Goal: Information Seeking & Learning: Find specific fact

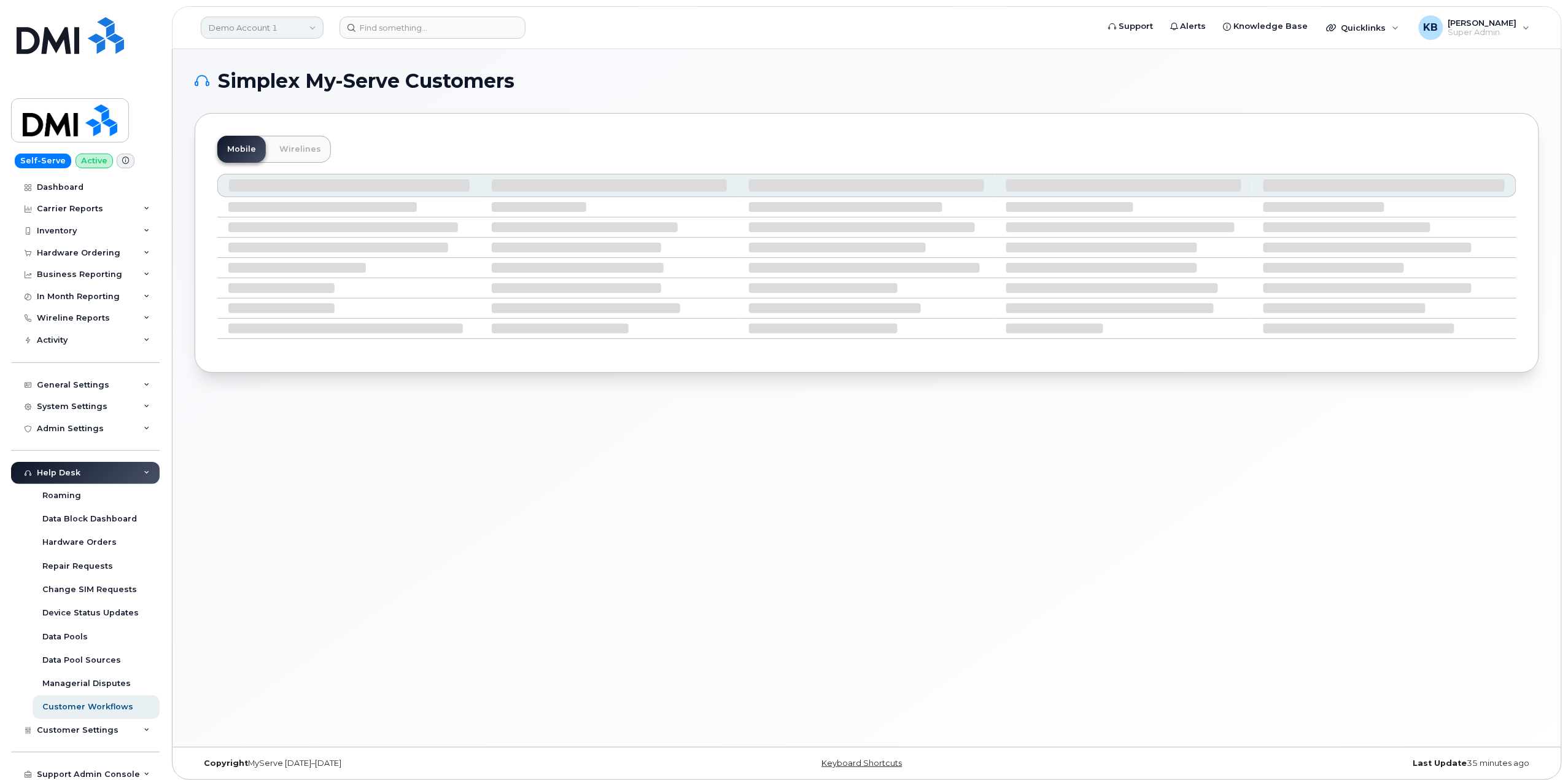
click at [269, 23] on link "Demo Account 1" at bounding box center [262, 28] width 123 height 22
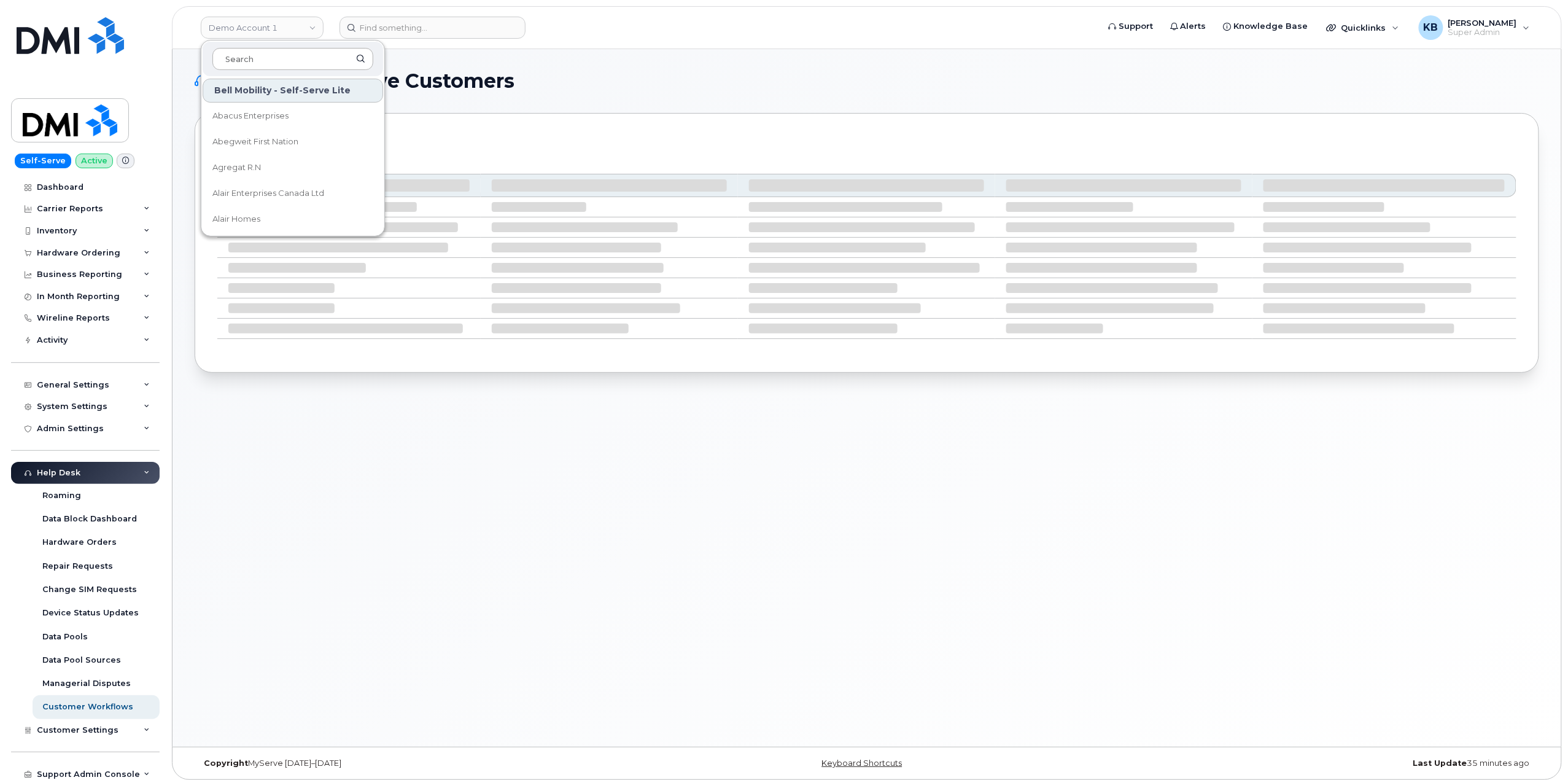
click at [275, 60] on input at bounding box center [293, 59] width 161 height 22
type input "fou"
click at [239, 190] on span "Fountain Tire" at bounding box center [238, 192] width 52 height 12
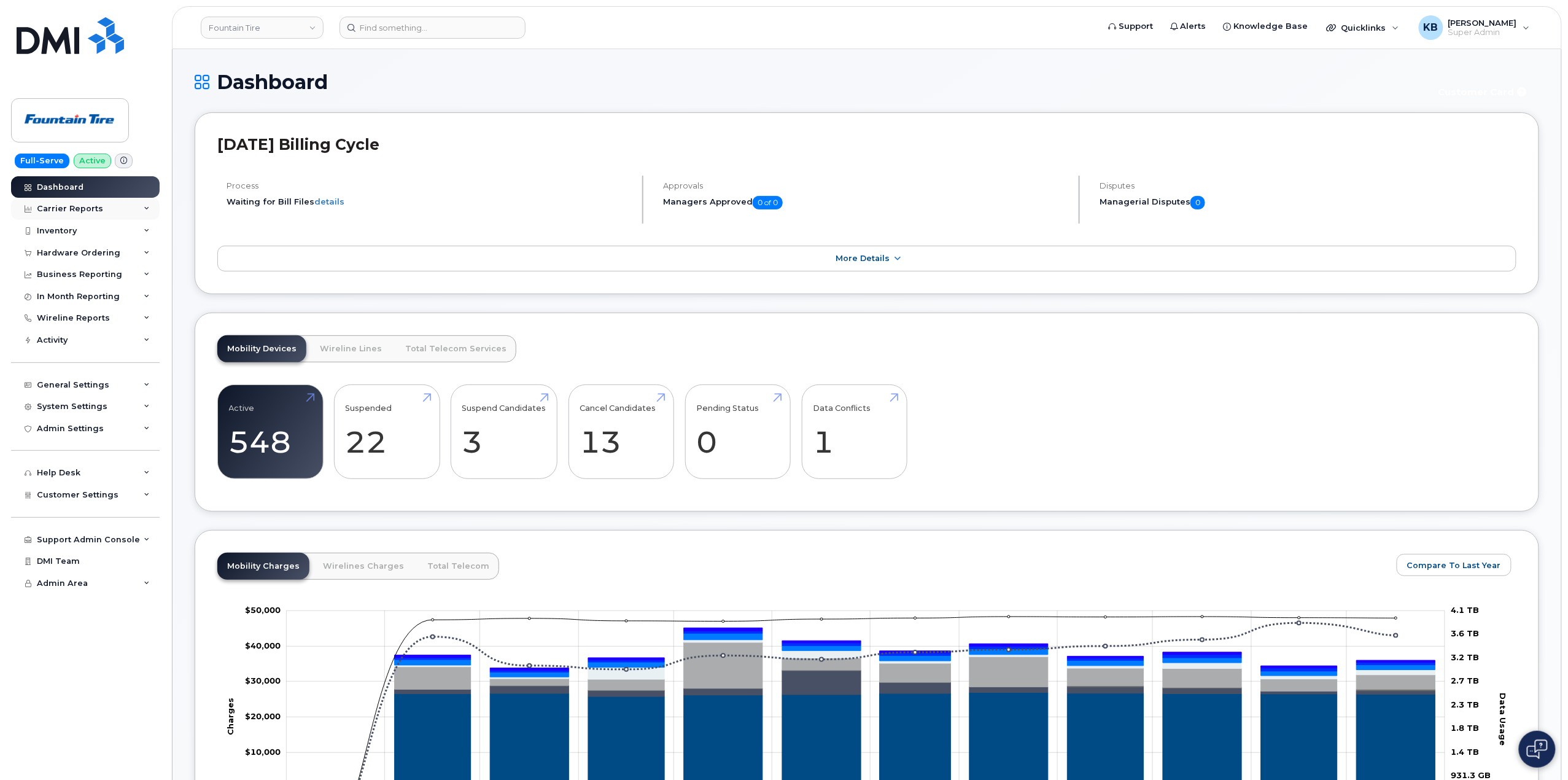
click at [140, 210] on div "Carrier Reports" at bounding box center [85, 209] width 148 height 22
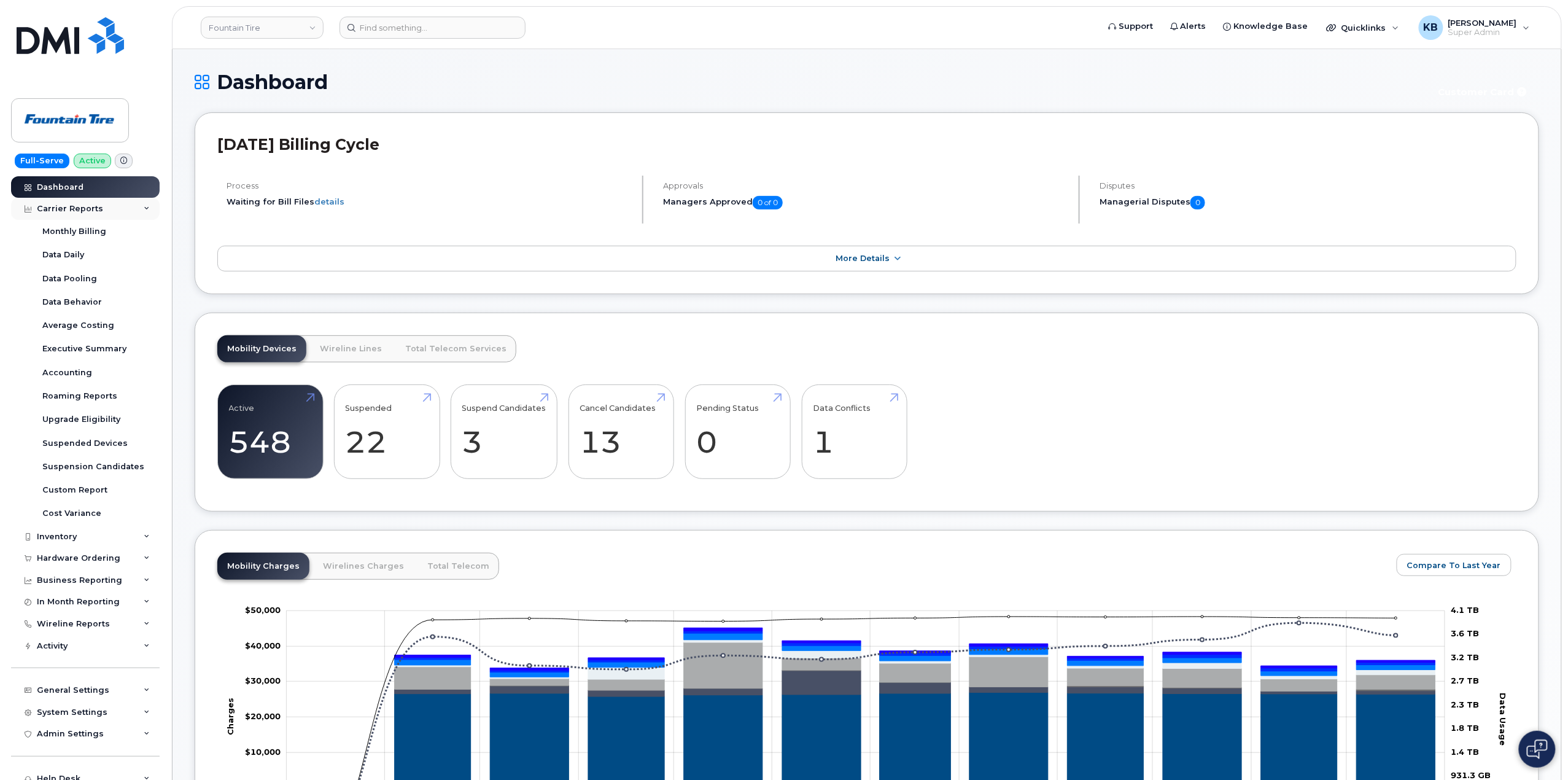
click at [144, 210] on icon at bounding box center [147, 209] width 6 height 6
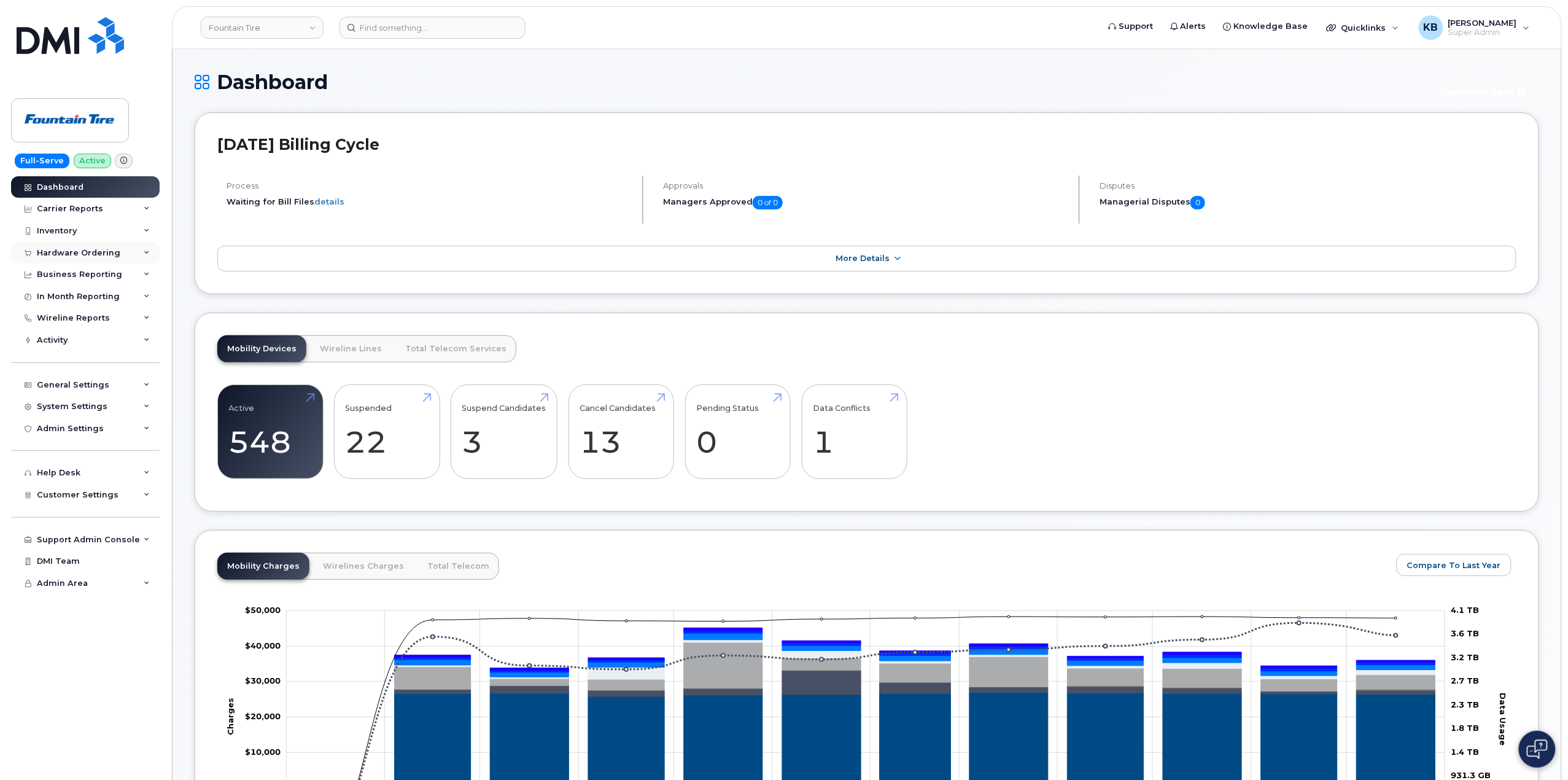
click at [137, 256] on div "Hardware Ordering" at bounding box center [85, 253] width 148 height 22
click at [62, 299] on div "Orders" at bounding box center [57, 299] width 30 height 11
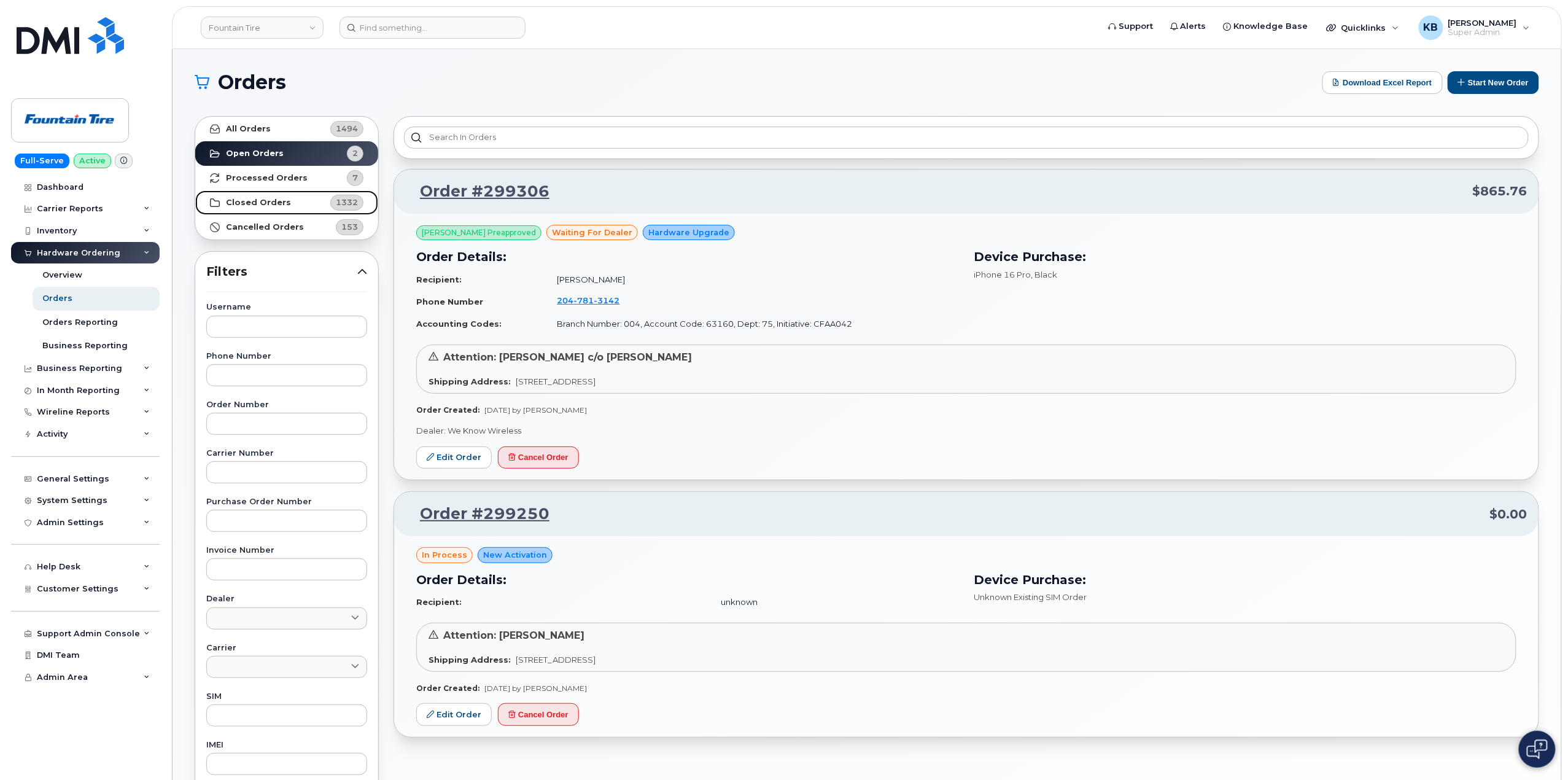
click at [269, 200] on strong "Closed Orders" at bounding box center [259, 203] width 65 height 10
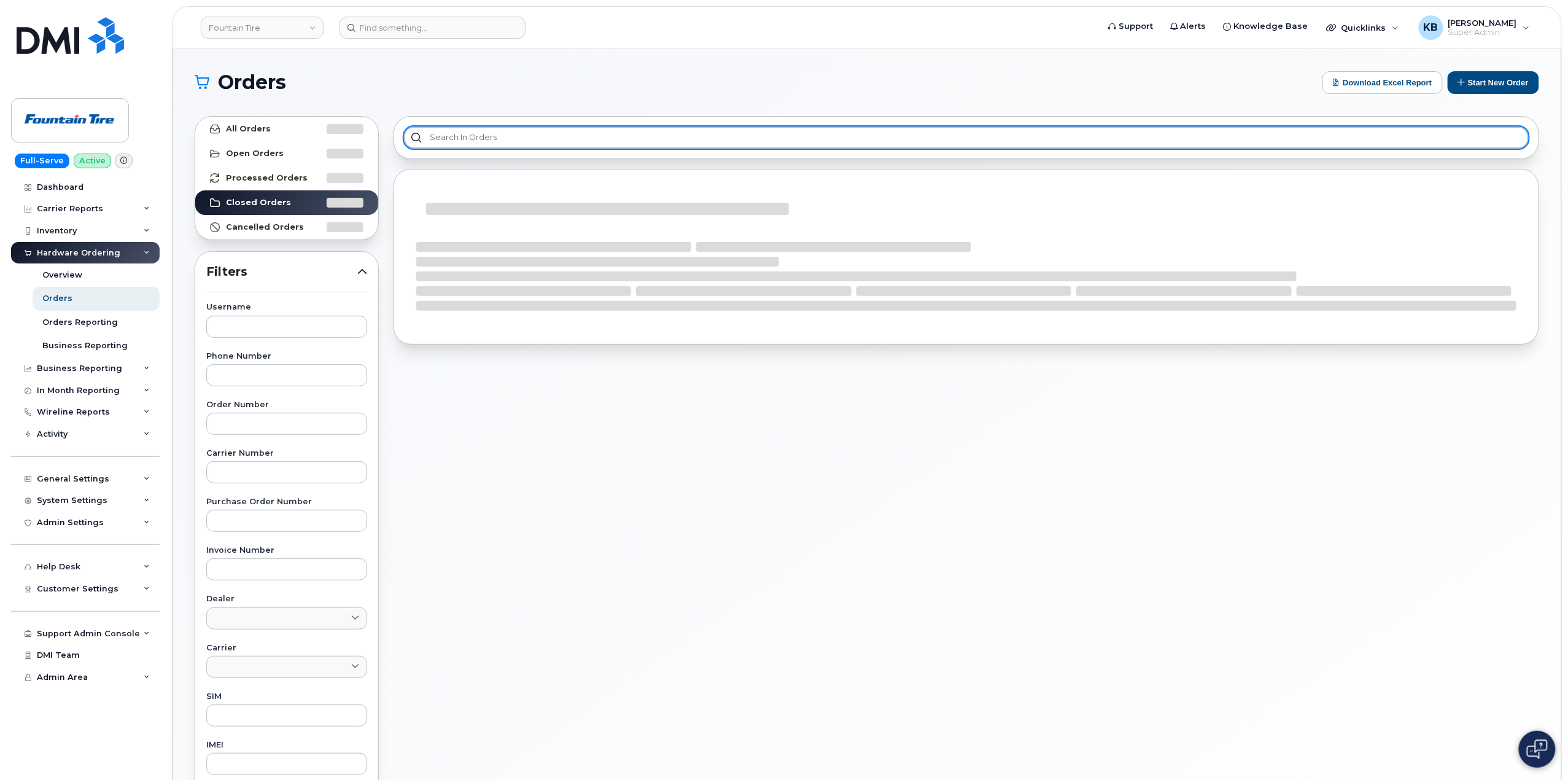
click at [504, 141] on input "text" at bounding box center [966, 137] width 1125 height 22
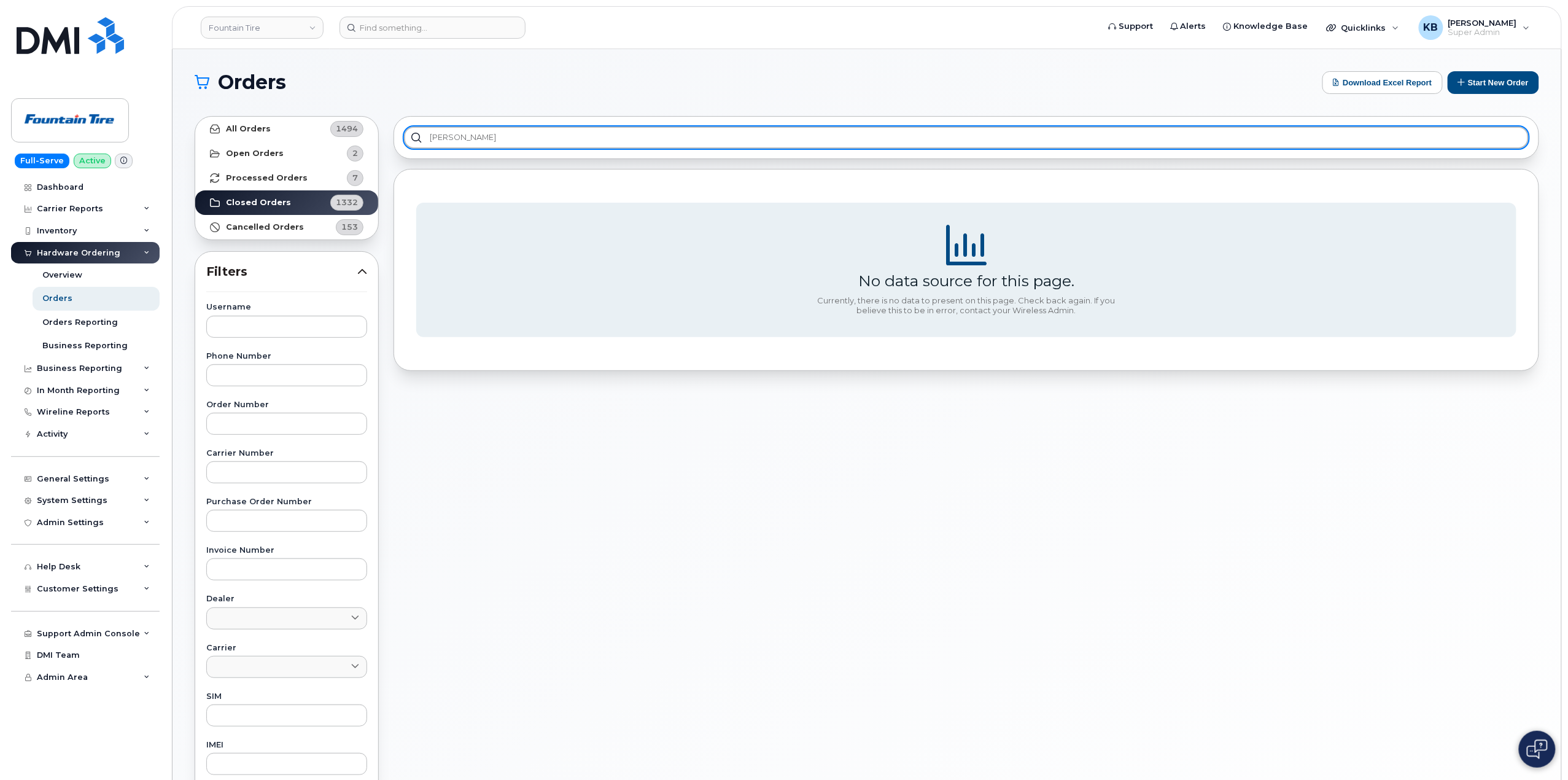
type input "Benoit"
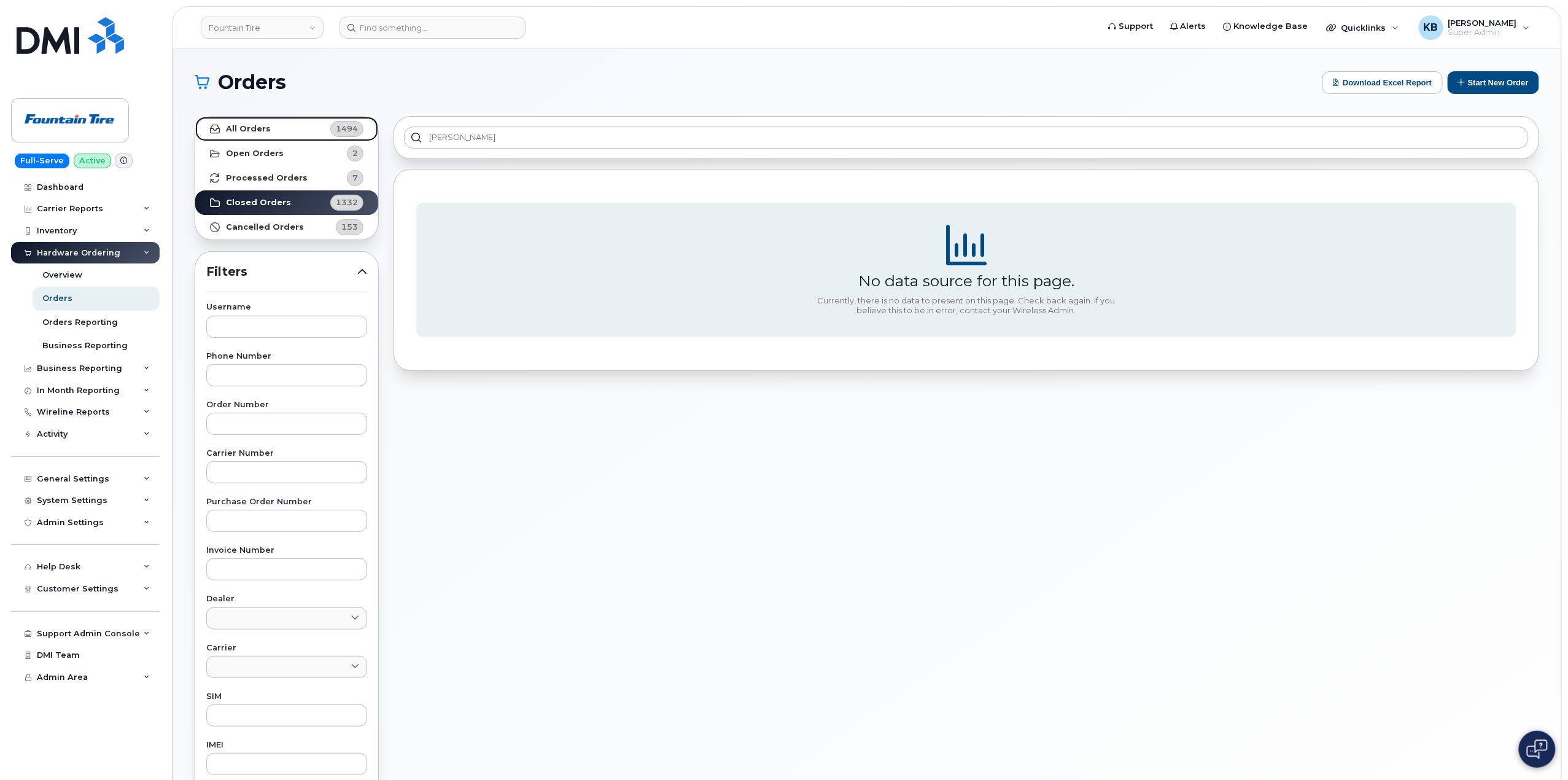
click at [265, 128] on strong "All Orders" at bounding box center [248, 129] width 44 height 10
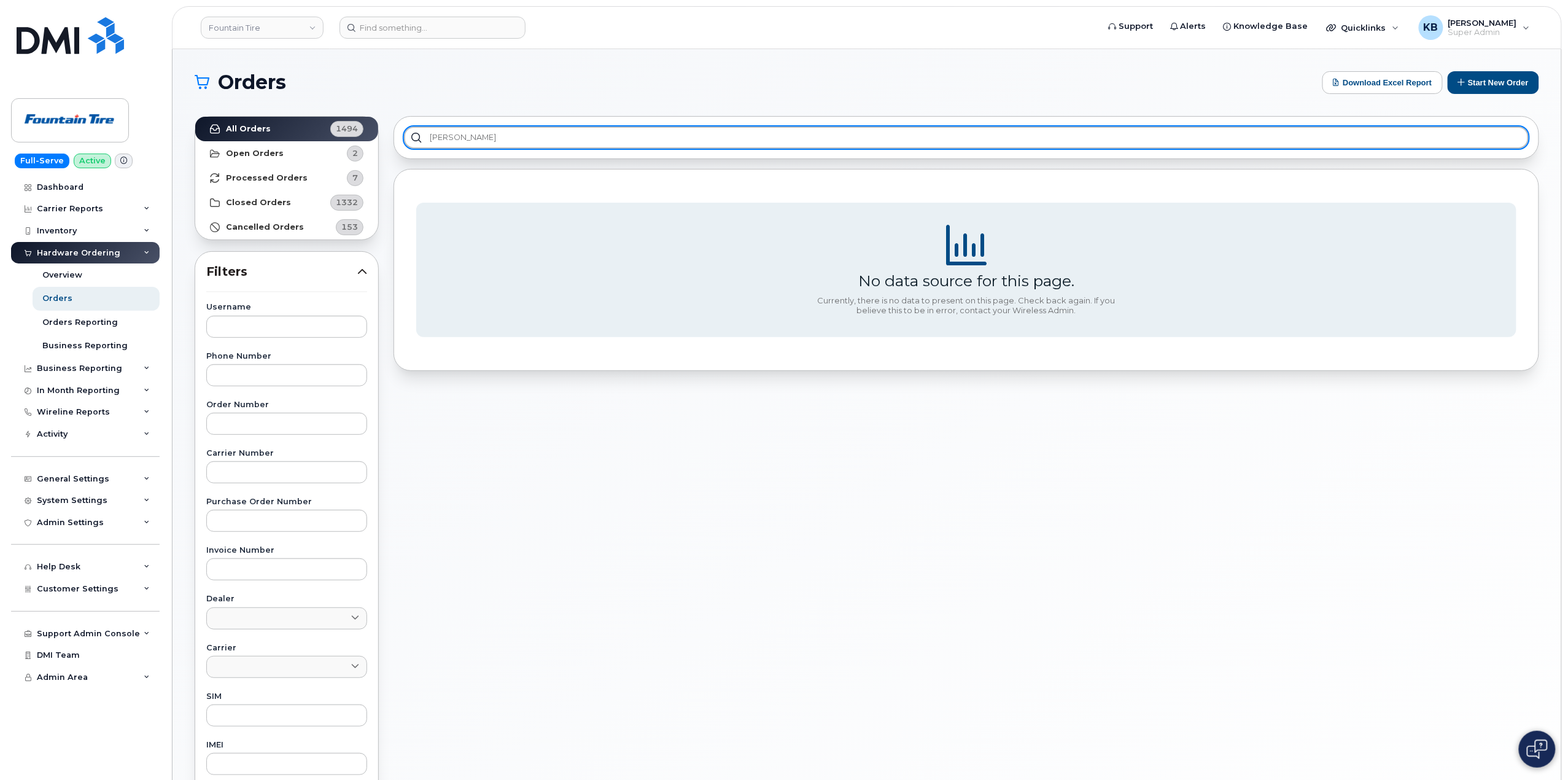
click at [483, 139] on input "Benoit" at bounding box center [966, 137] width 1125 height 22
drag, startPoint x: 487, startPoint y: 133, endPoint x: 396, endPoint y: 128, distance: 91.1
click at [399, 126] on div "Benoit" at bounding box center [966, 137] width 1146 height 43
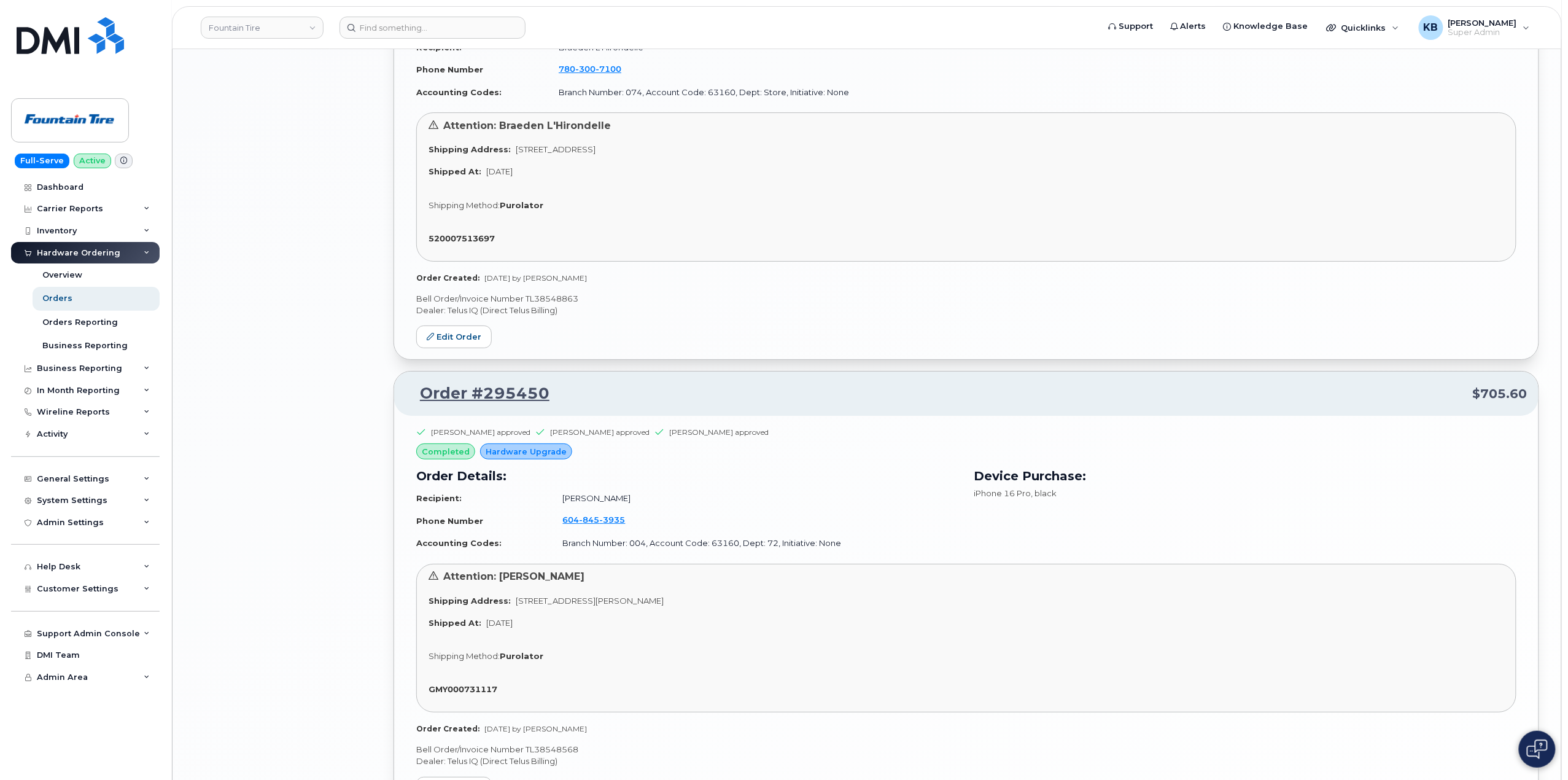
scroll to position [2764, 0]
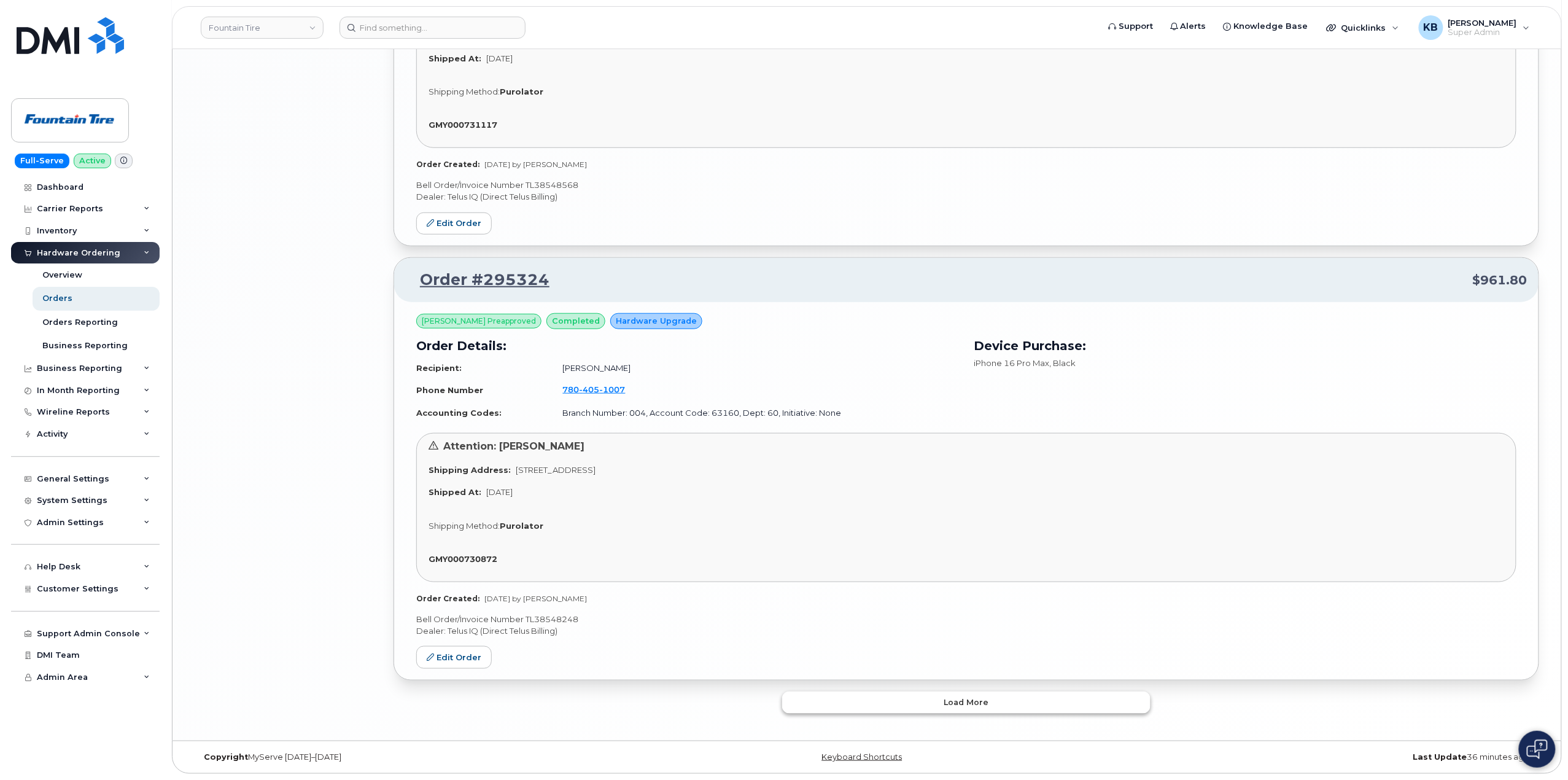
click at [907, 703] on button "Load more" at bounding box center [966, 703] width 368 height 22
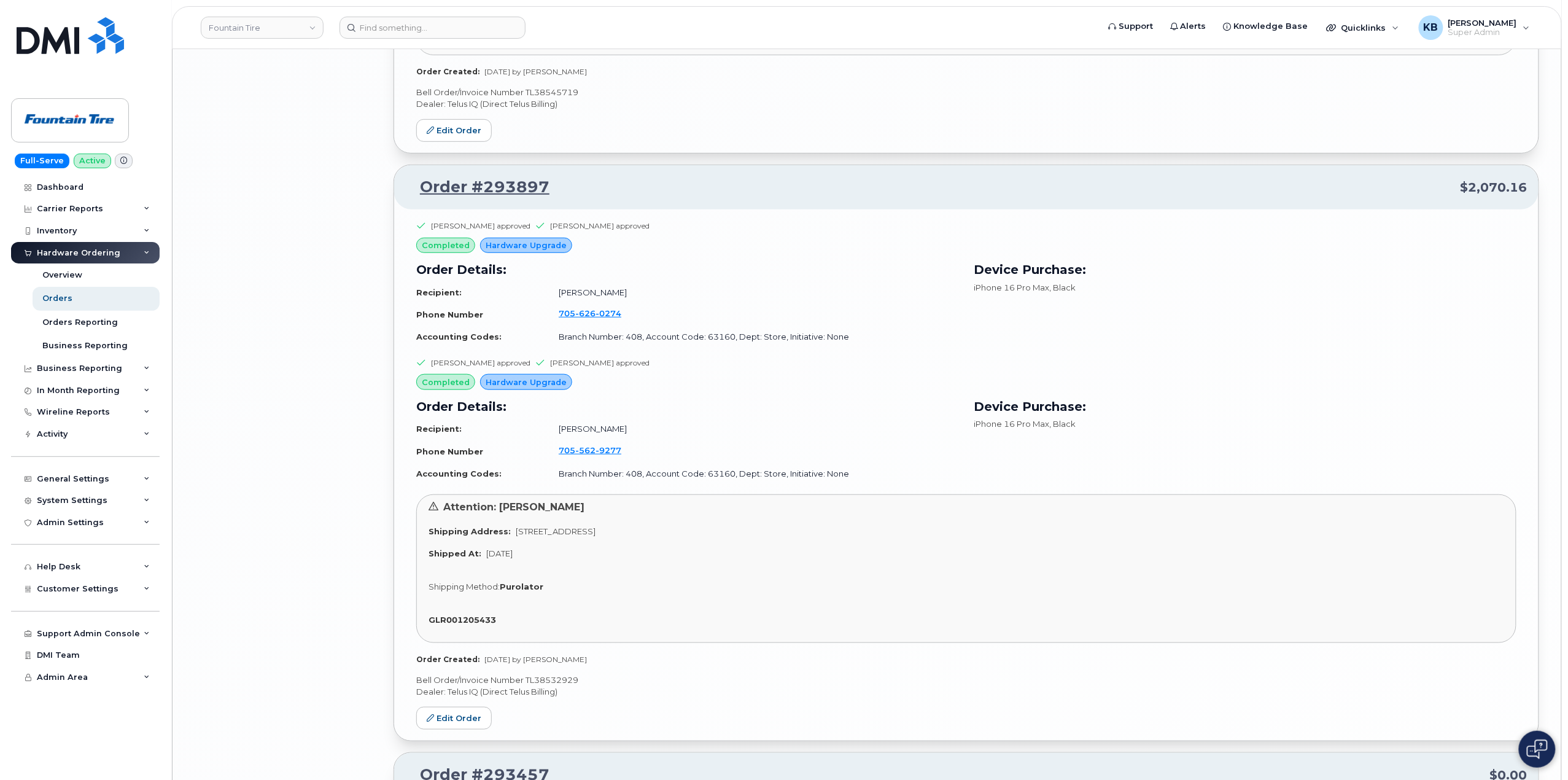
scroll to position [6222, 0]
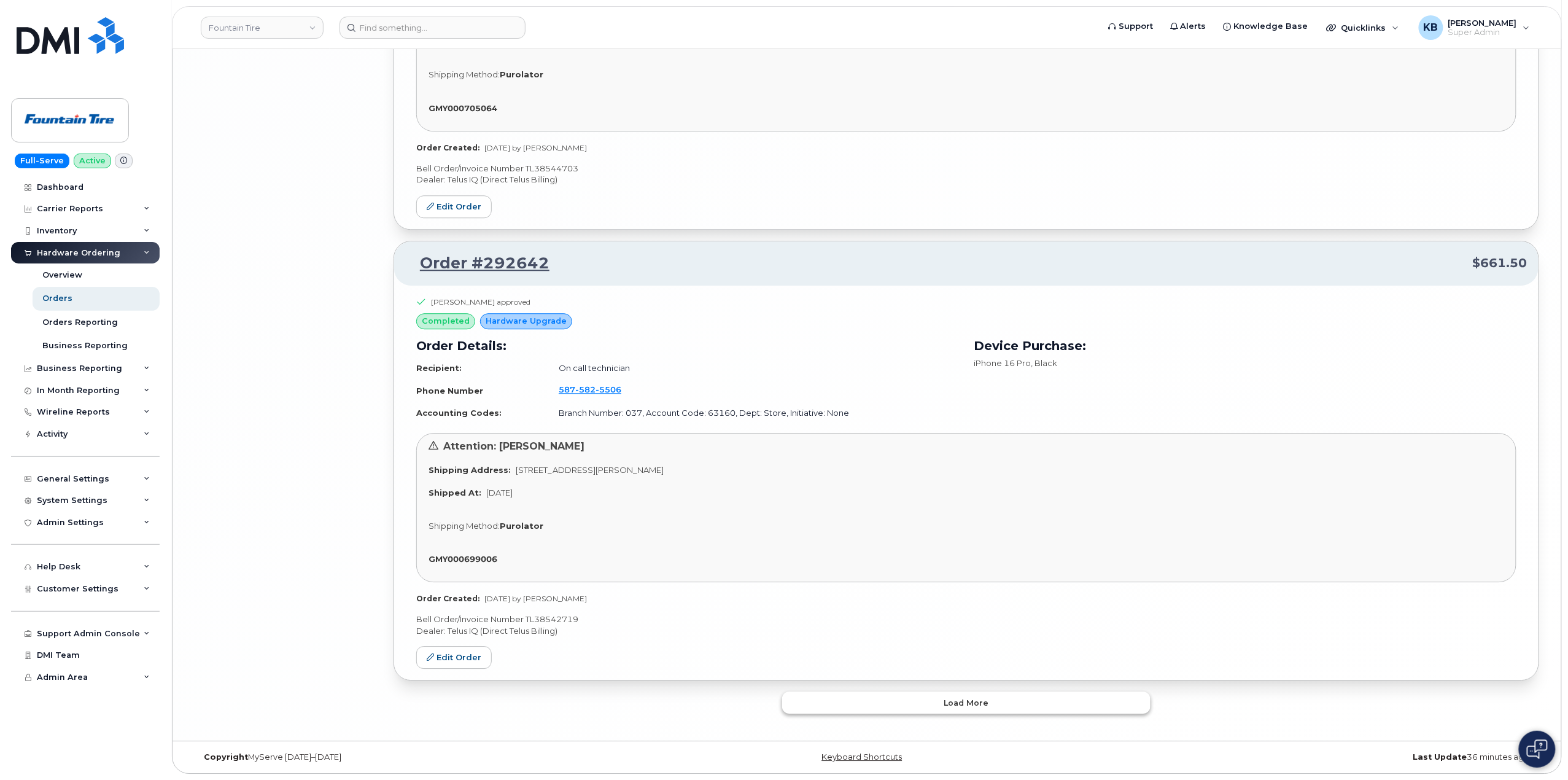
click at [865, 697] on button "Load more" at bounding box center [966, 703] width 368 height 22
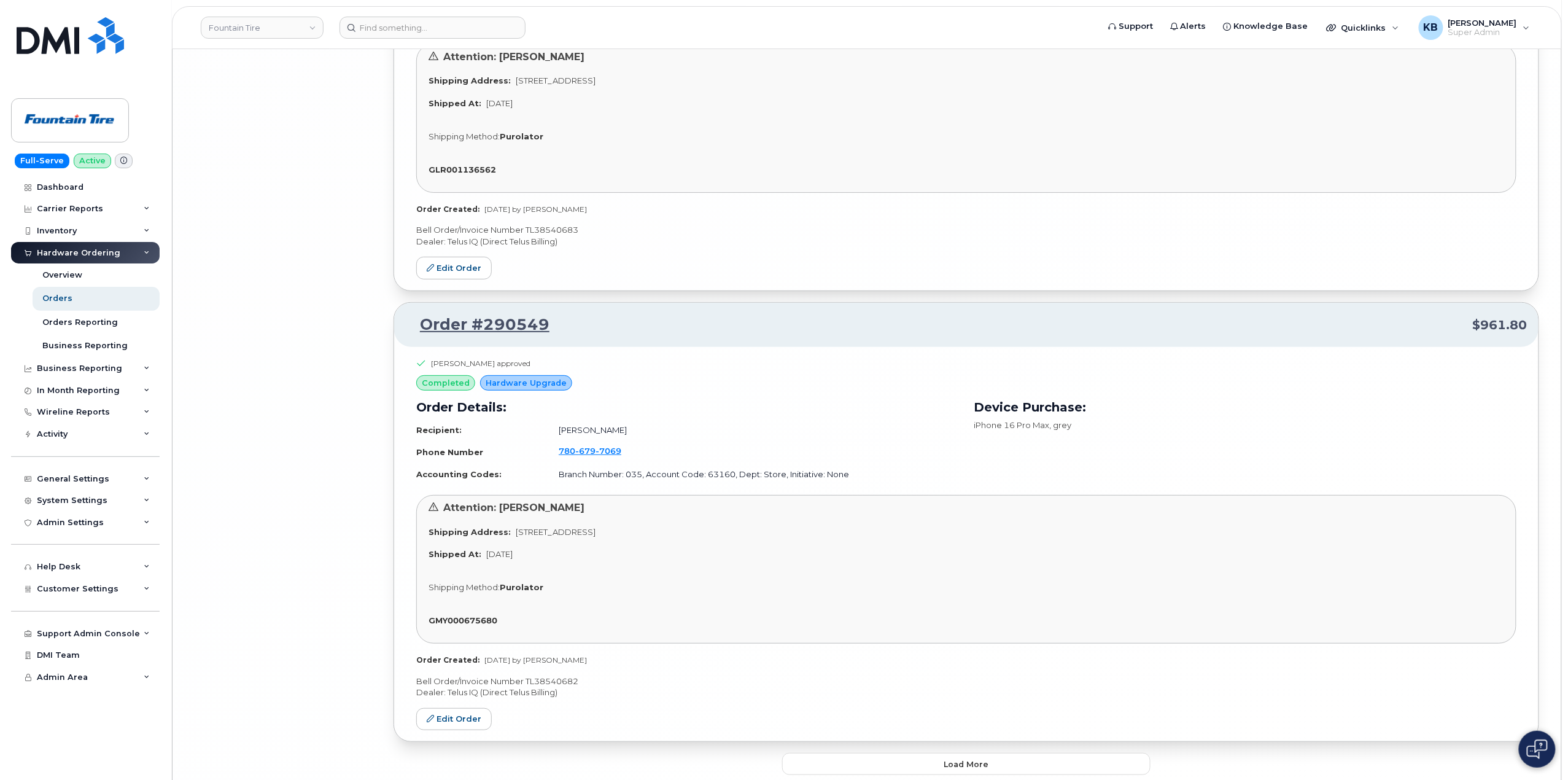
scroll to position [9517, 0]
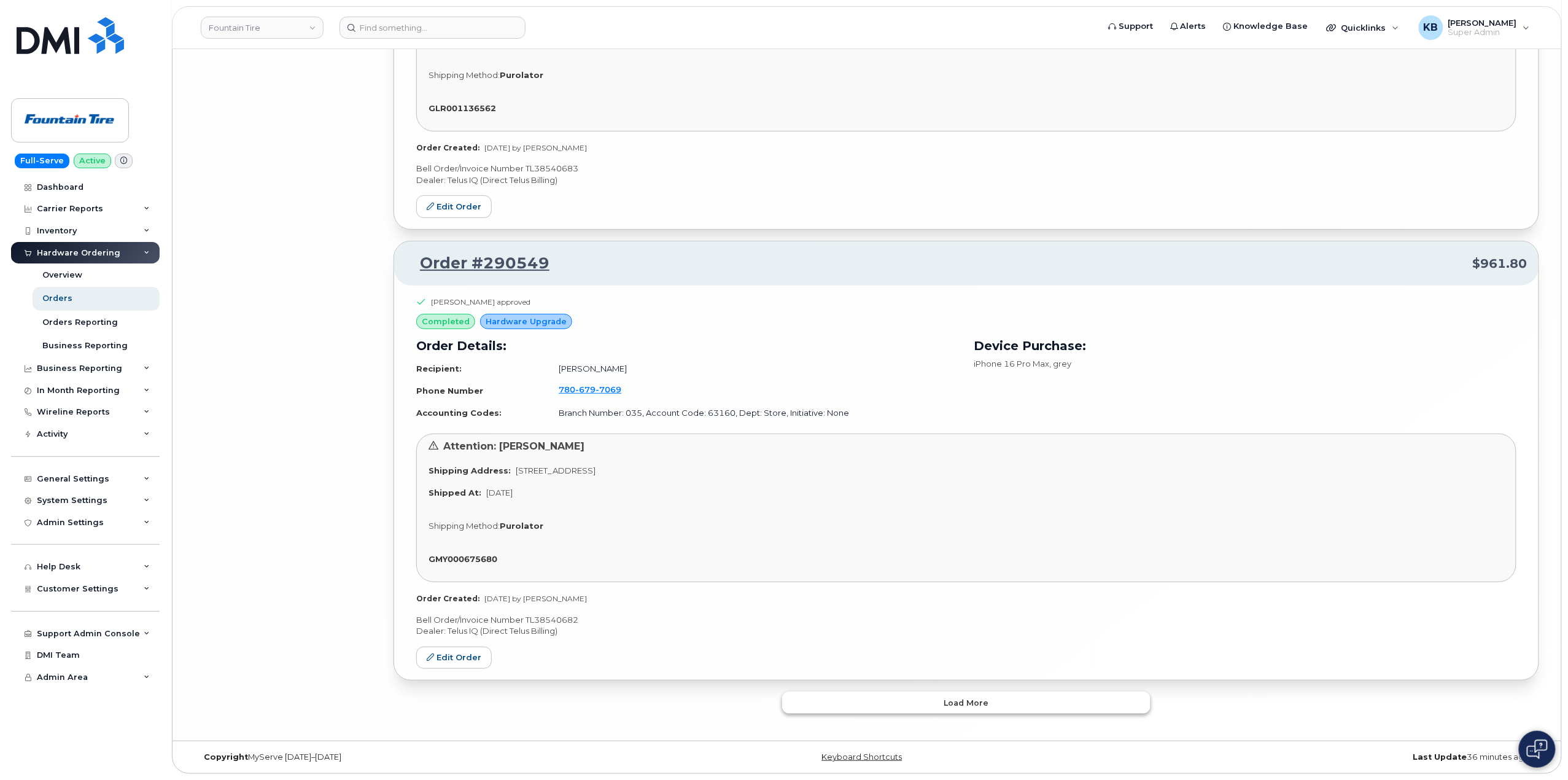
click at [872, 705] on button "Load more" at bounding box center [966, 703] width 368 height 22
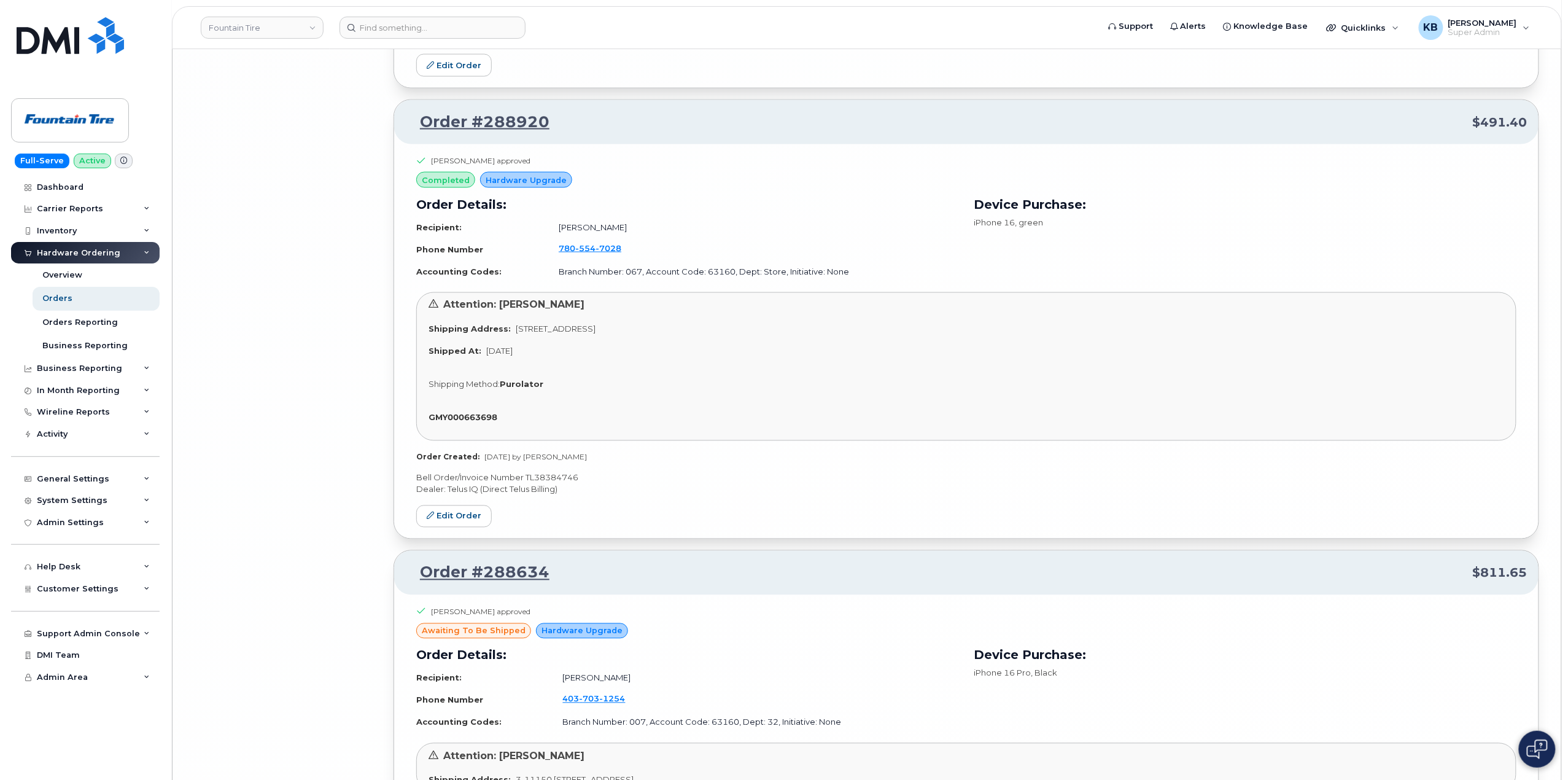
scroll to position [13325, 0]
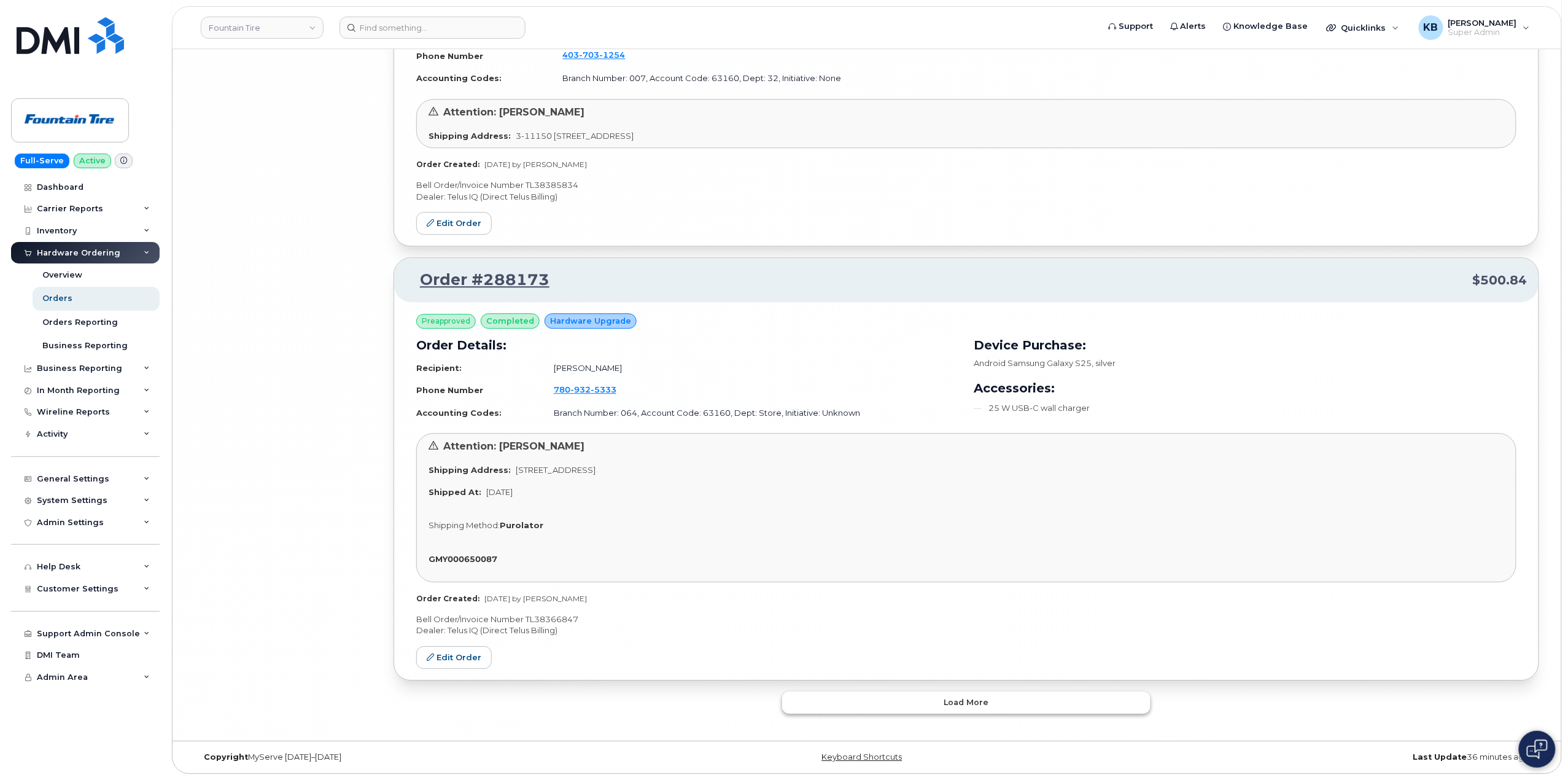
click at [858, 704] on button "Load more" at bounding box center [966, 703] width 368 height 22
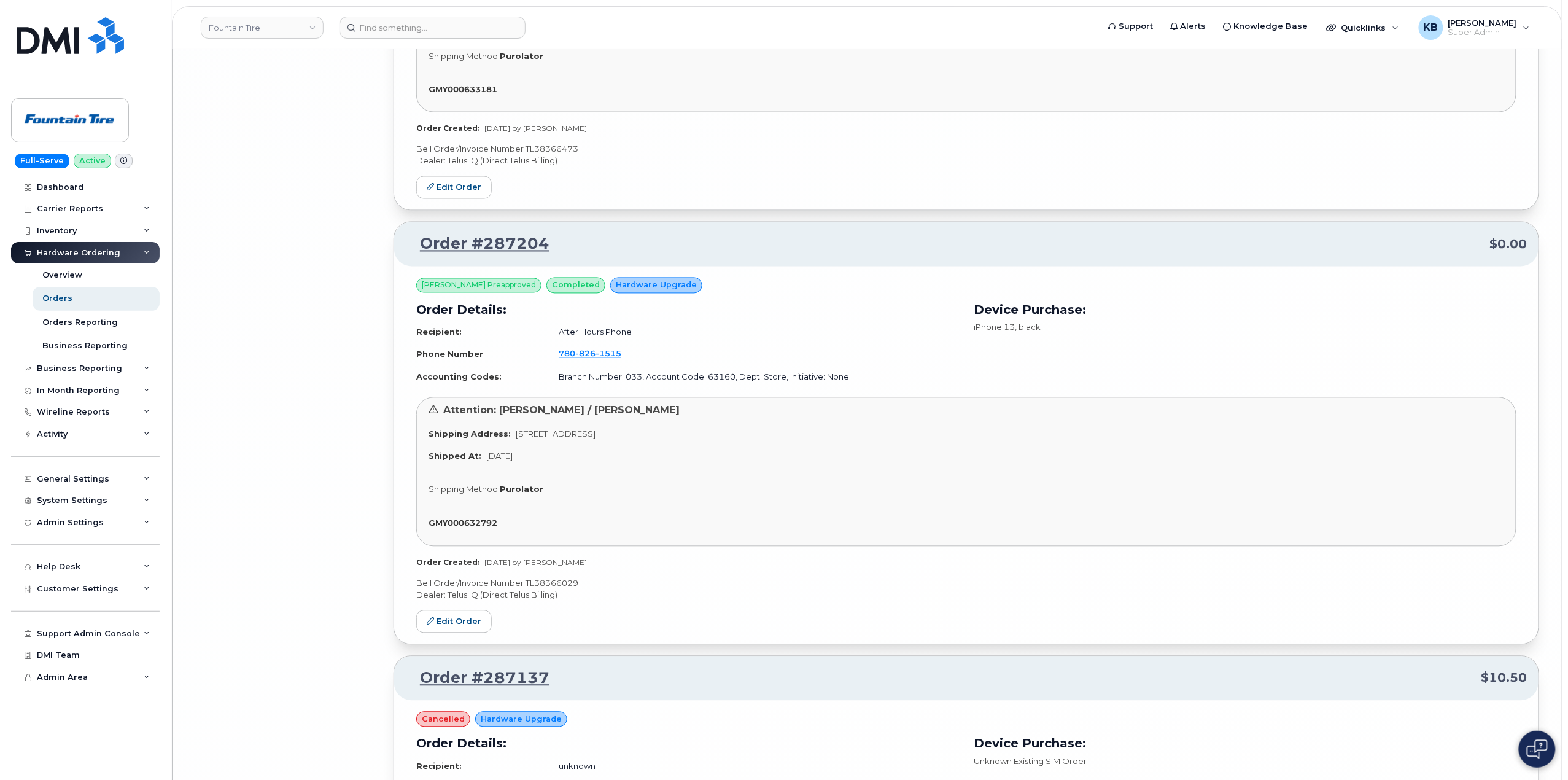
scroll to position [16362, 0]
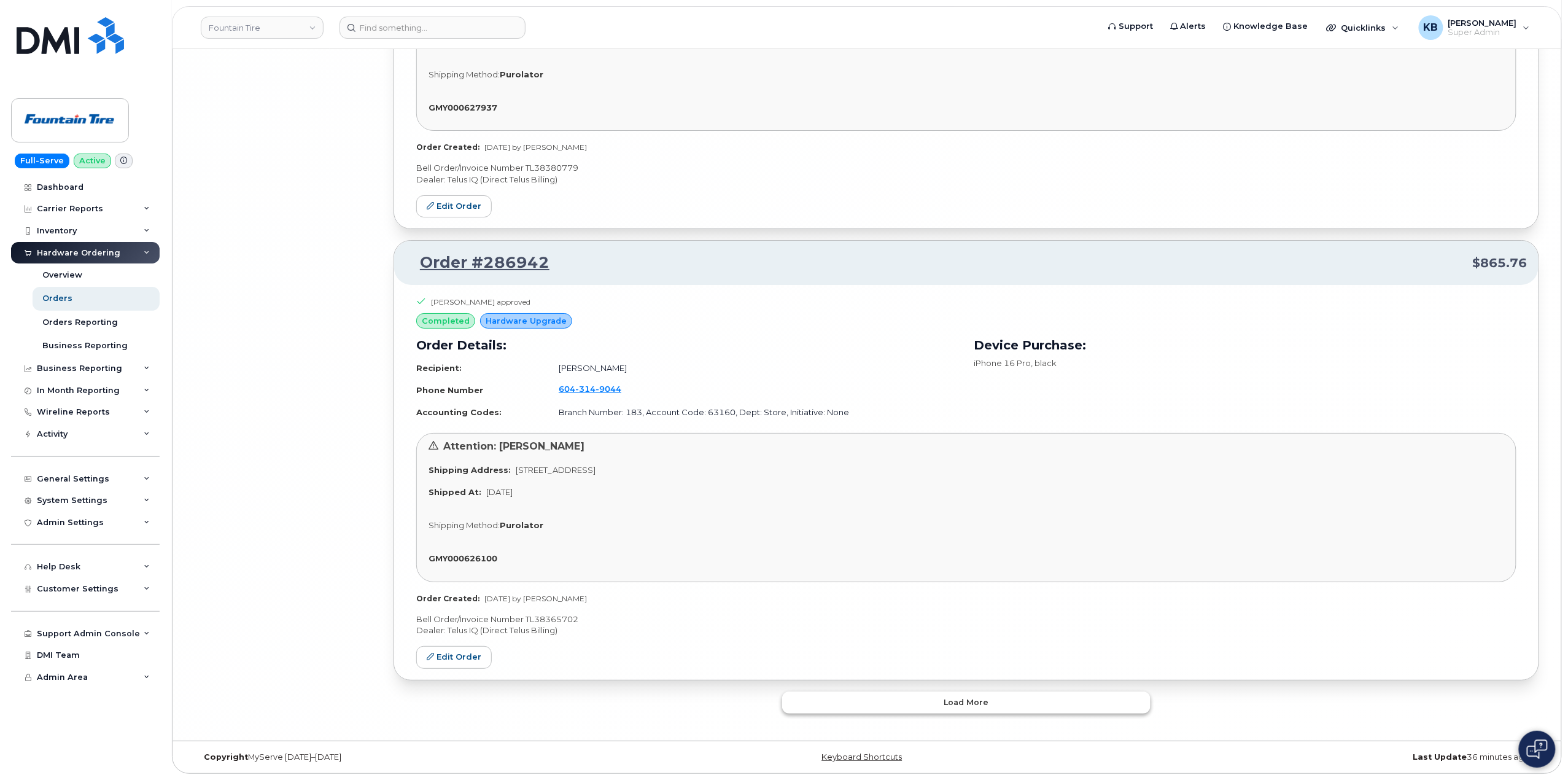
click at [941, 711] on button "Load more" at bounding box center [966, 703] width 368 height 22
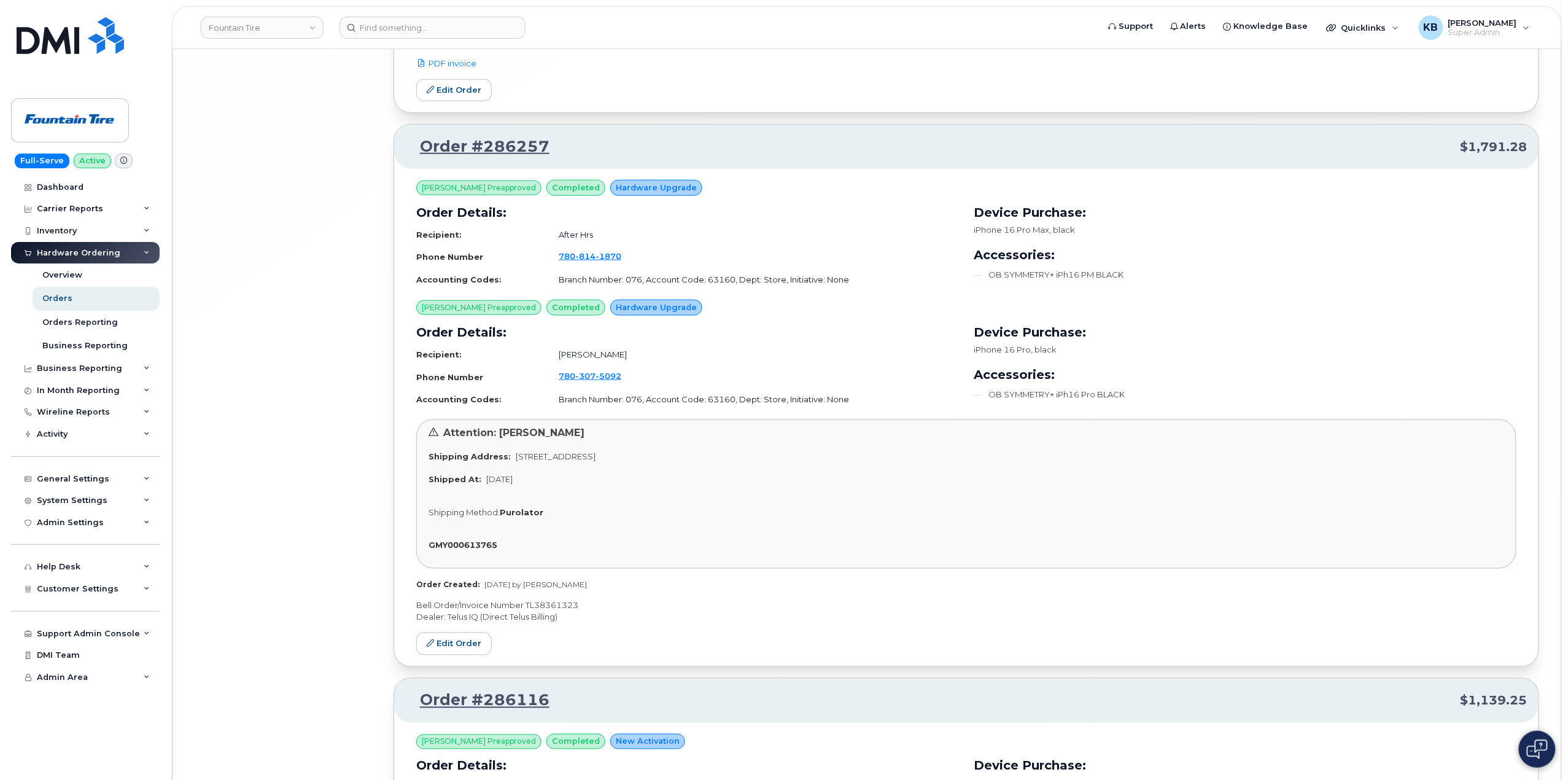
scroll to position [19950, 0]
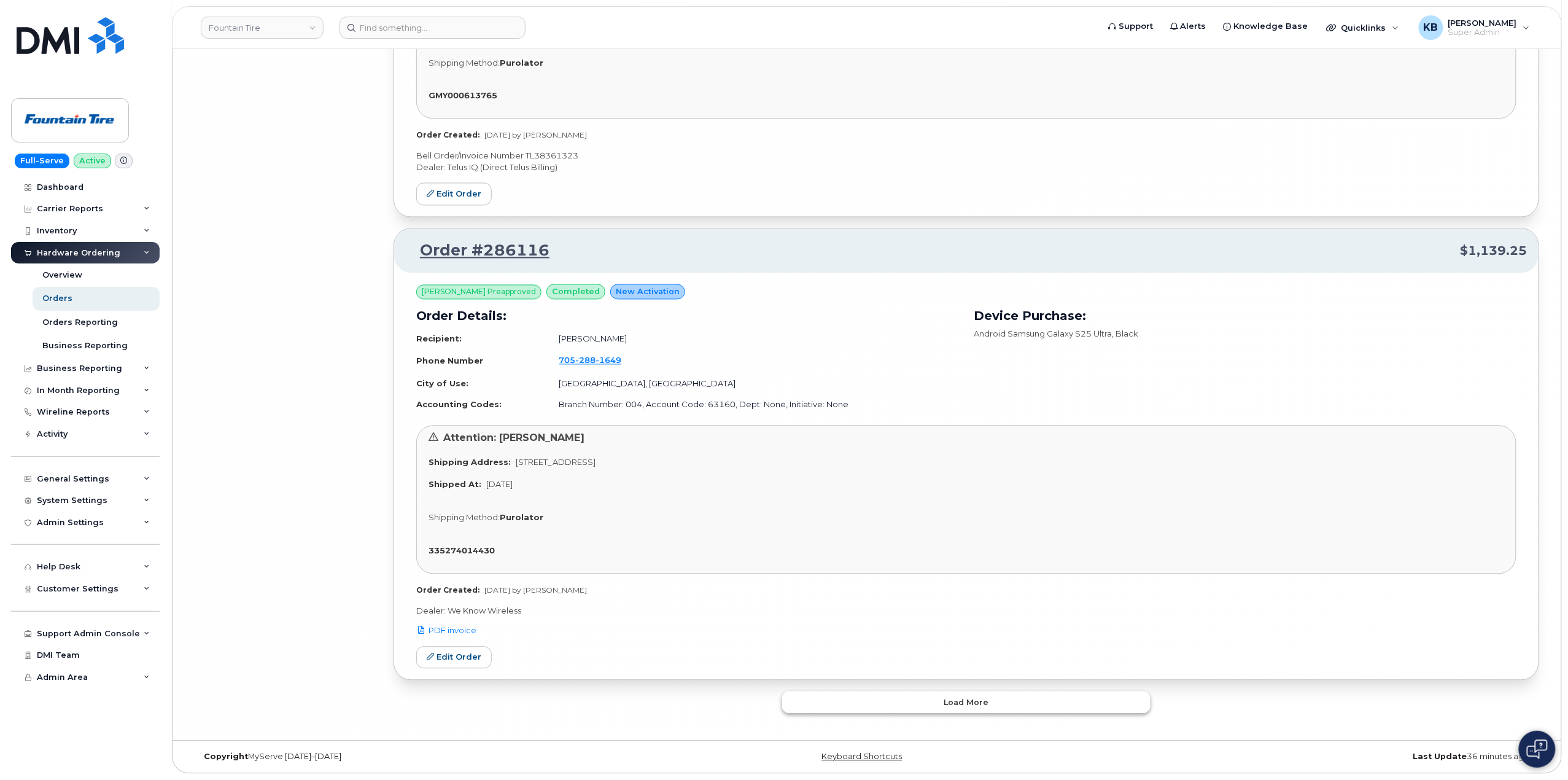
click at [895, 698] on button "Load more" at bounding box center [966, 703] width 368 height 22
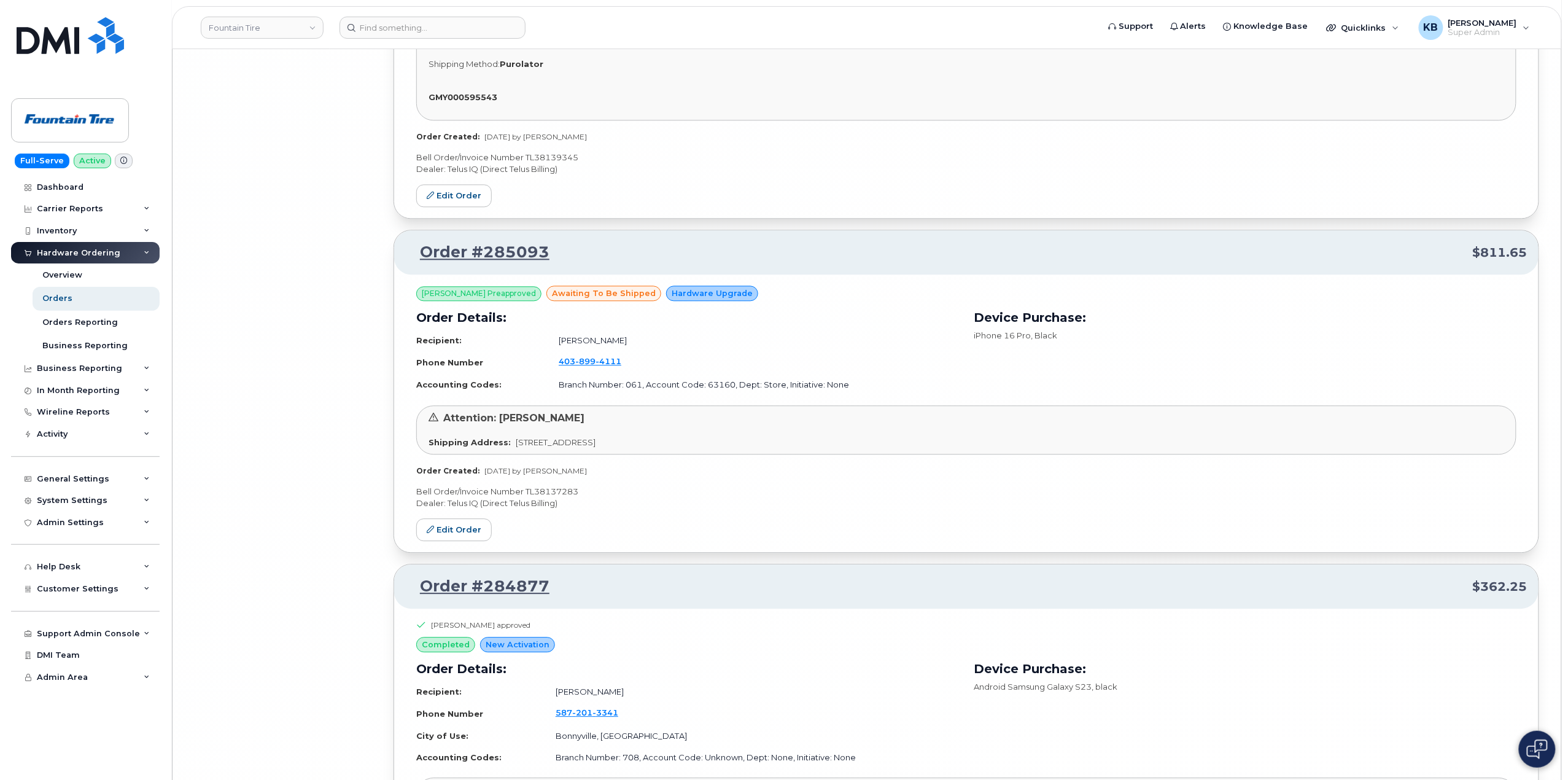
scroll to position [23086, 0]
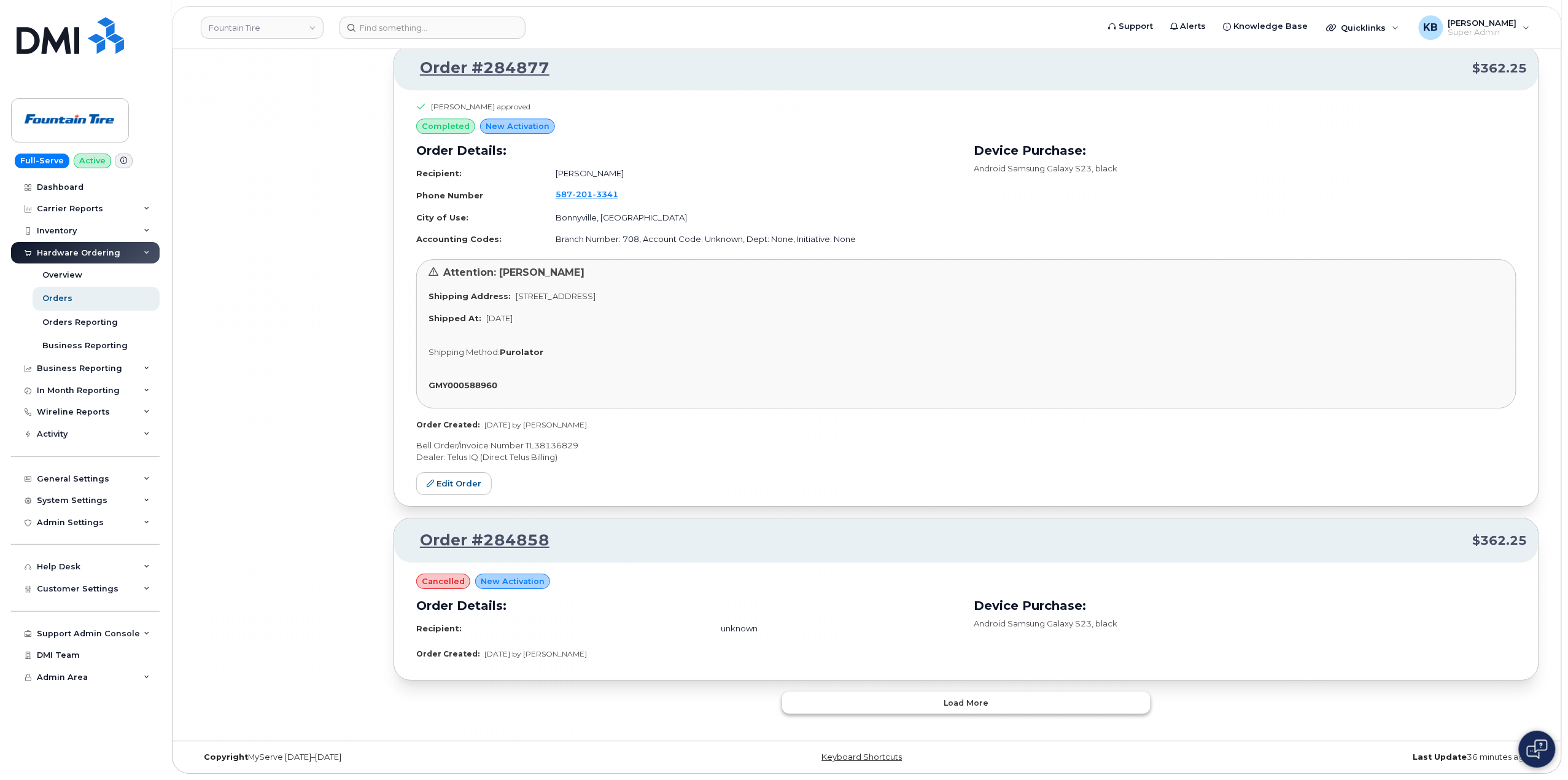
click at [865, 709] on button "Load more" at bounding box center [966, 703] width 368 height 22
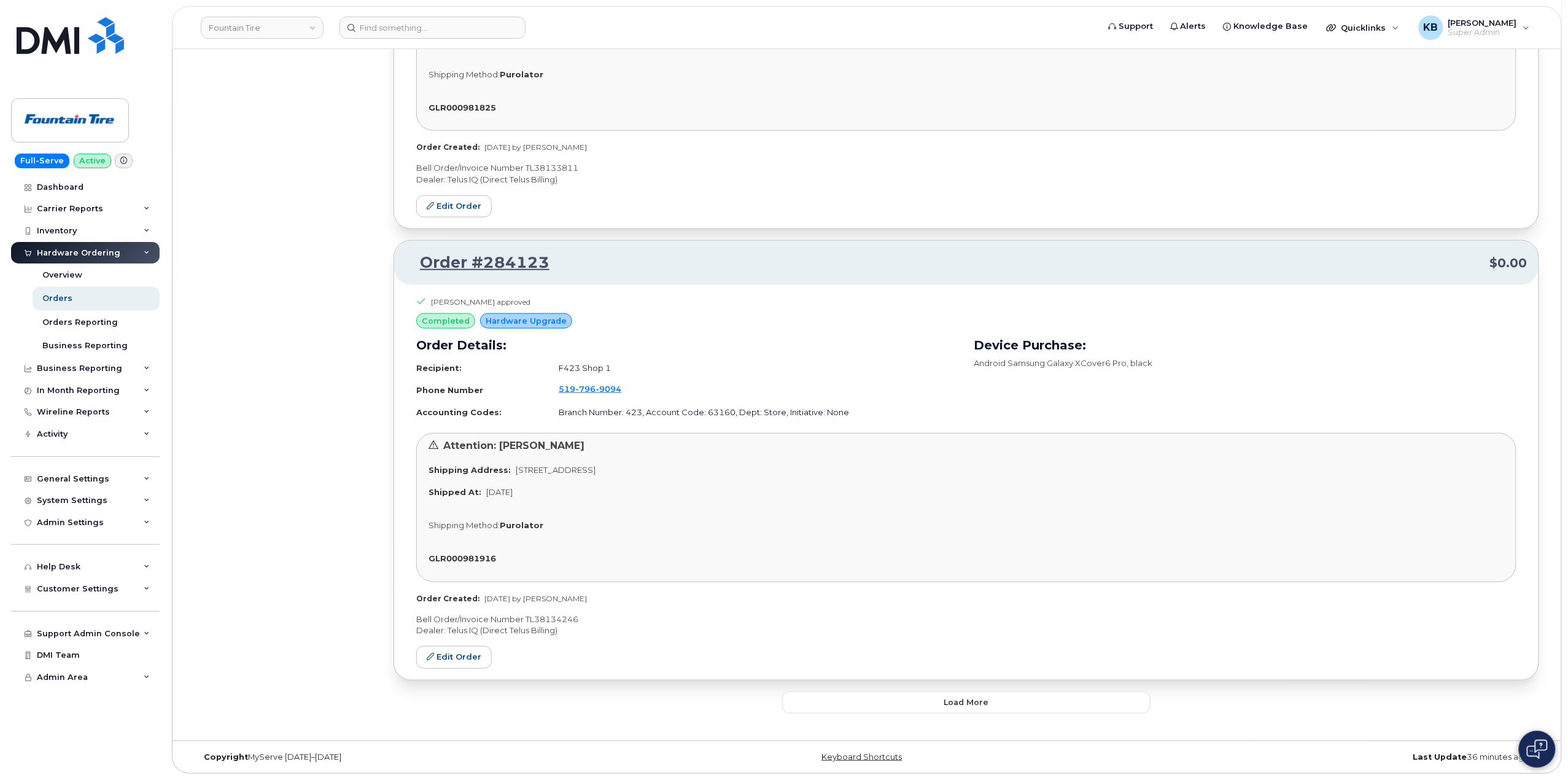
scroll to position [26307, 0]
click at [836, 708] on button "Load more" at bounding box center [966, 703] width 368 height 22
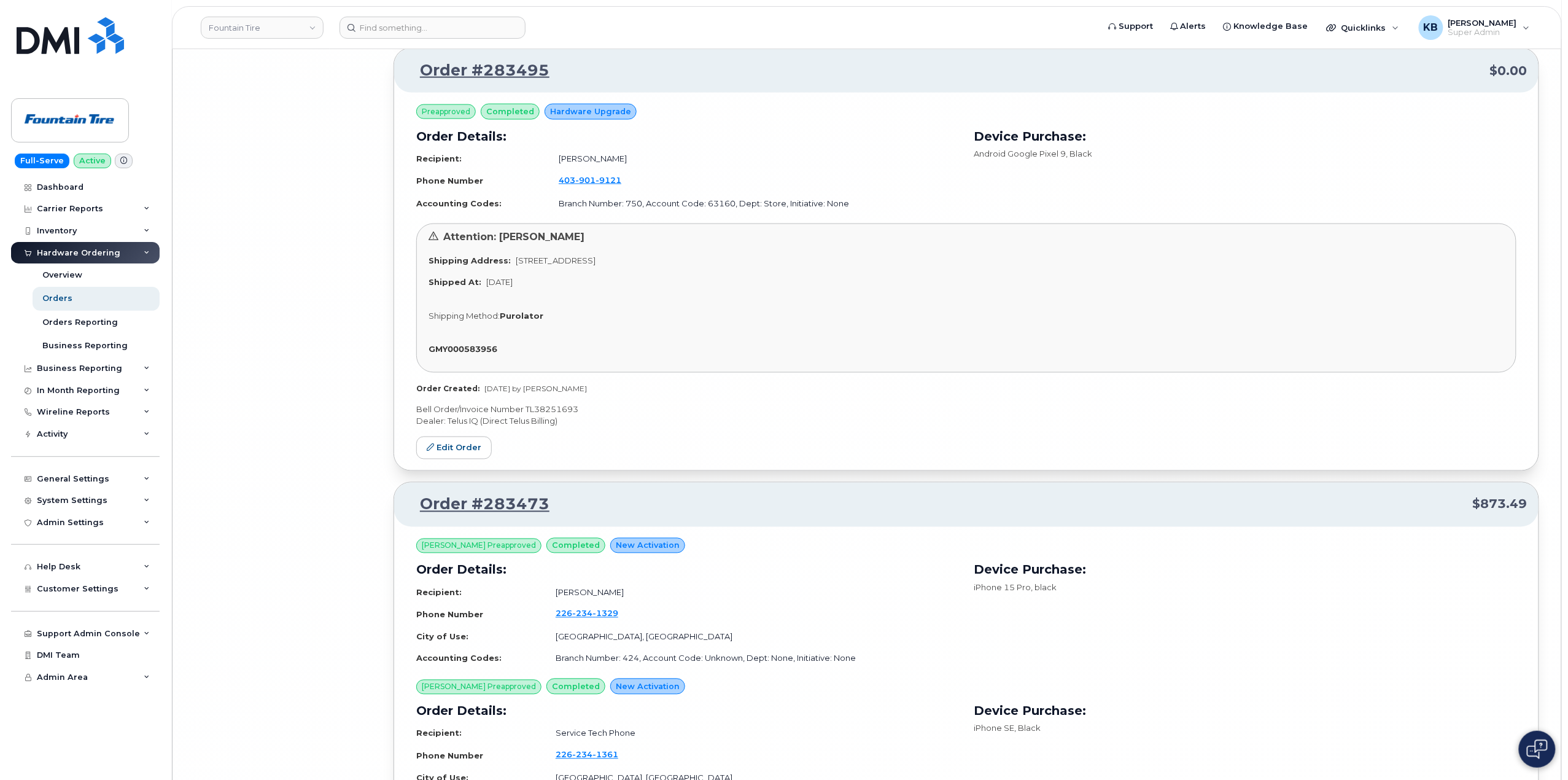
scroll to position [30059, 0]
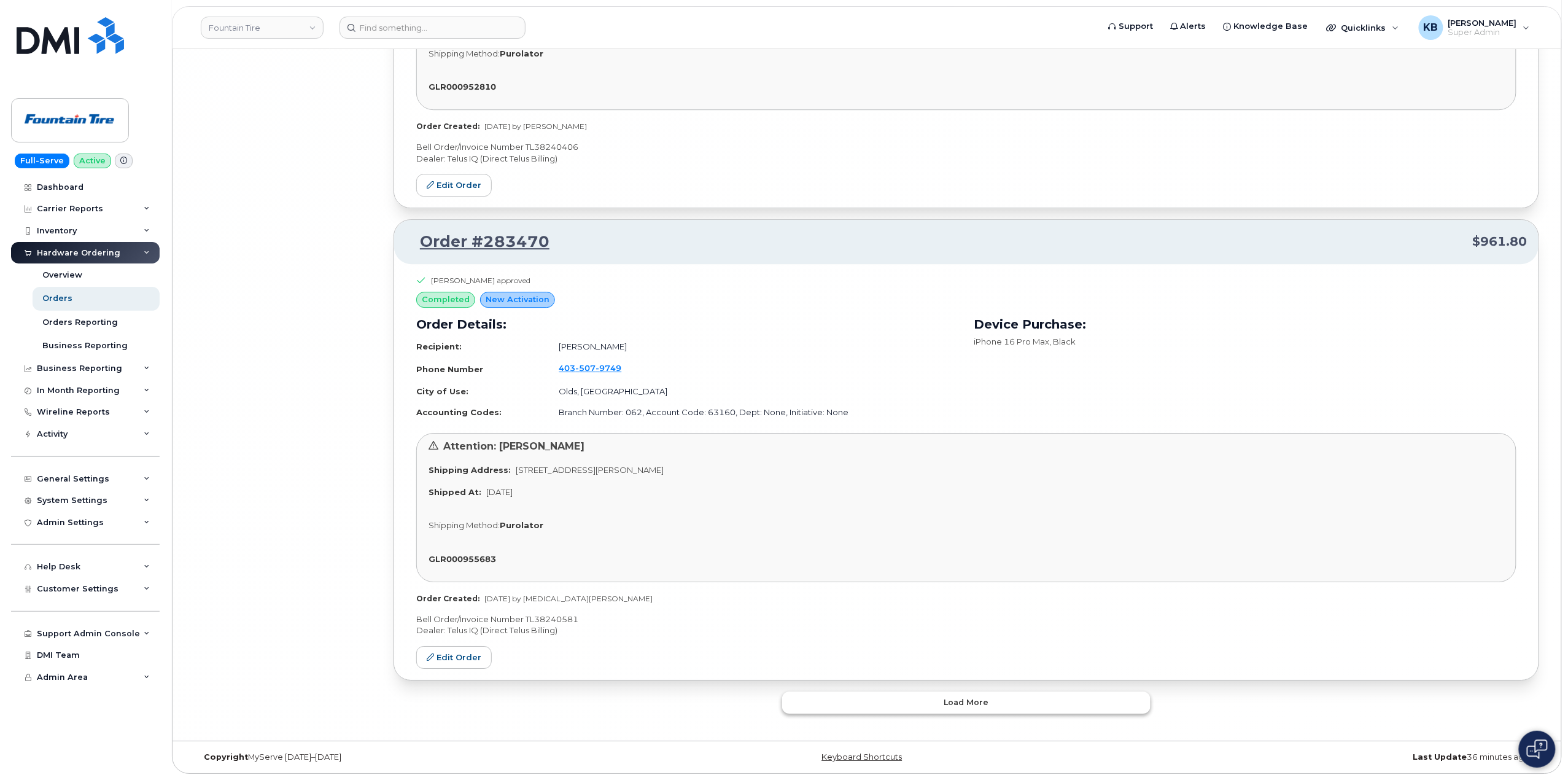
click at [838, 705] on button "Load more" at bounding box center [966, 703] width 368 height 22
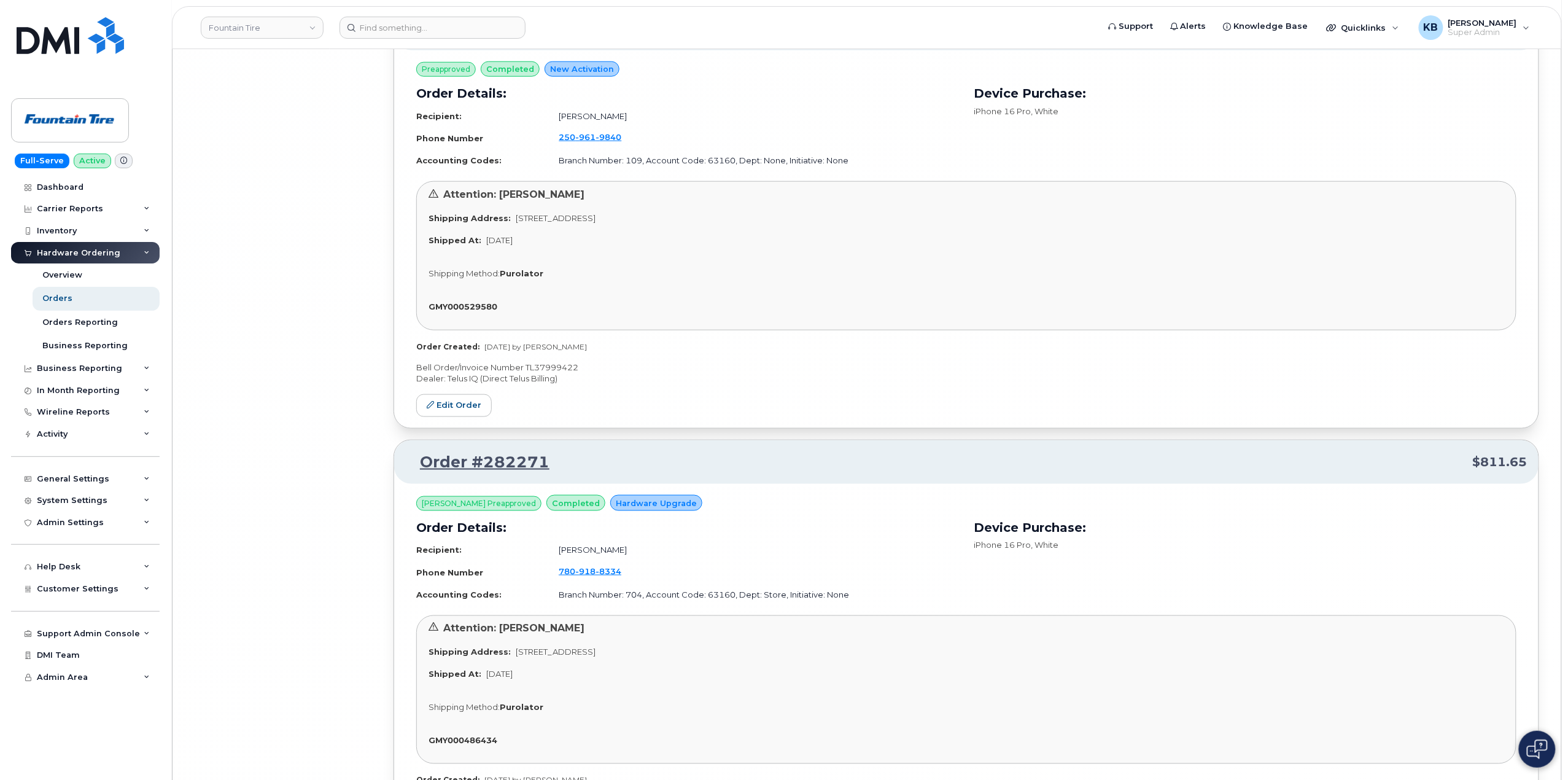
scroll to position [33742, 0]
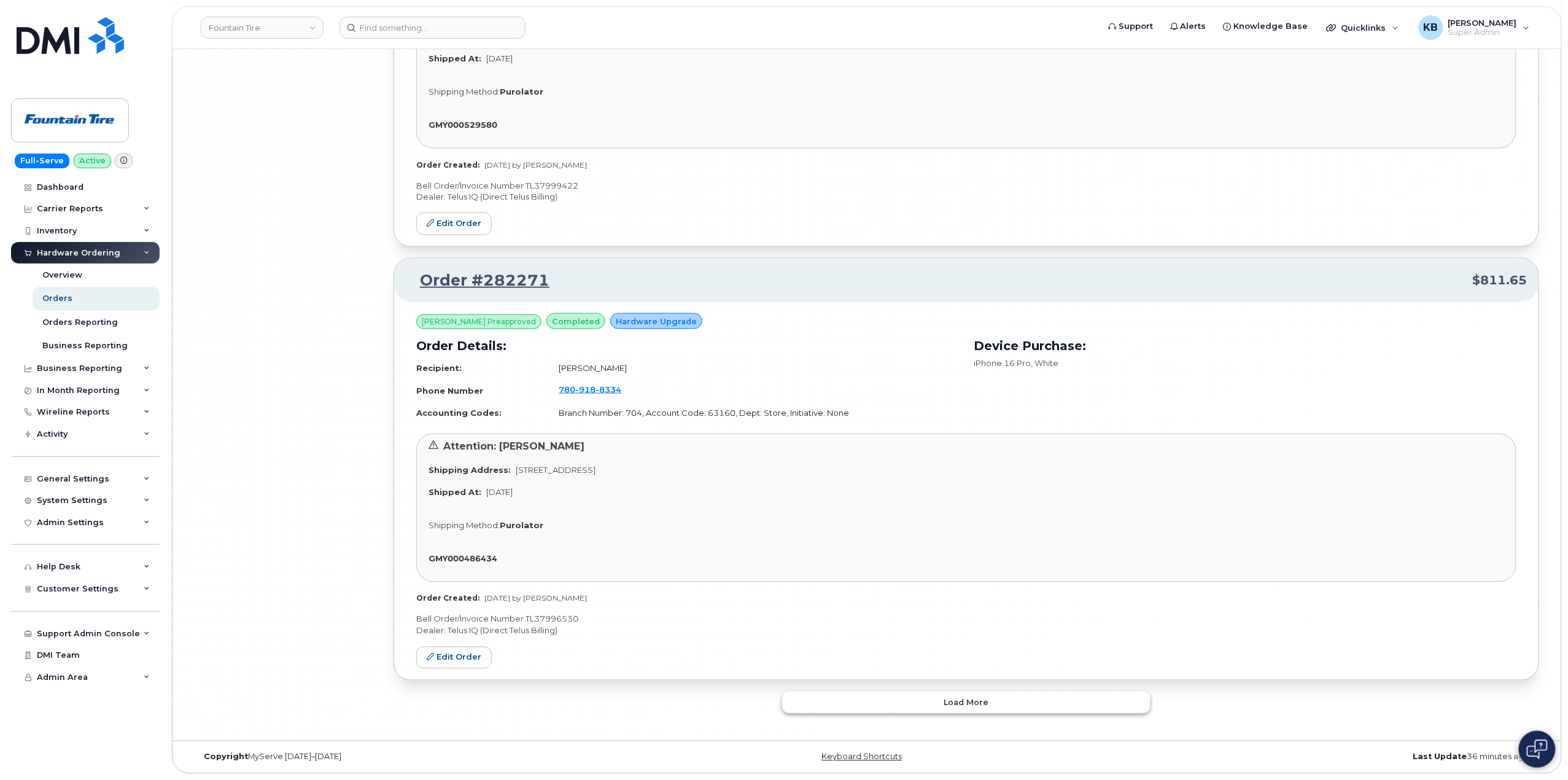
click at [833, 703] on button "Load more" at bounding box center [966, 703] width 368 height 22
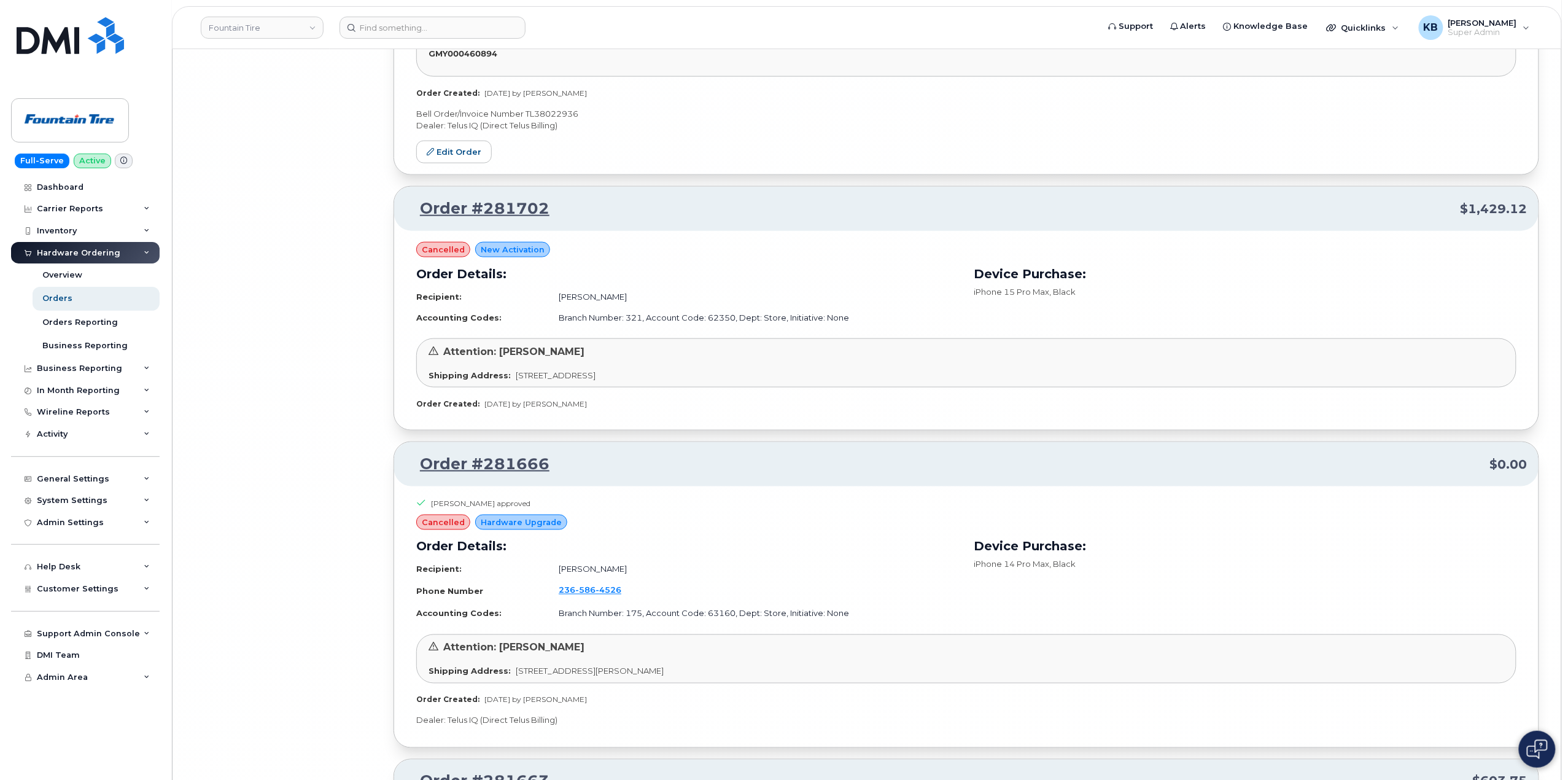
scroll to position [36808, 0]
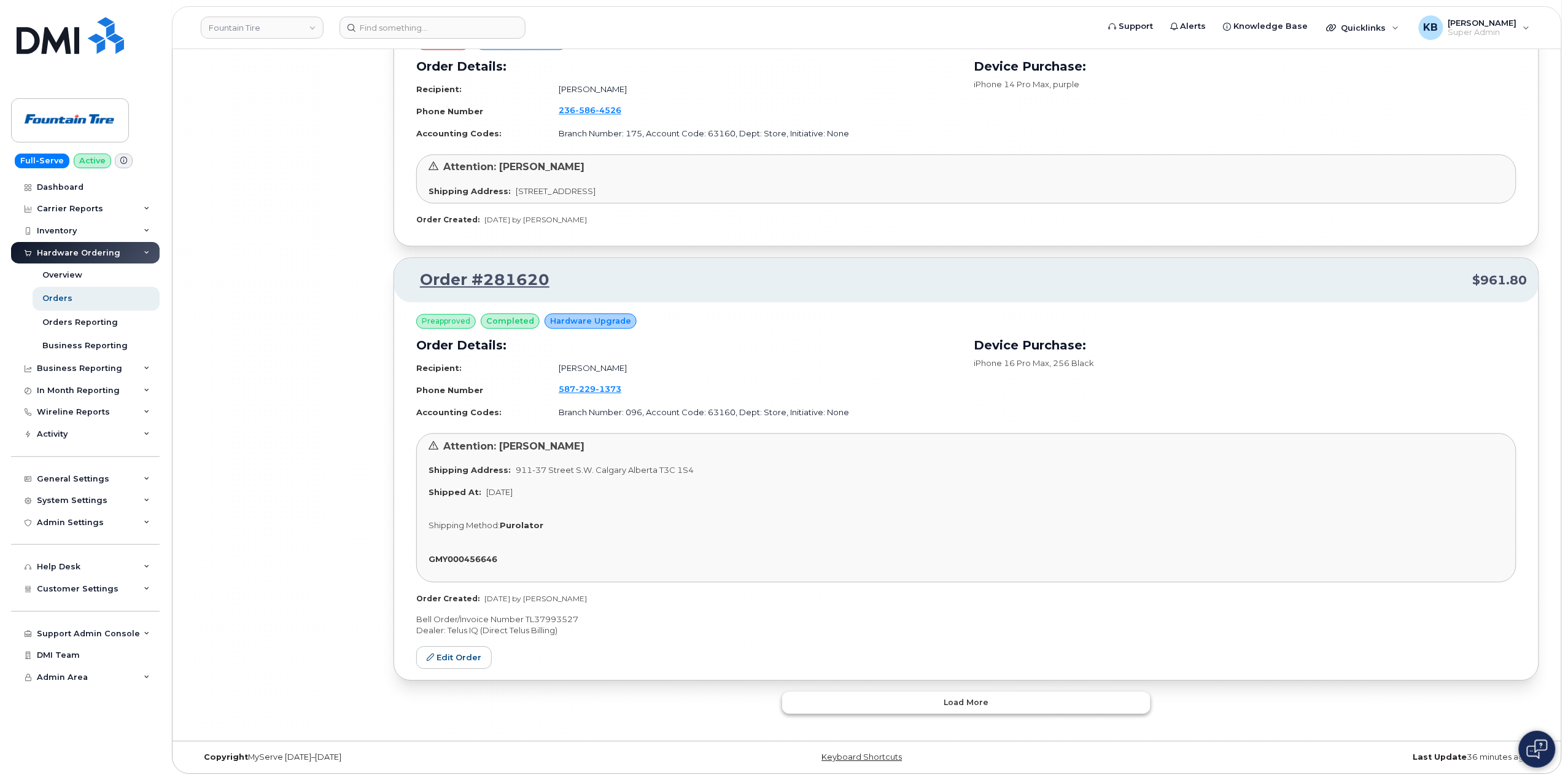
click at [930, 698] on button "Load more" at bounding box center [966, 703] width 368 height 22
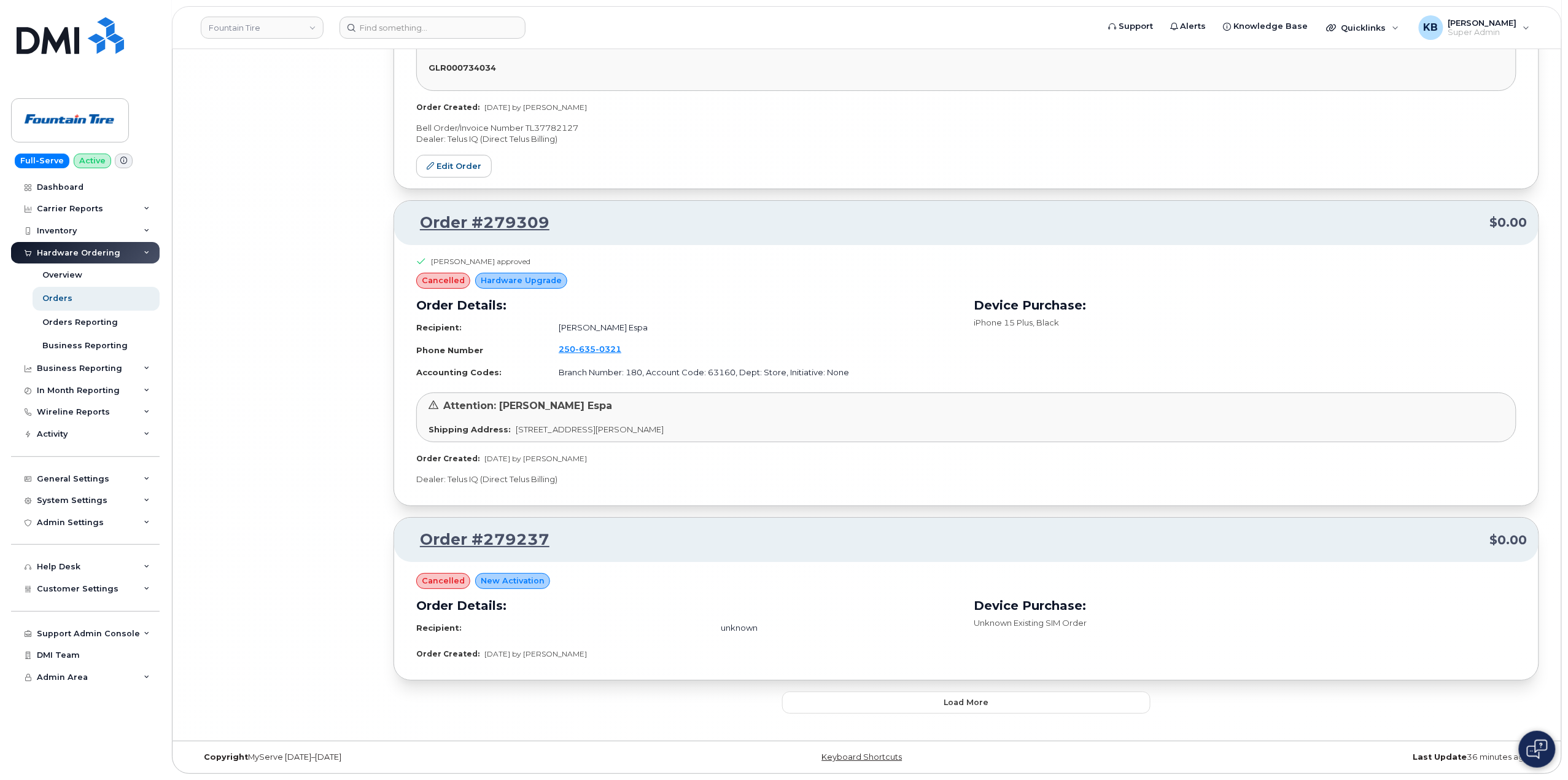
scroll to position [39817, 0]
click at [828, 704] on button "Load more" at bounding box center [966, 703] width 368 height 22
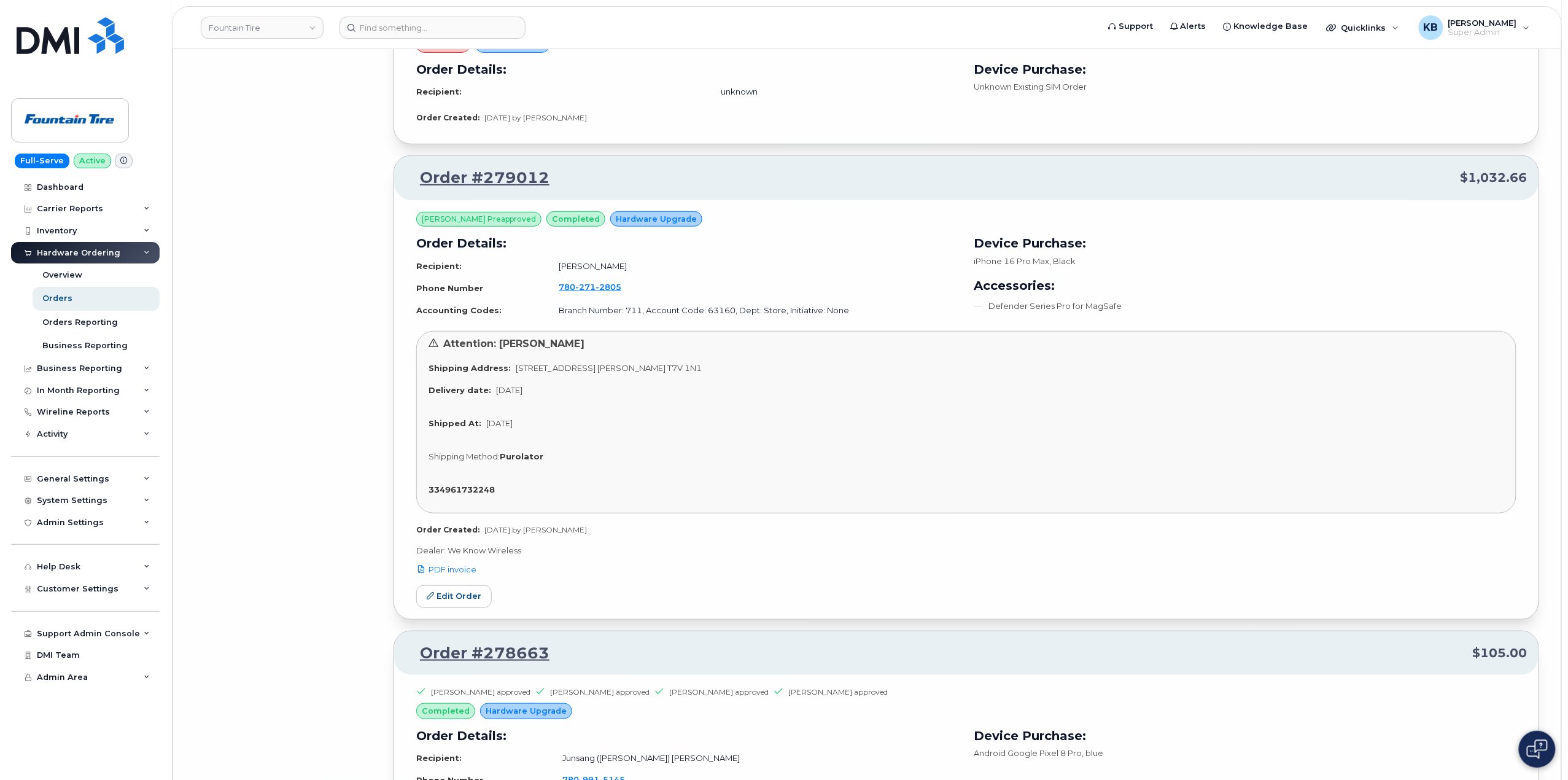
scroll to position [39570, 0]
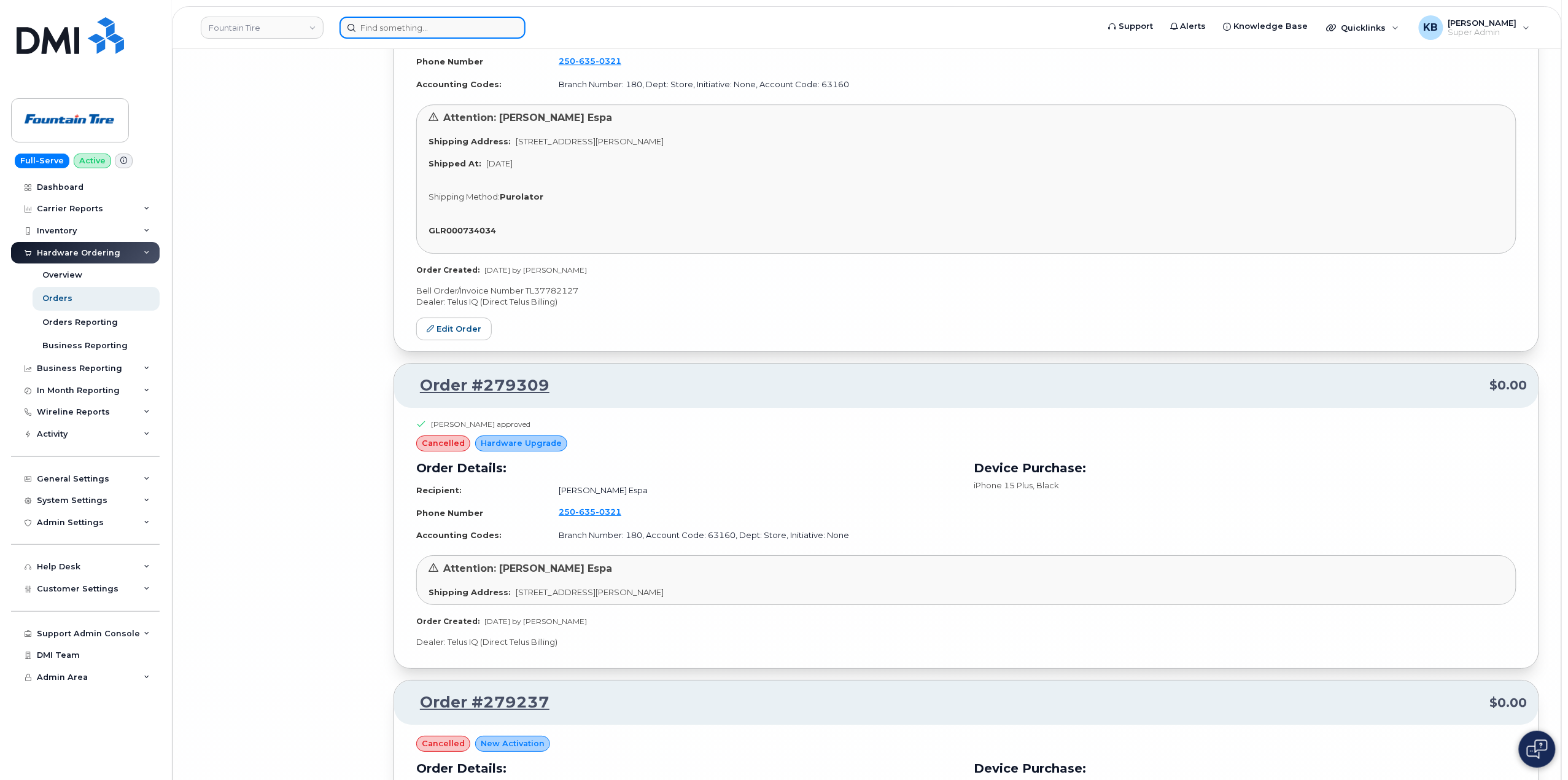
click at [436, 25] on input at bounding box center [433, 28] width 186 height 22
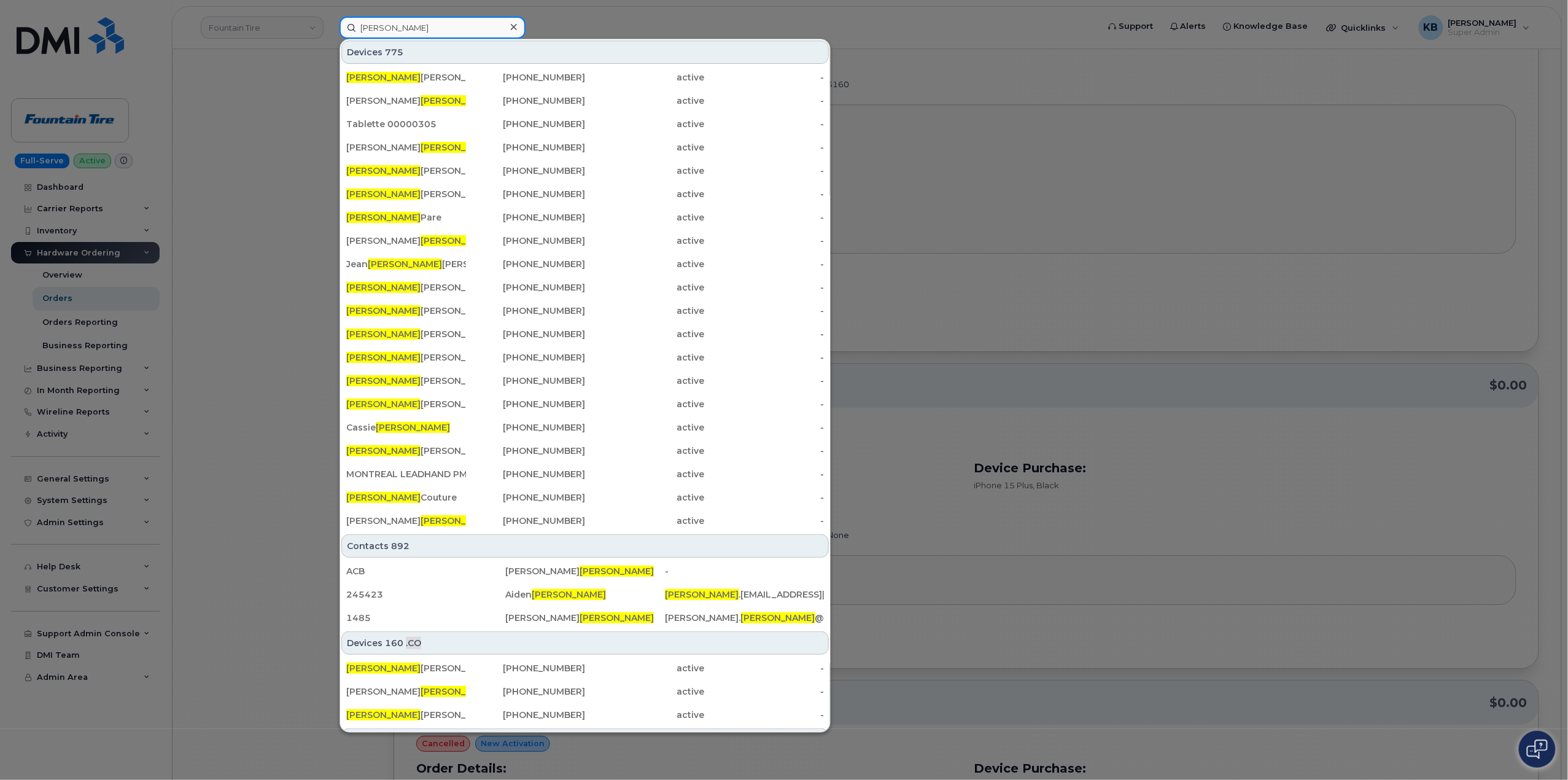
type input "Benoit"
click at [273, 165] on div at bounding box center [784, 390] width 1568 height 780
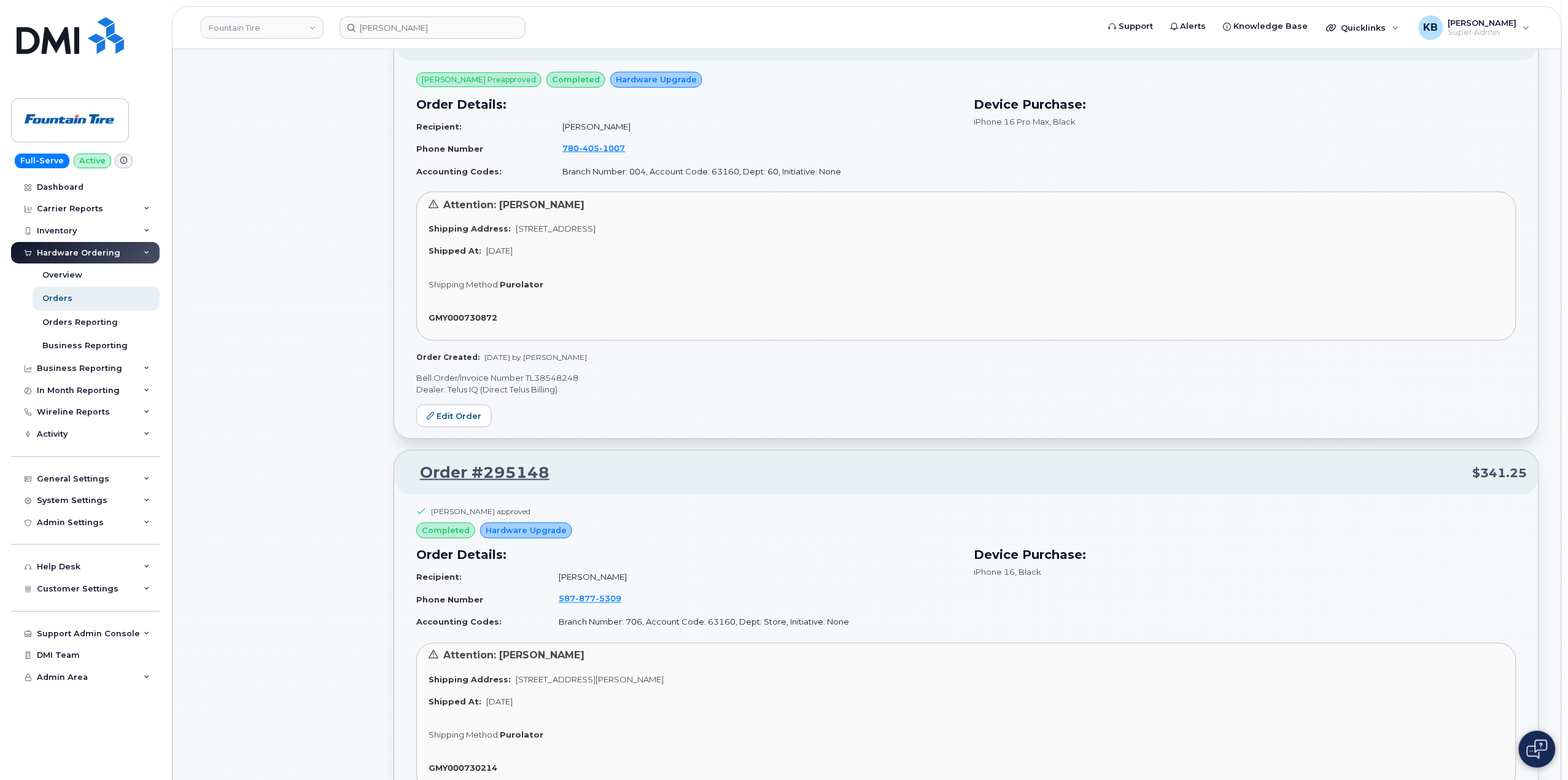
scroll to position [0, 0]
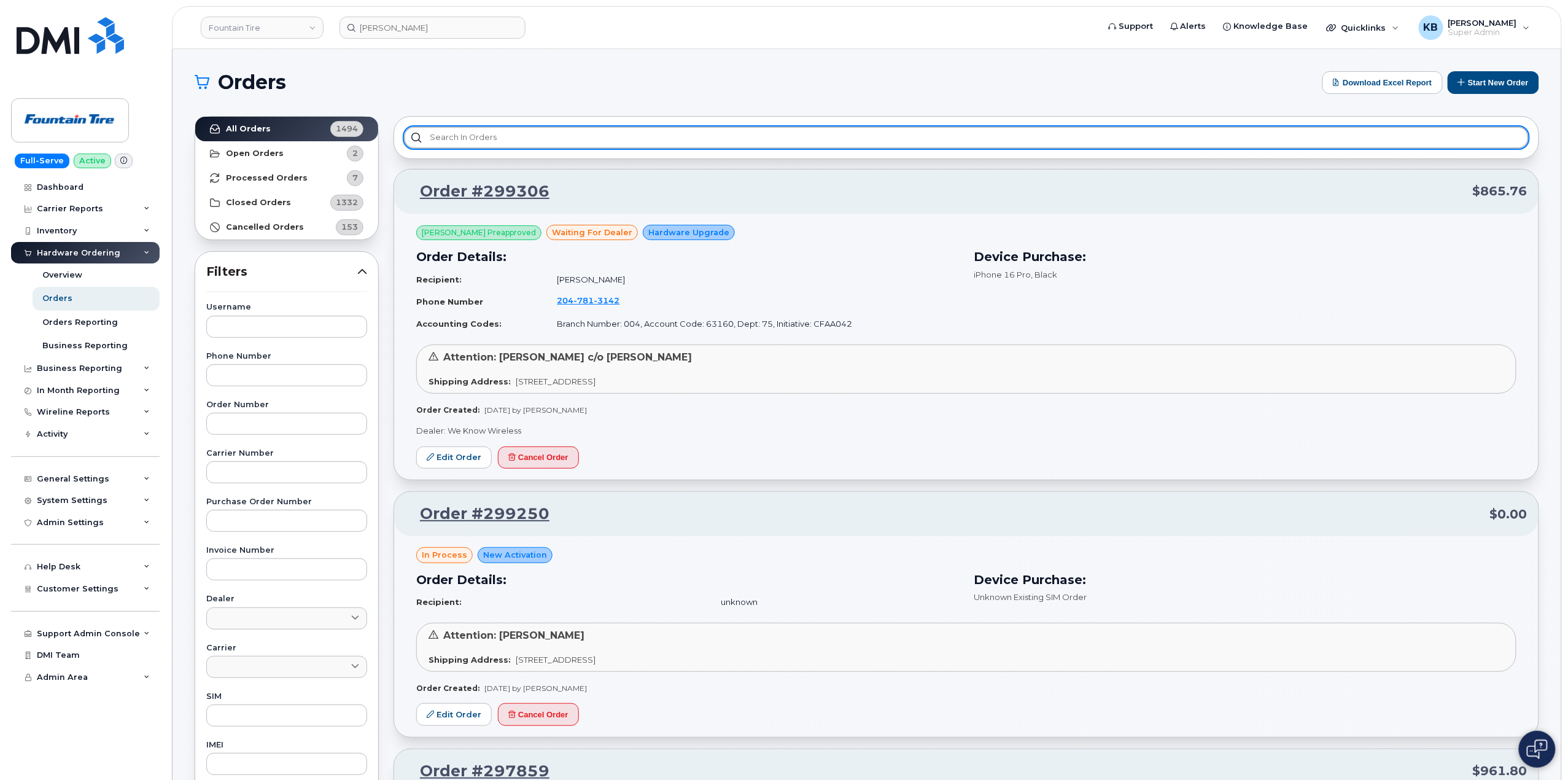
click at [451, 139] on input "text" at bounding box center [966, 137] width 1125 height 22
type input "b"
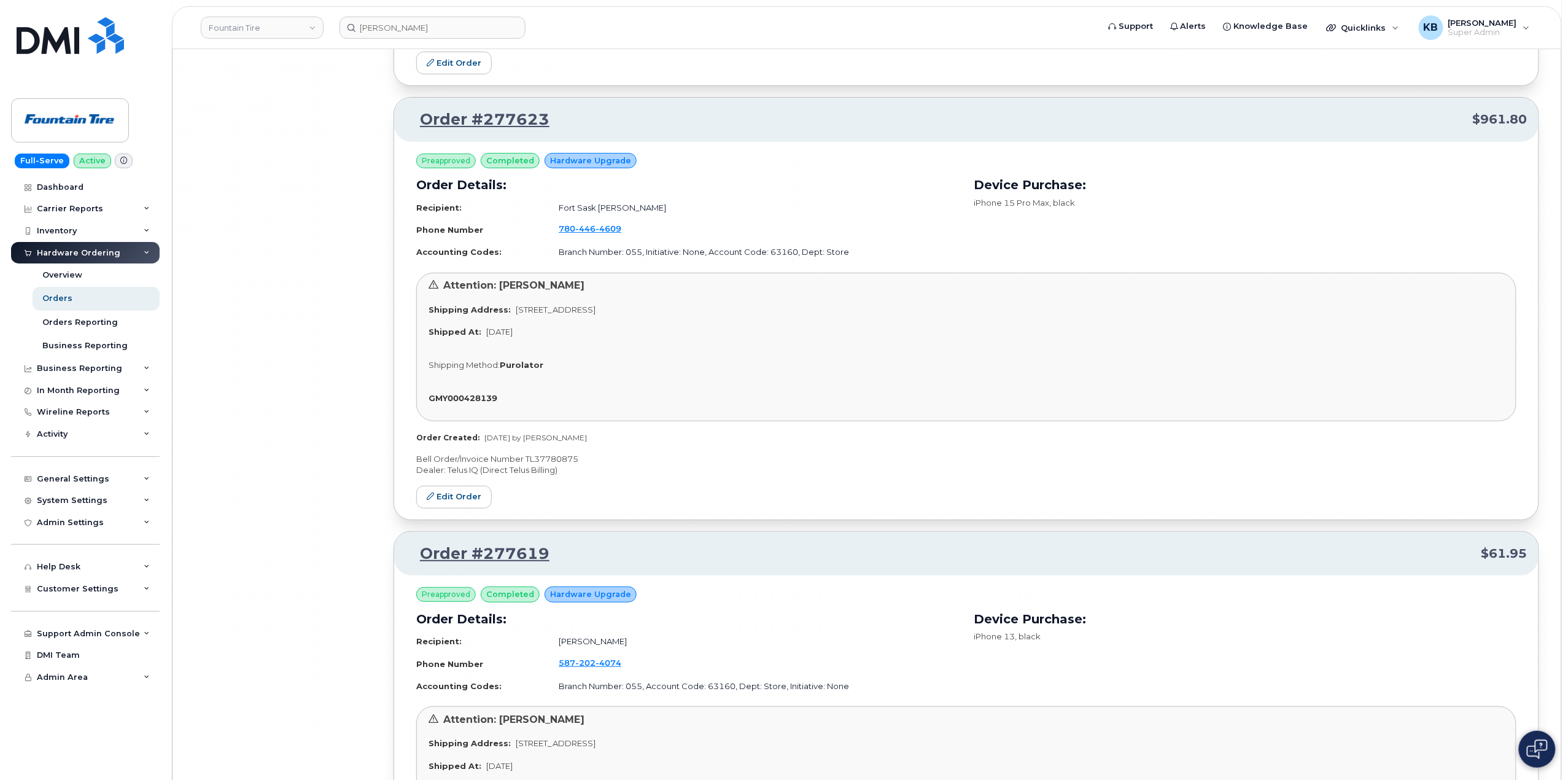
scroll to position [43154, 0]
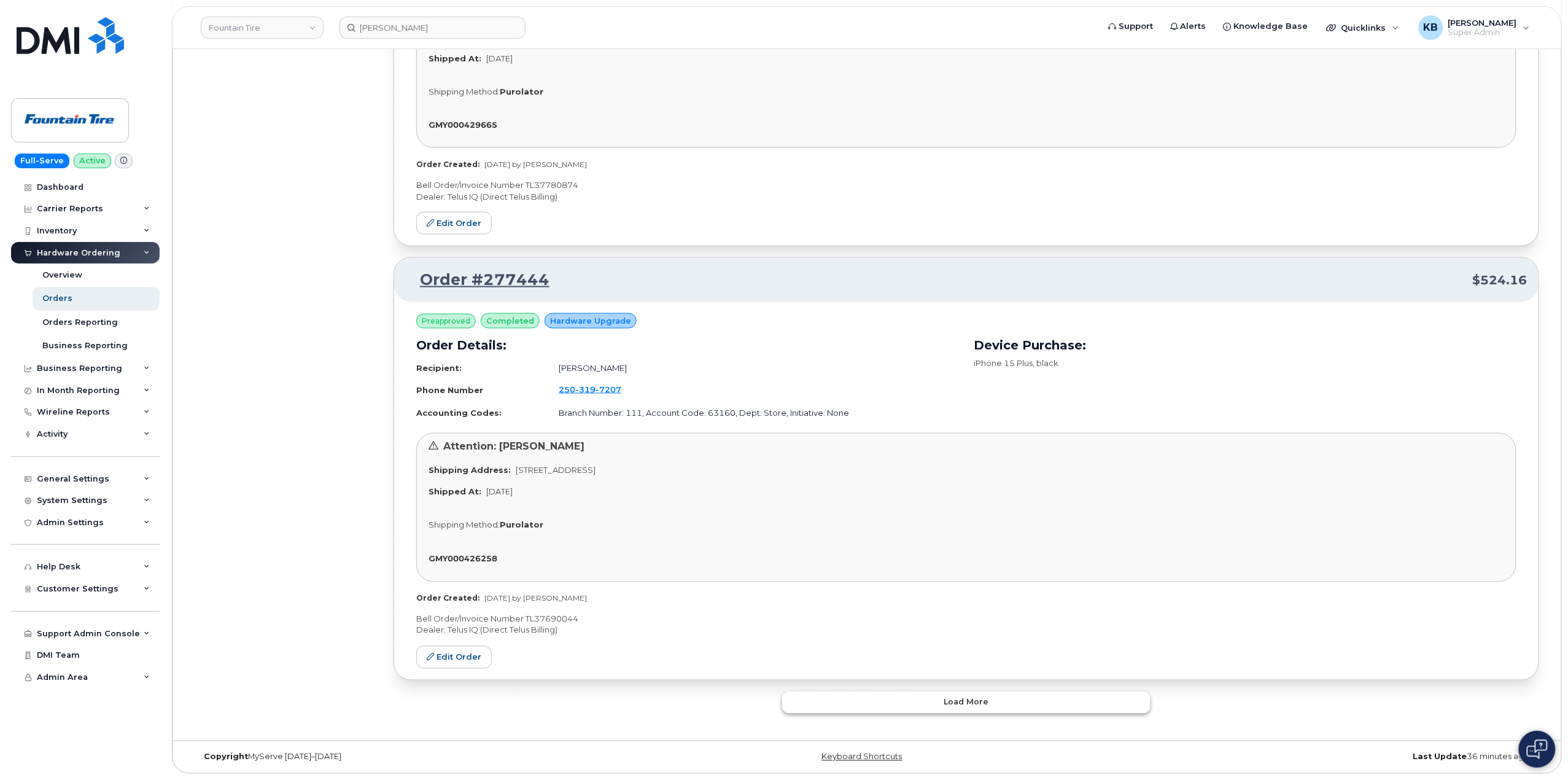
click at [880, 705] on button "Load more" at bounding box center [966, 703] width 368 height 22
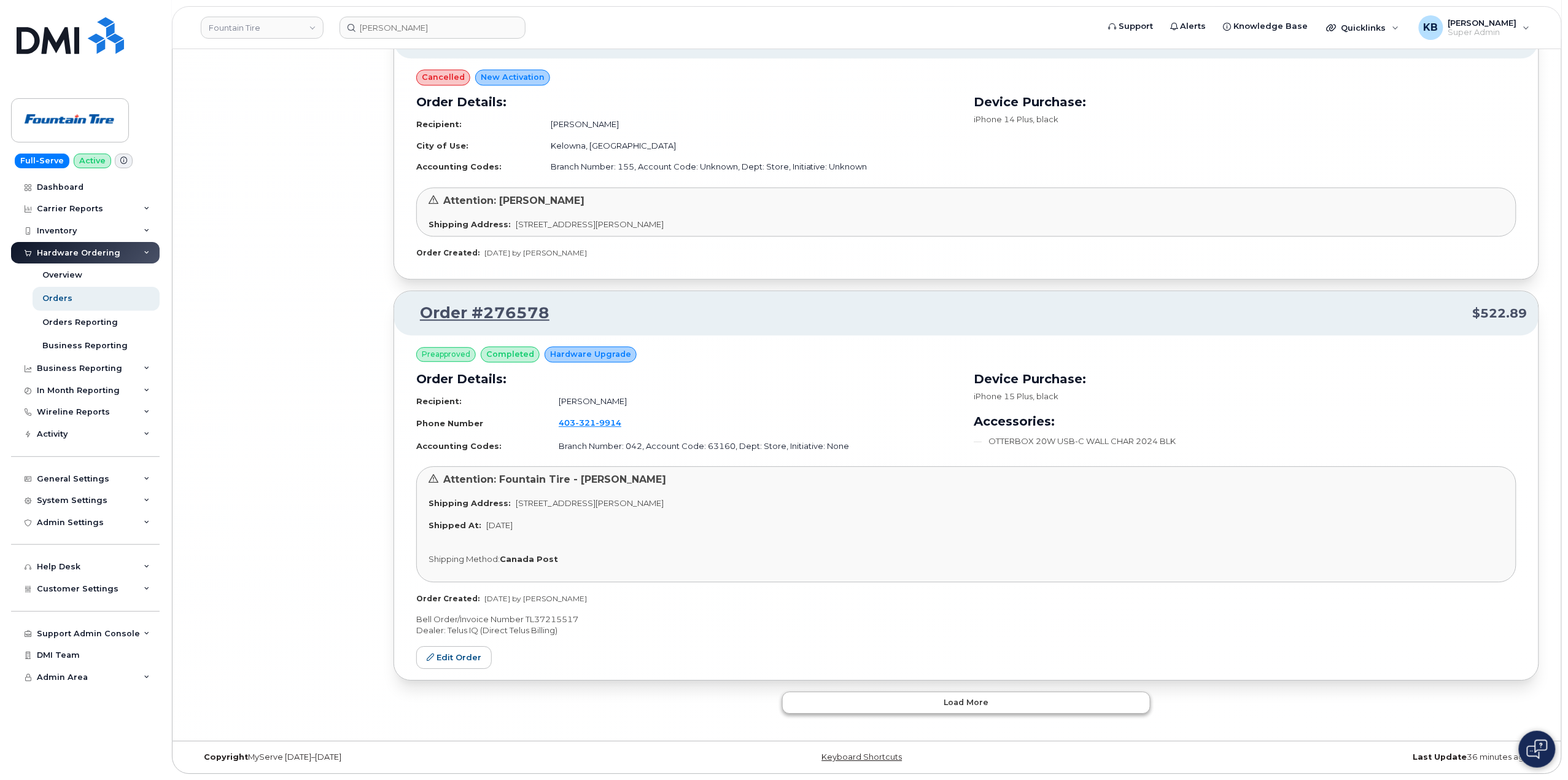
scroll to position [46303, 0]
click at [853, 709] on button "Load more" at bounding box center [966, 703] width 368 height 22
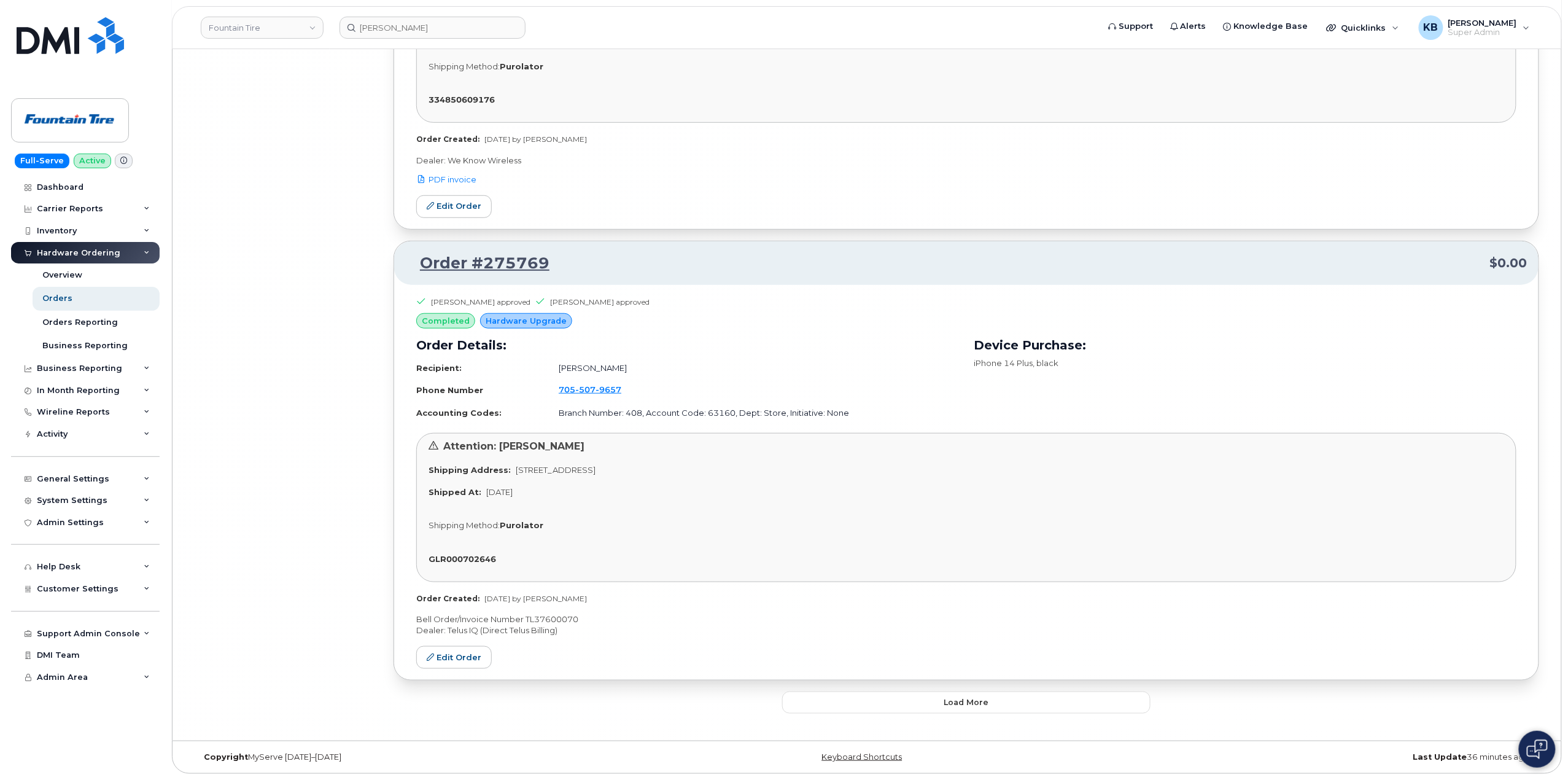
scroll to position [49845, 0]
click at [862, 706] on button "Load more" at bounding box center [966, 703] width 368 height 22
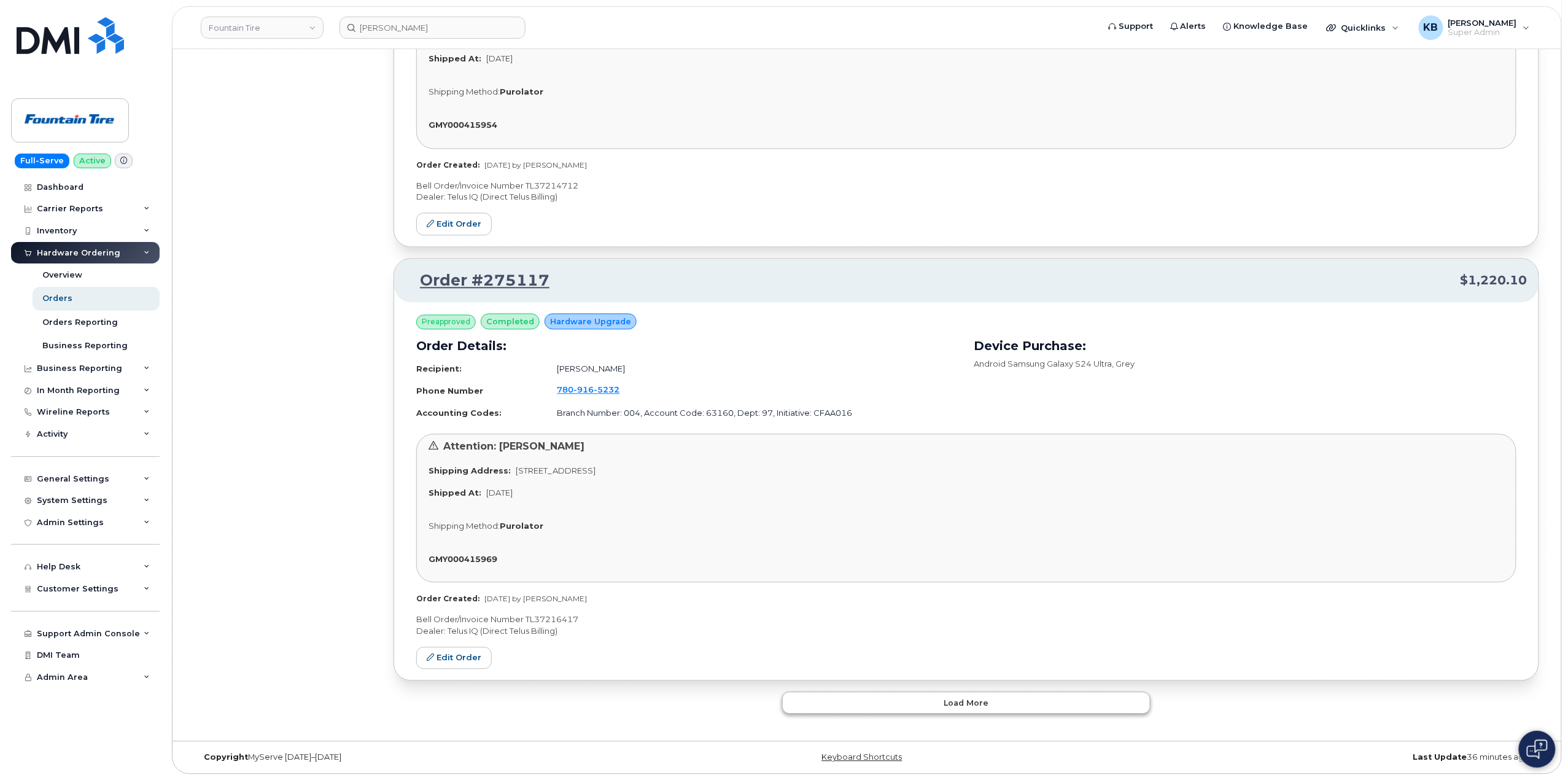
scroll to position [53094, 0]
click at [846, 705] on button "Load more" at bounding box center [966, 703] width 368 height 22
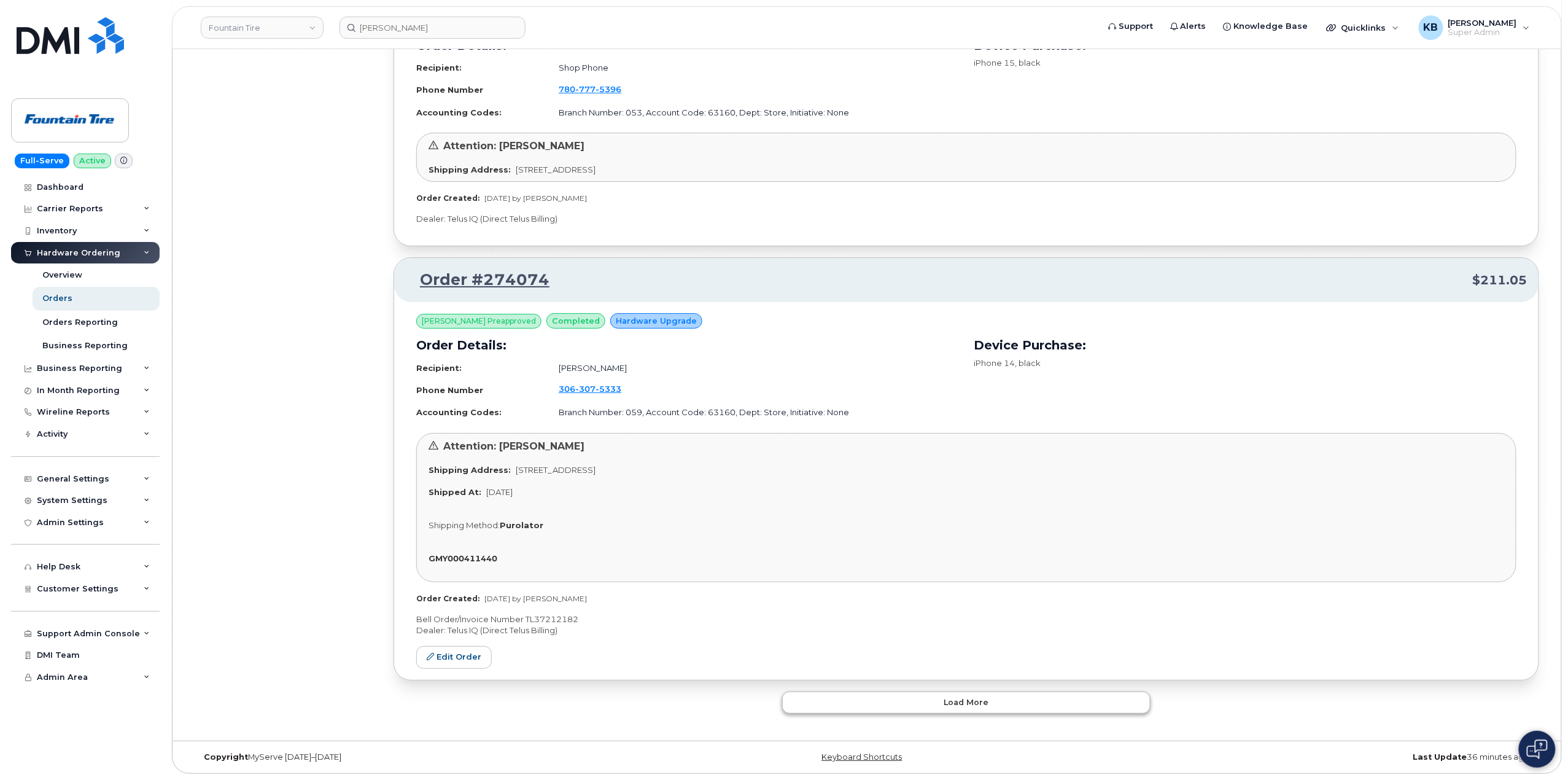
scroll to position [56448, 0]
click at [829, 705] on button "Load more" at bounding box center [966, 703] width 368 height 22
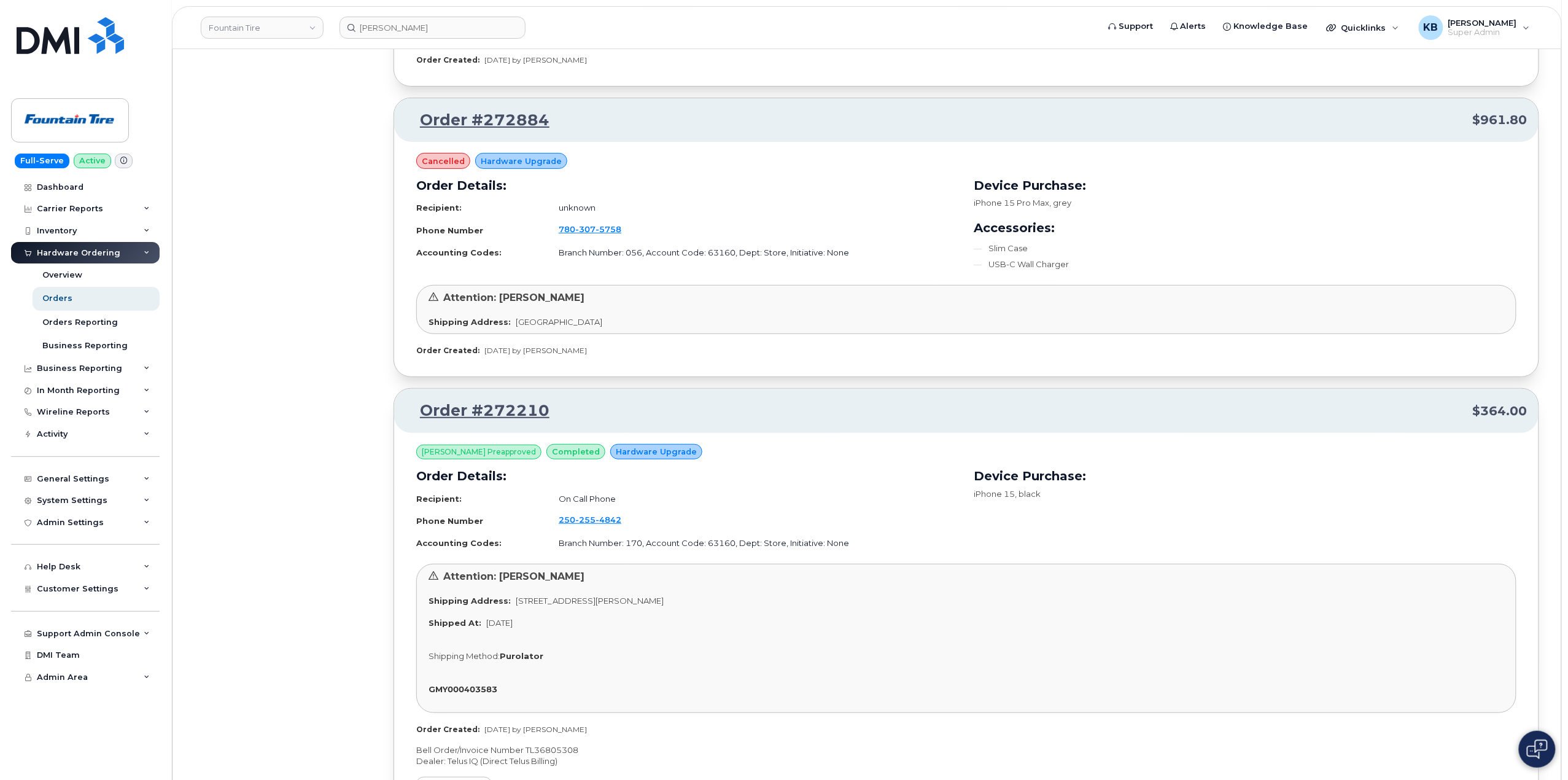
scroll to position [59647, 0]
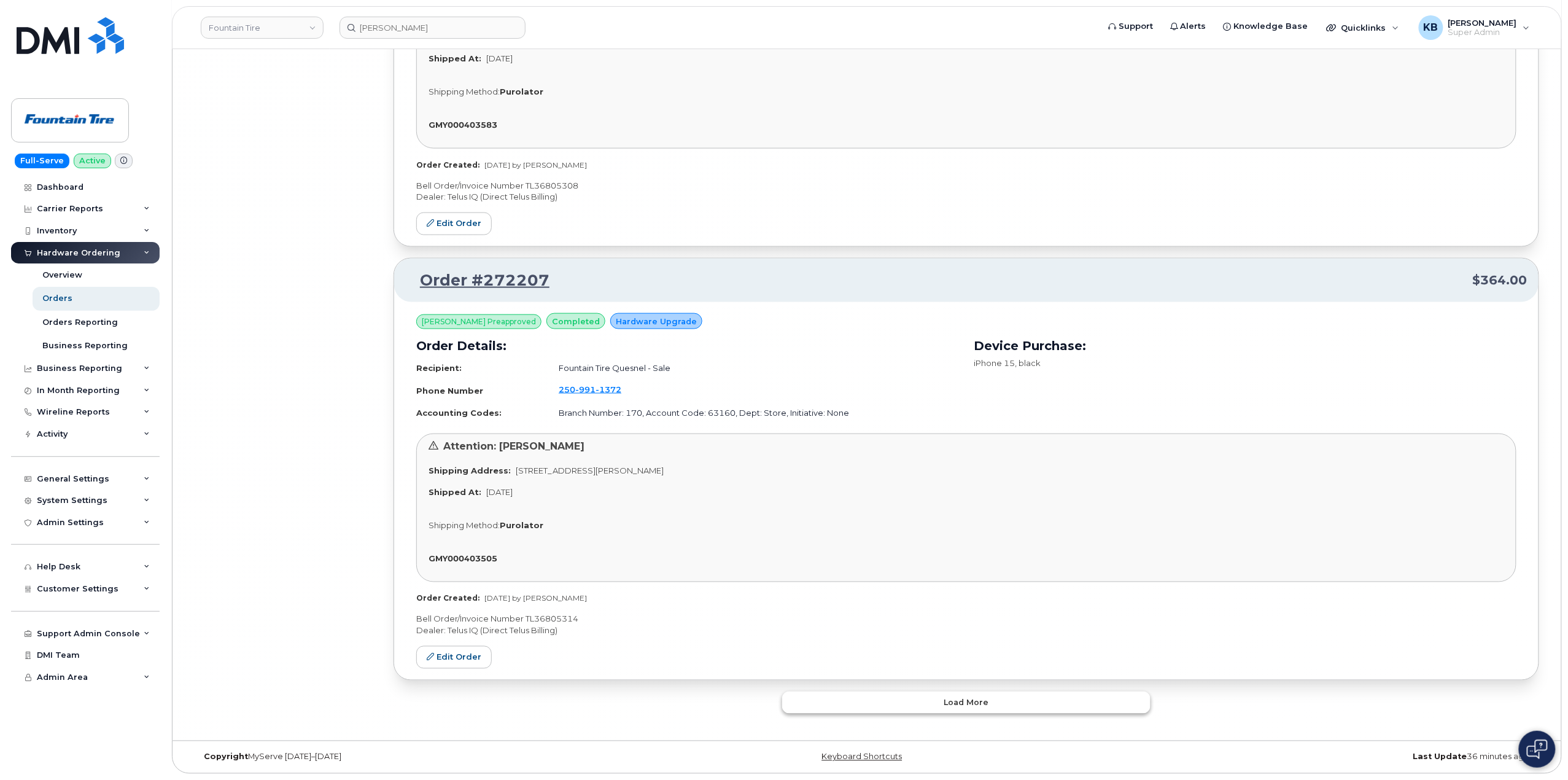
click at [842, 703] on button "Load more" at bounding box center [966, 703] width 368 height 22
click at [838, 699] on button "Load more" at bounding box center [966, 703] width 368 height 22
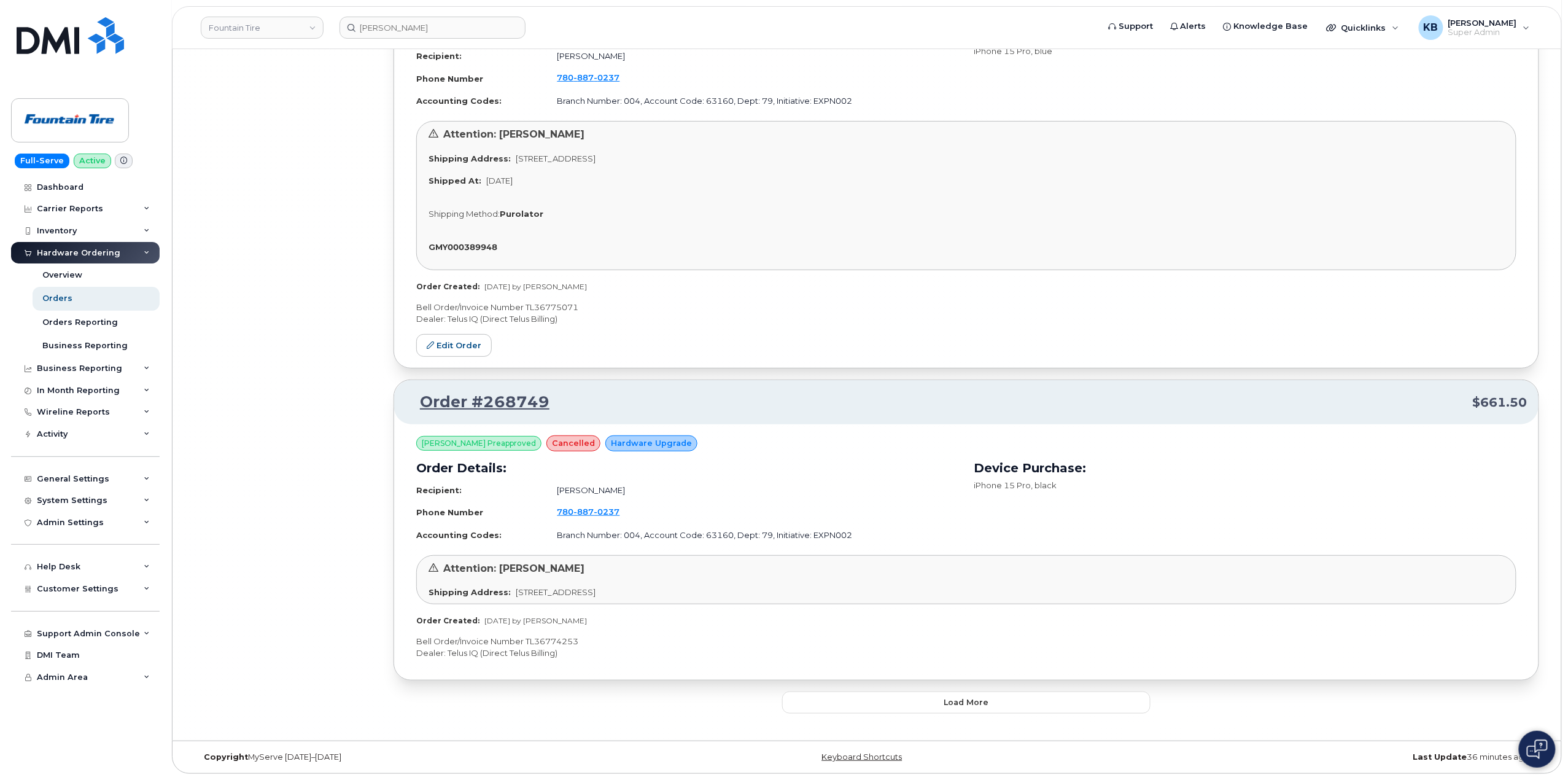
scroll to position [66173, 0]
click at [841, 703] on button "Load more" at bounding box center [966, 703] width 368 height 22
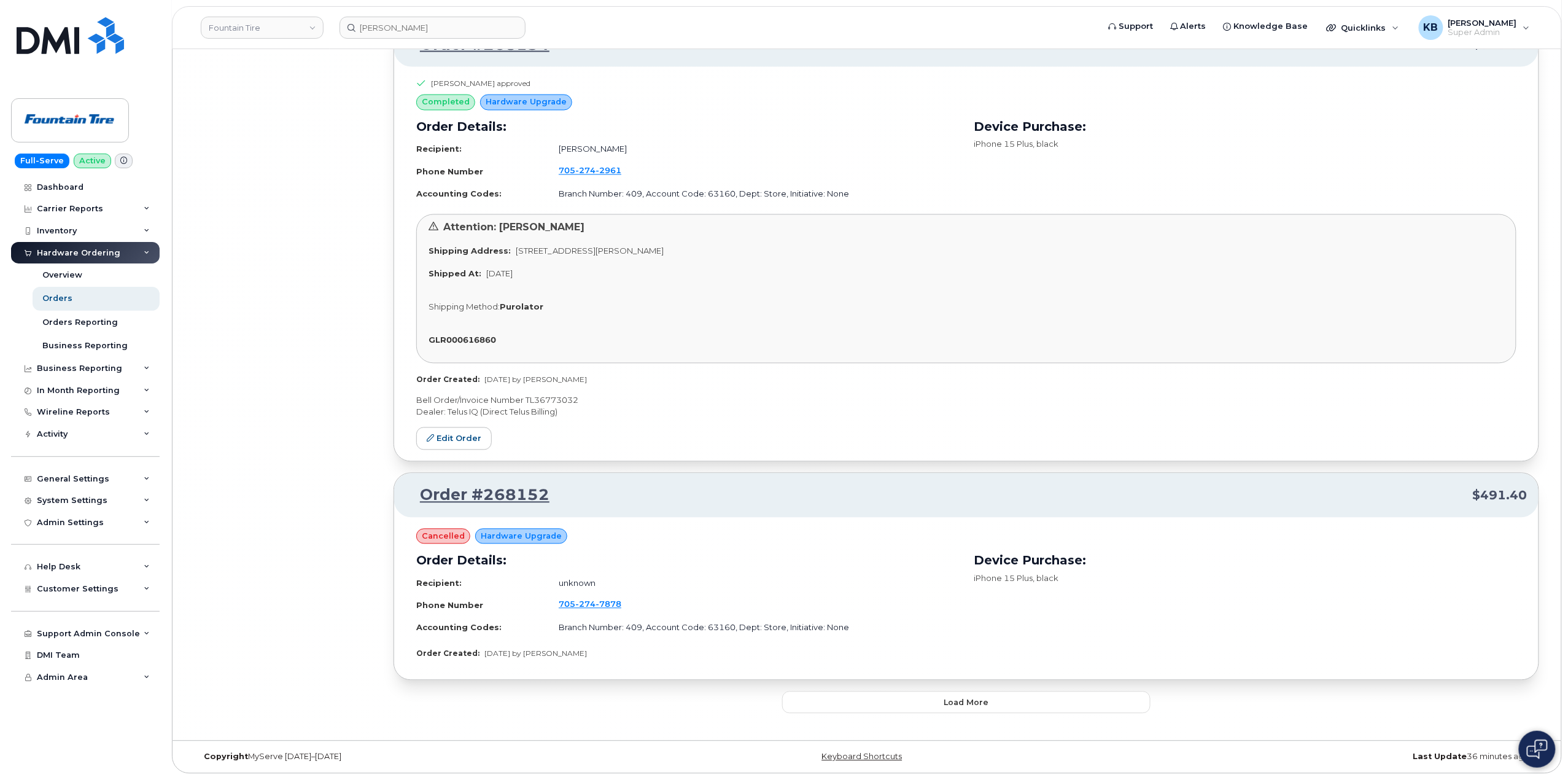
scroll to position [69458, 0]
click at [840, 701] on button "Load more" at bounding box center [966, 703] width 368 height 22
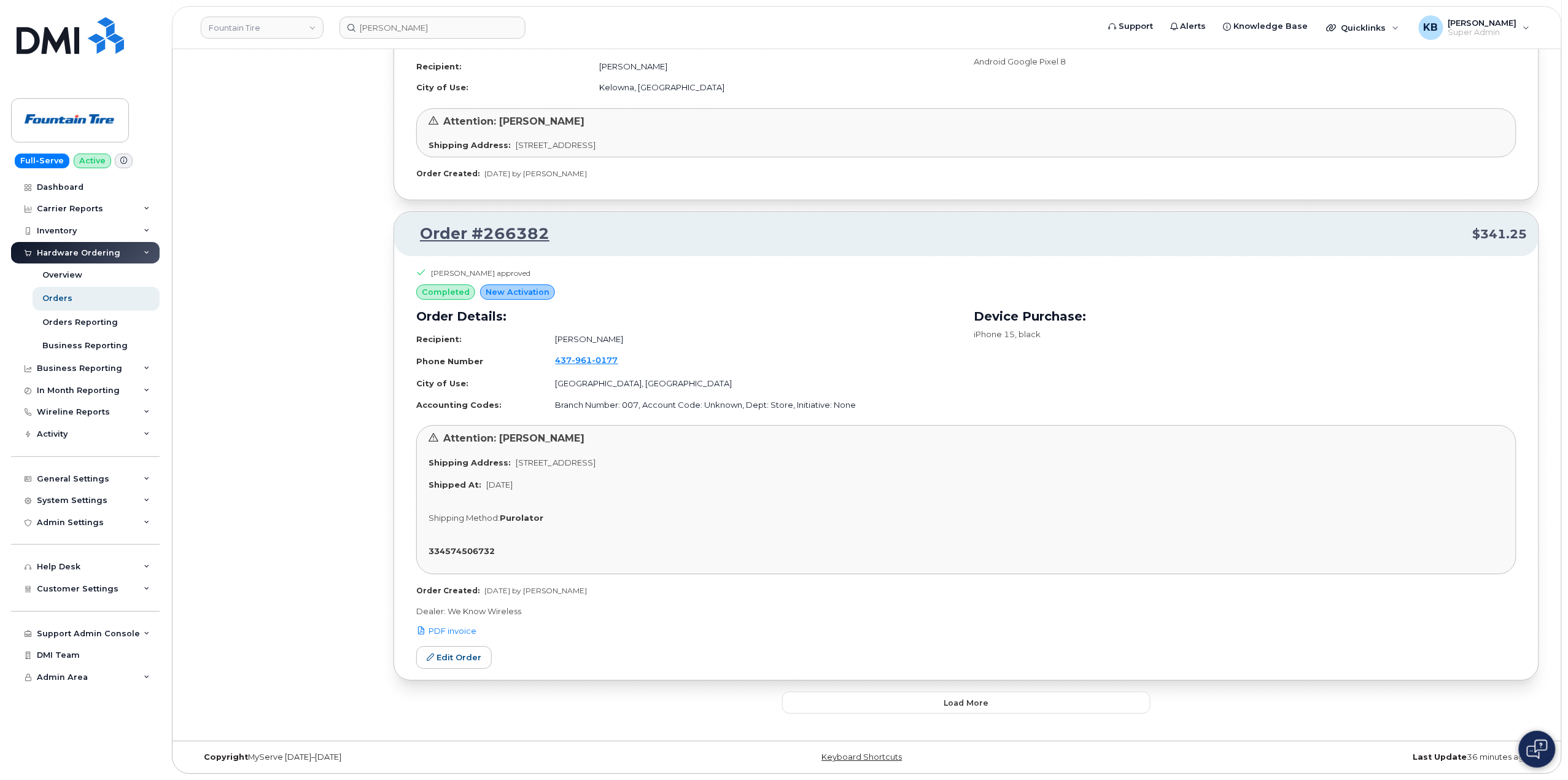
scroll to position [72572, 0]
click at [853, 695] on button "Load more" at bounding box center [966, 703] width 368 height 22
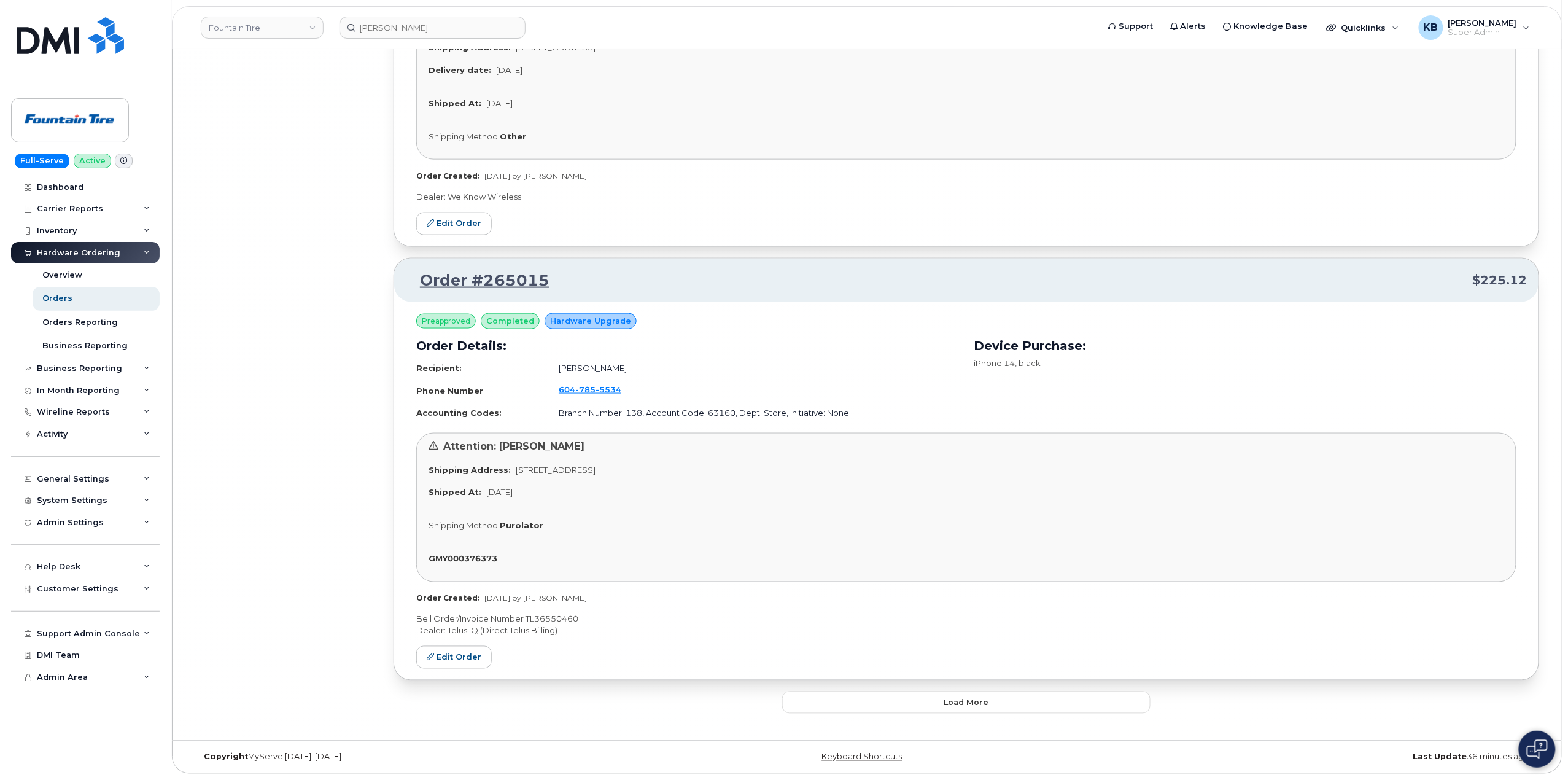
scroll to position [76164, 0]
click at [874, 699] on button "Load more" at bounding box center [966, 703] width 368 height 22
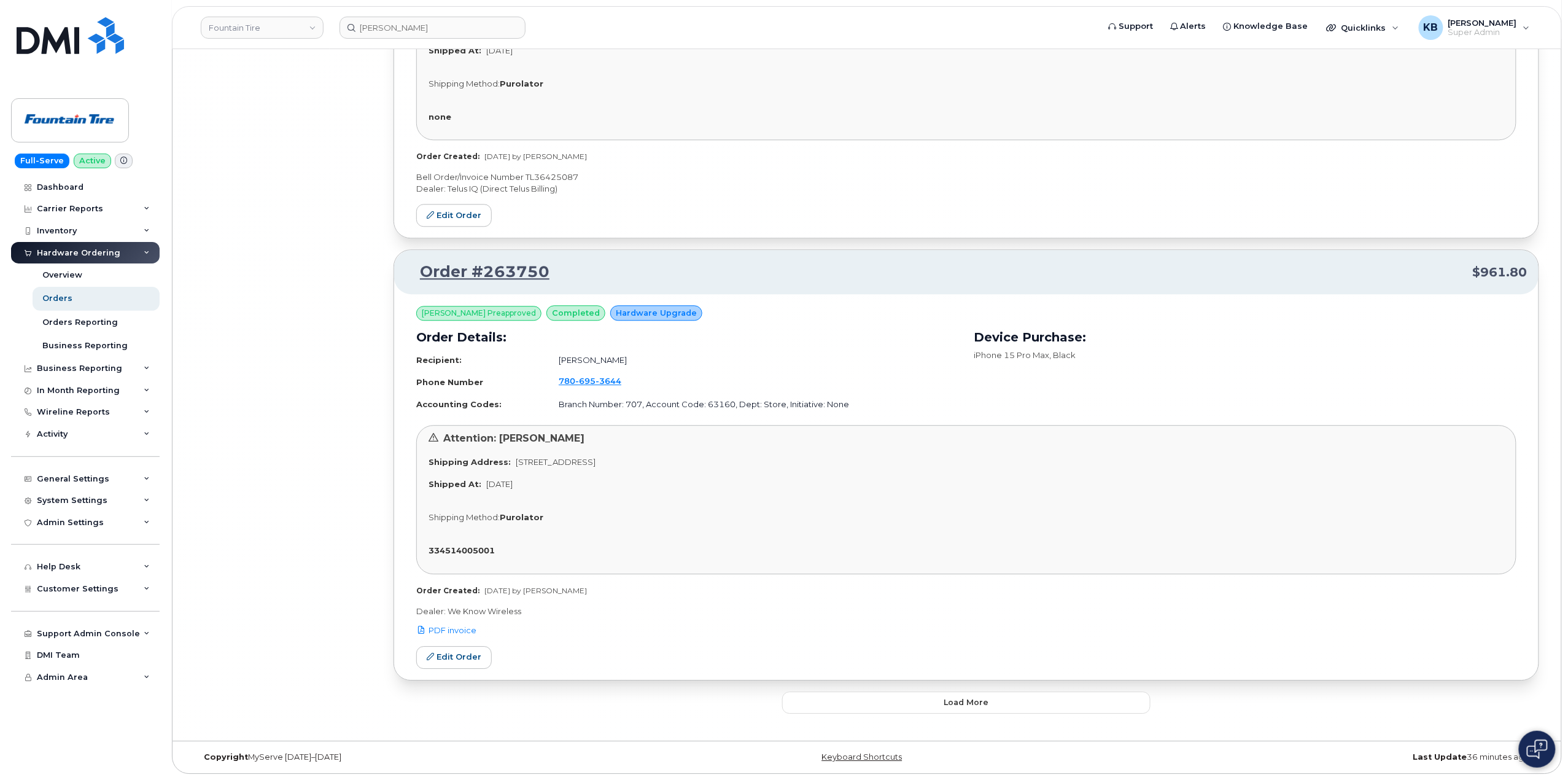
scroll to position [79283, 0]
click at [828, 705] on button "Load more" at bounding box center [966, 703] width 368 height 22
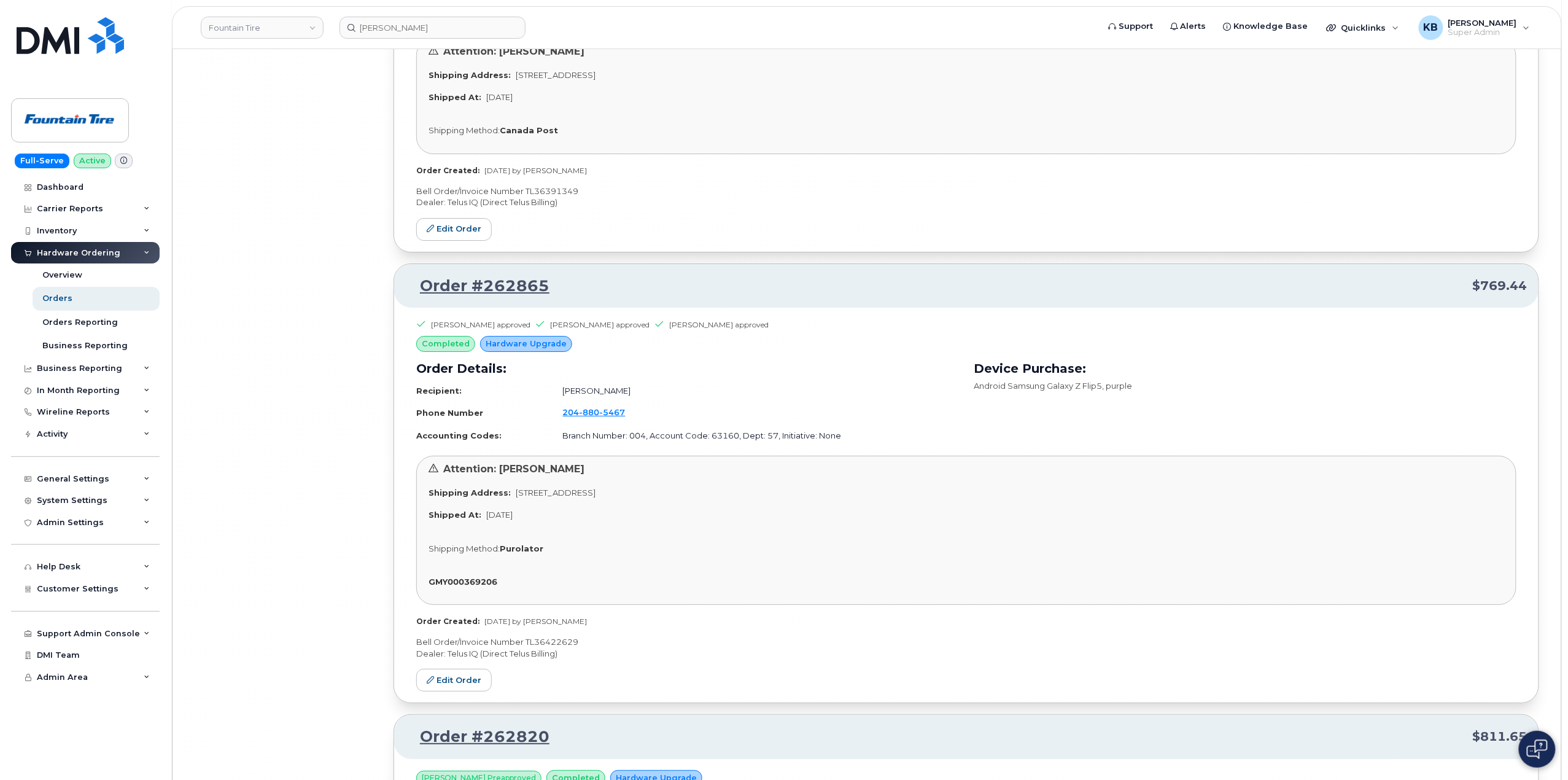
scroll to position [82758, 0]
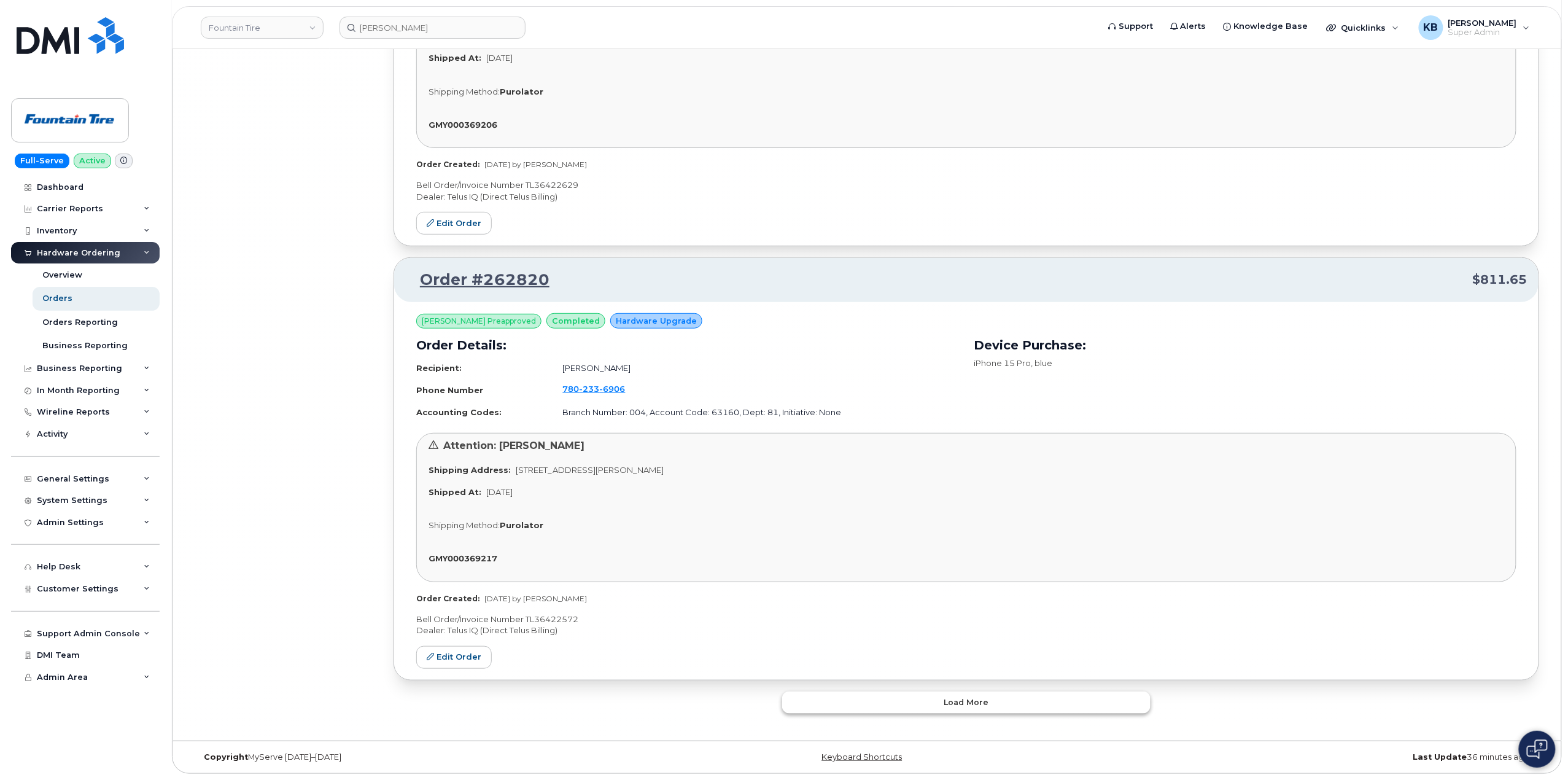
click at [895, 705] on button "Load more" at bounding box center [966, 703] width 368 height 22
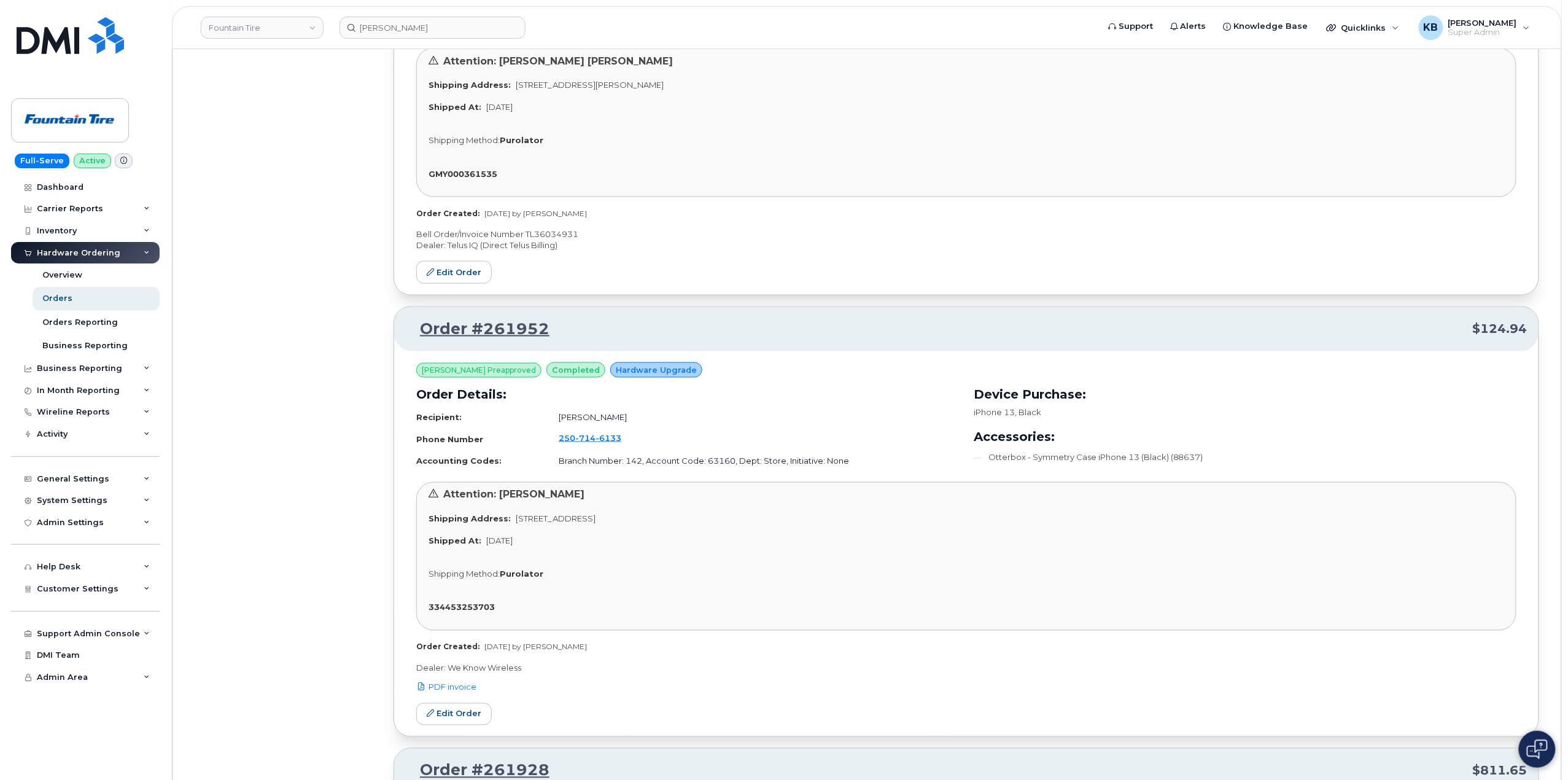
scroll to position [85390, 0]
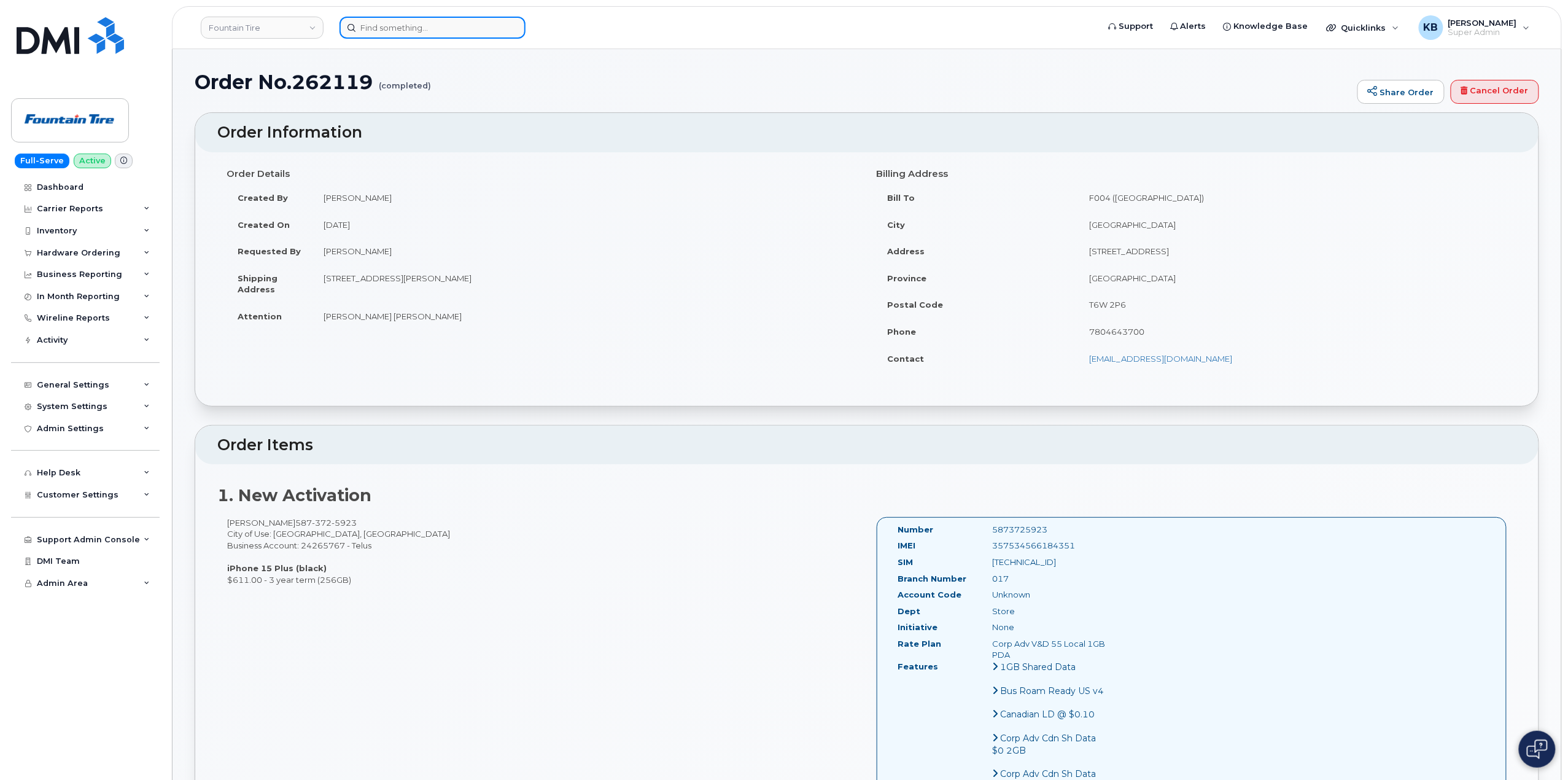
click at [403, 28] on input at bounding box center [433, 28] width 186 height 22
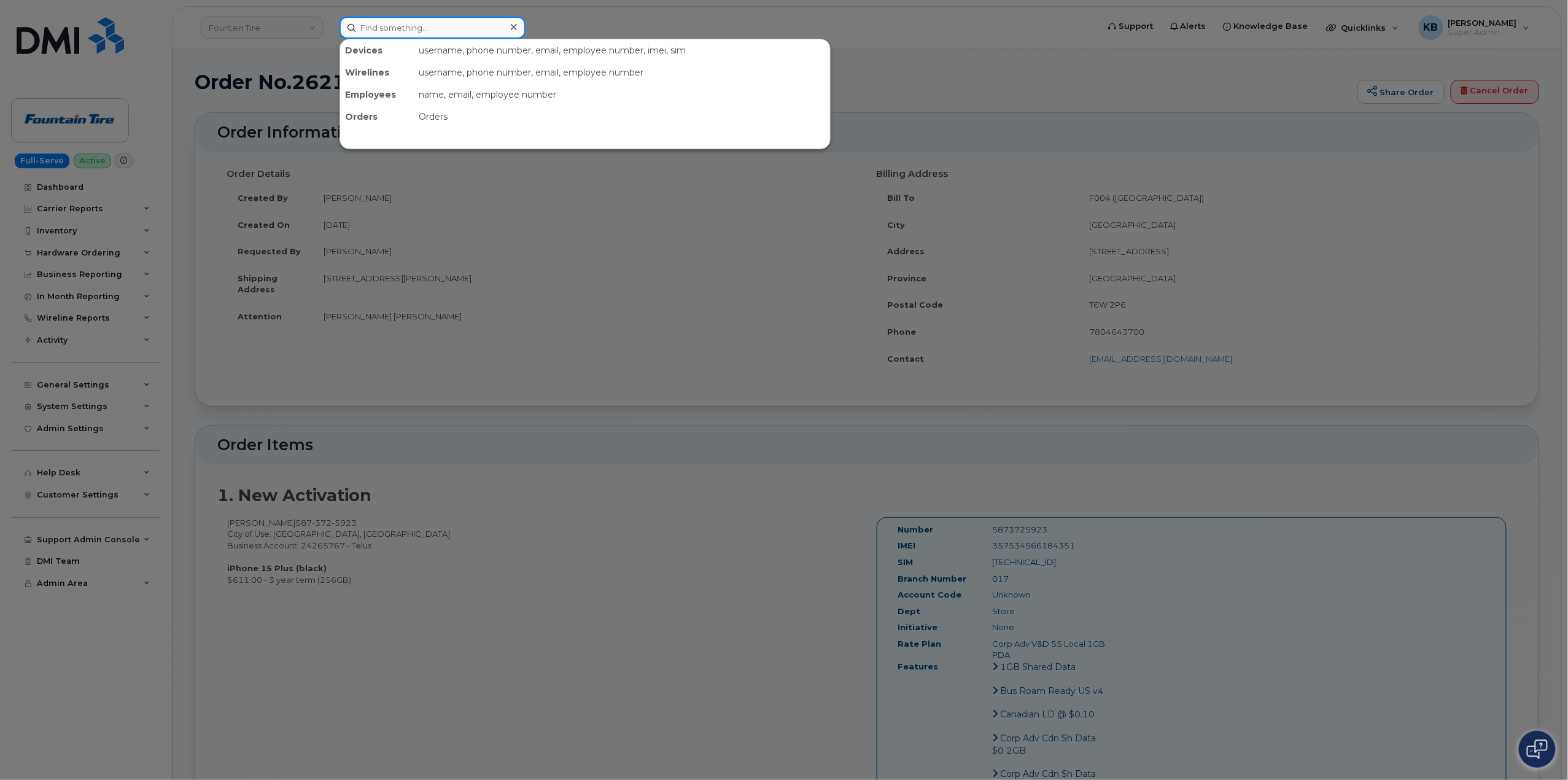
paste input "273511"
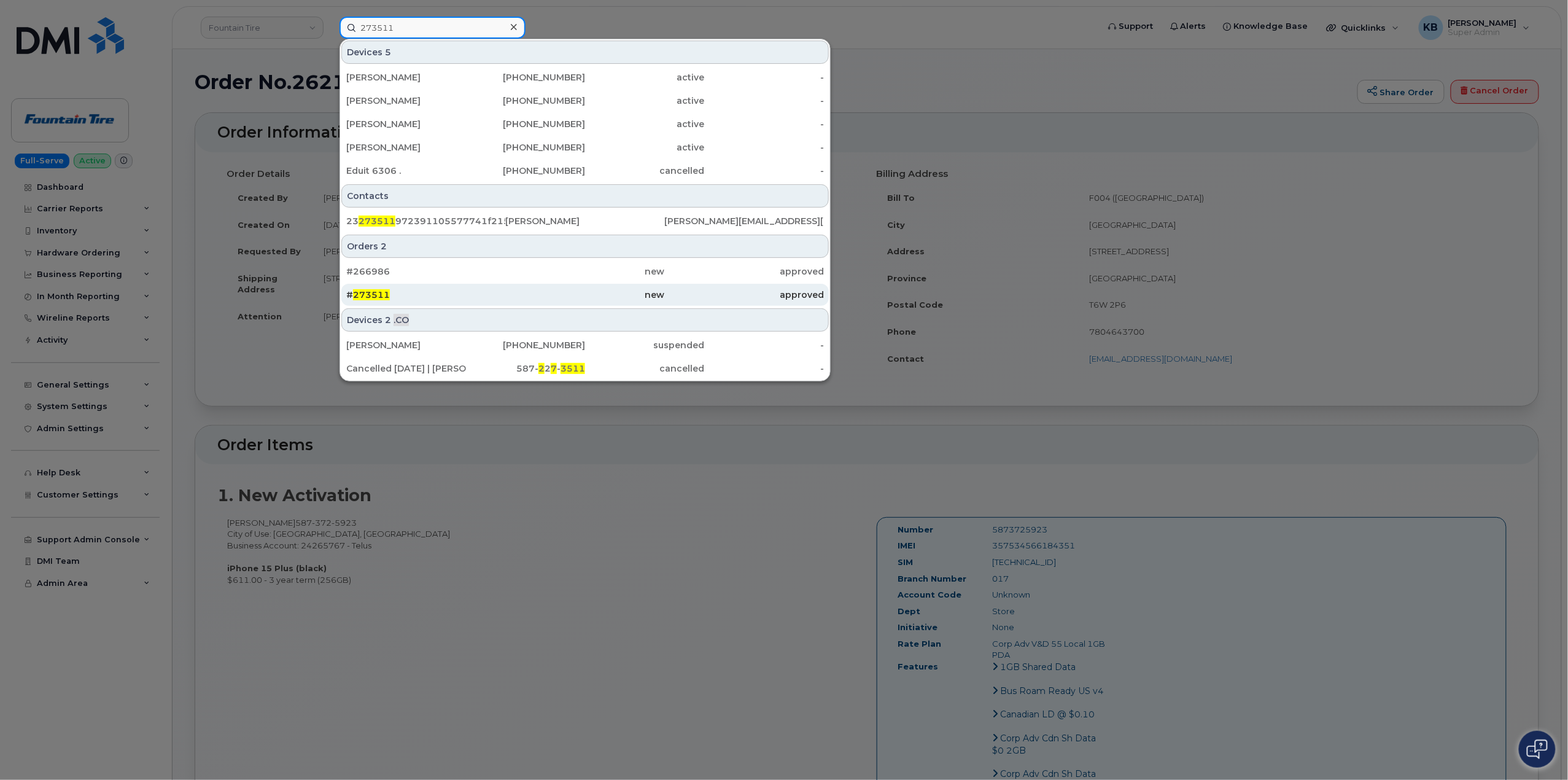
type input "273511"
click at [377, 299] on span "273511" at bounding box center [372, 295] width 37 height 11
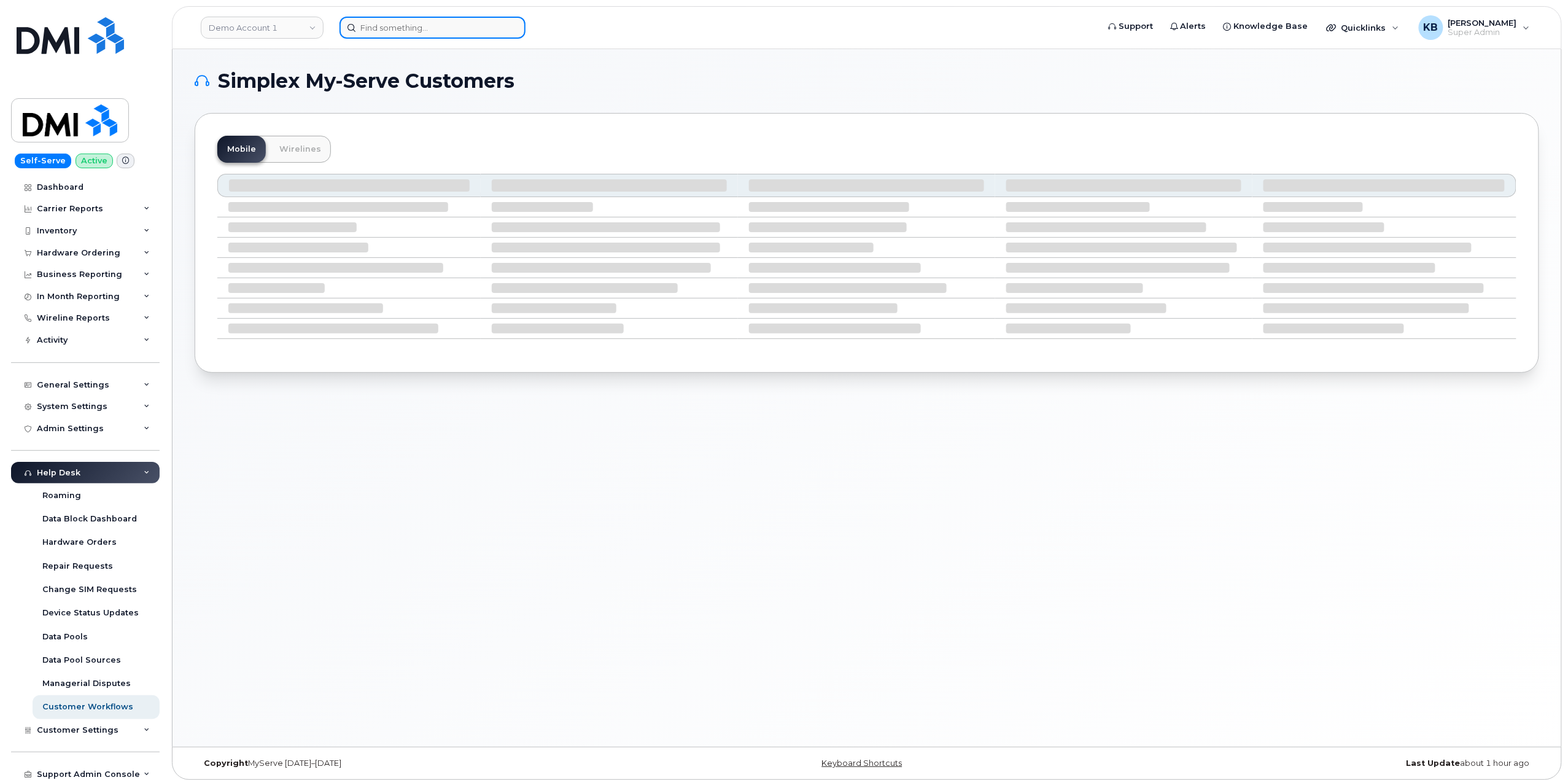
click at [433, 25] on input at bounding box center [433, 28] width 186 height 22
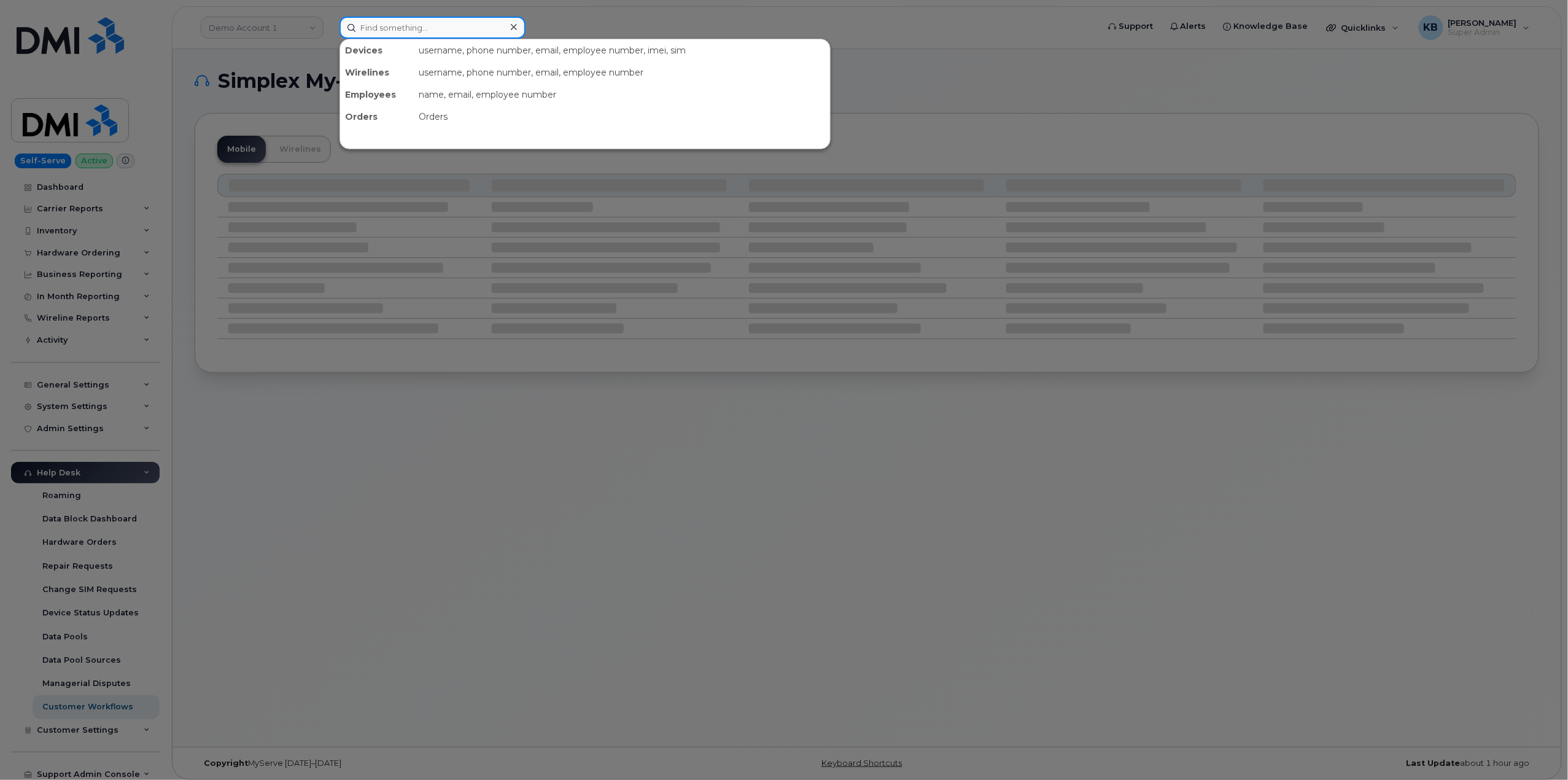
paste input "285842"
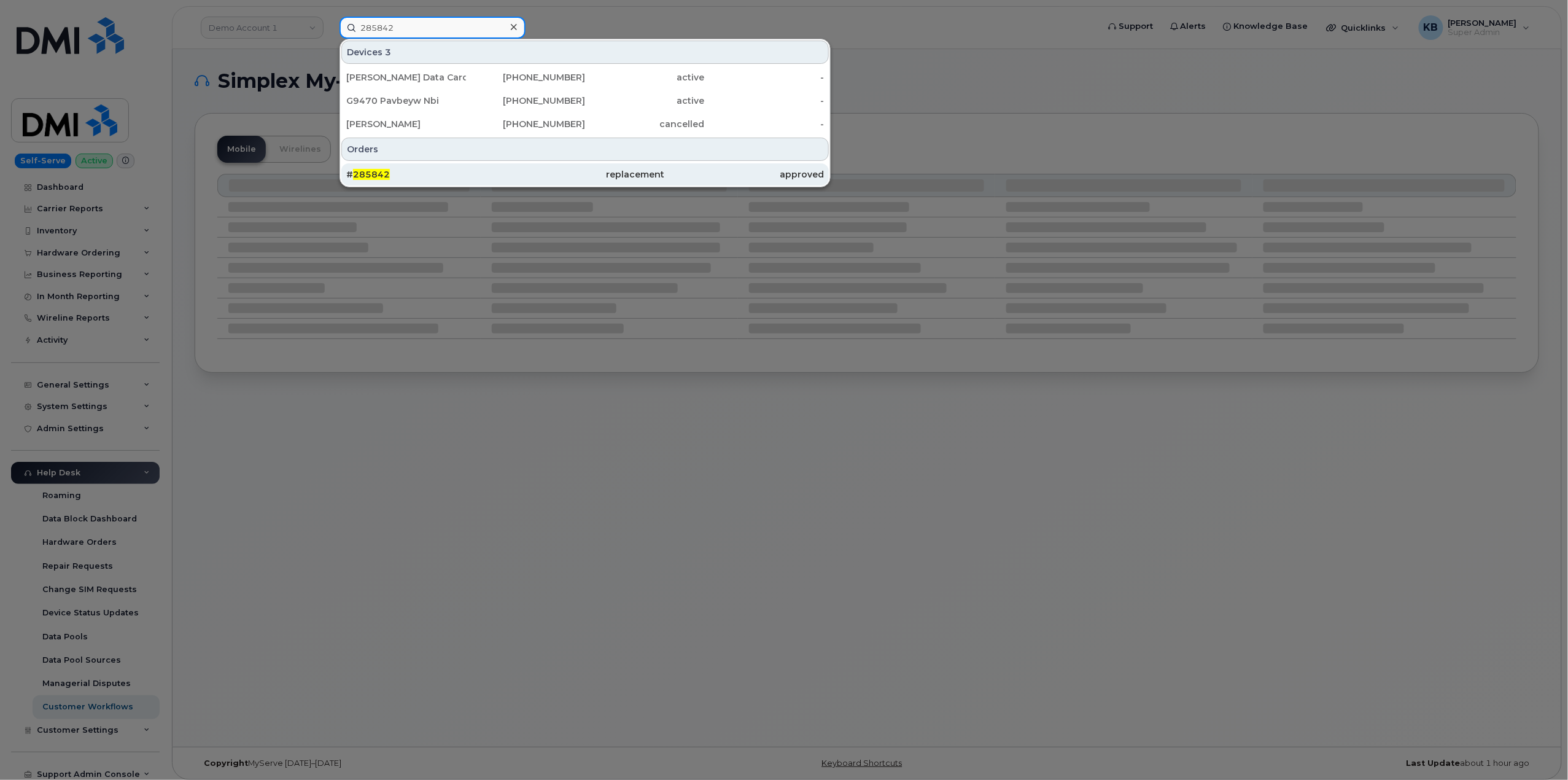
type input "285842"
click at [403, 175] on div "# 285842" at bounding box center [426, 174] width 159 height 12
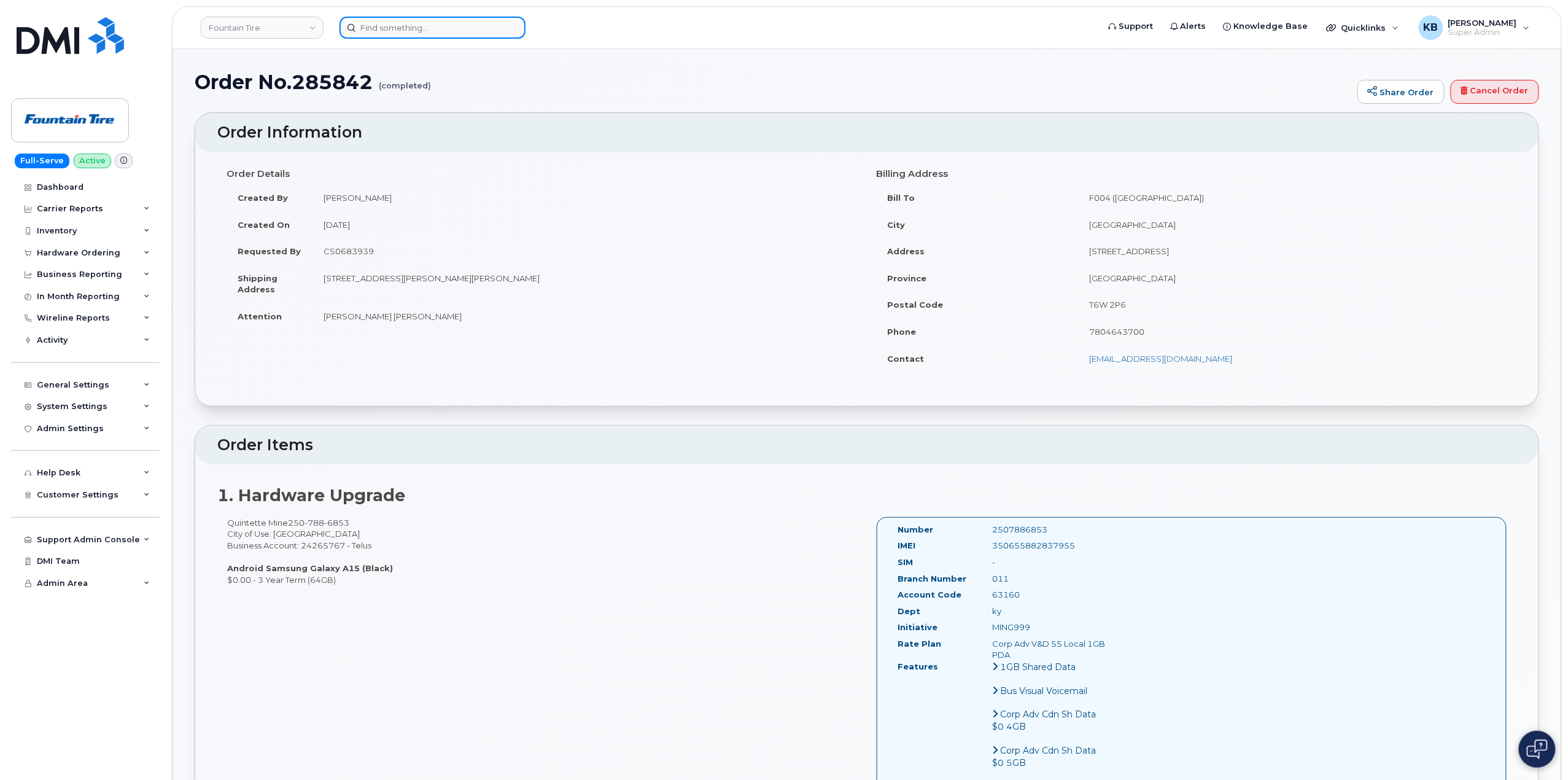
click at [449, 25] on input at bounding box center [433, 28] width 186 height 22
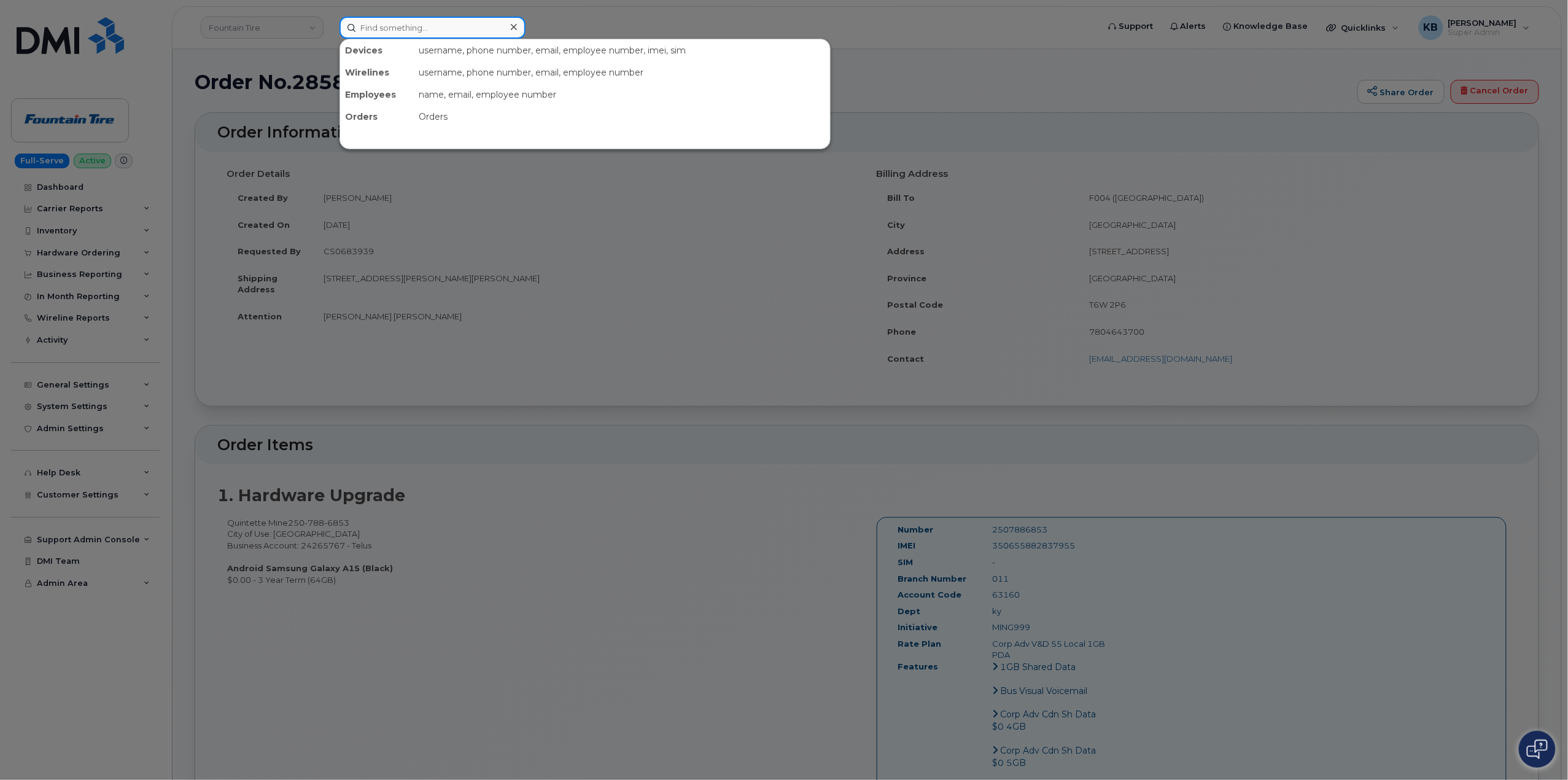
paste input "[PHONE_NUMBER]"
type input "[PHONE_NUMBER]"
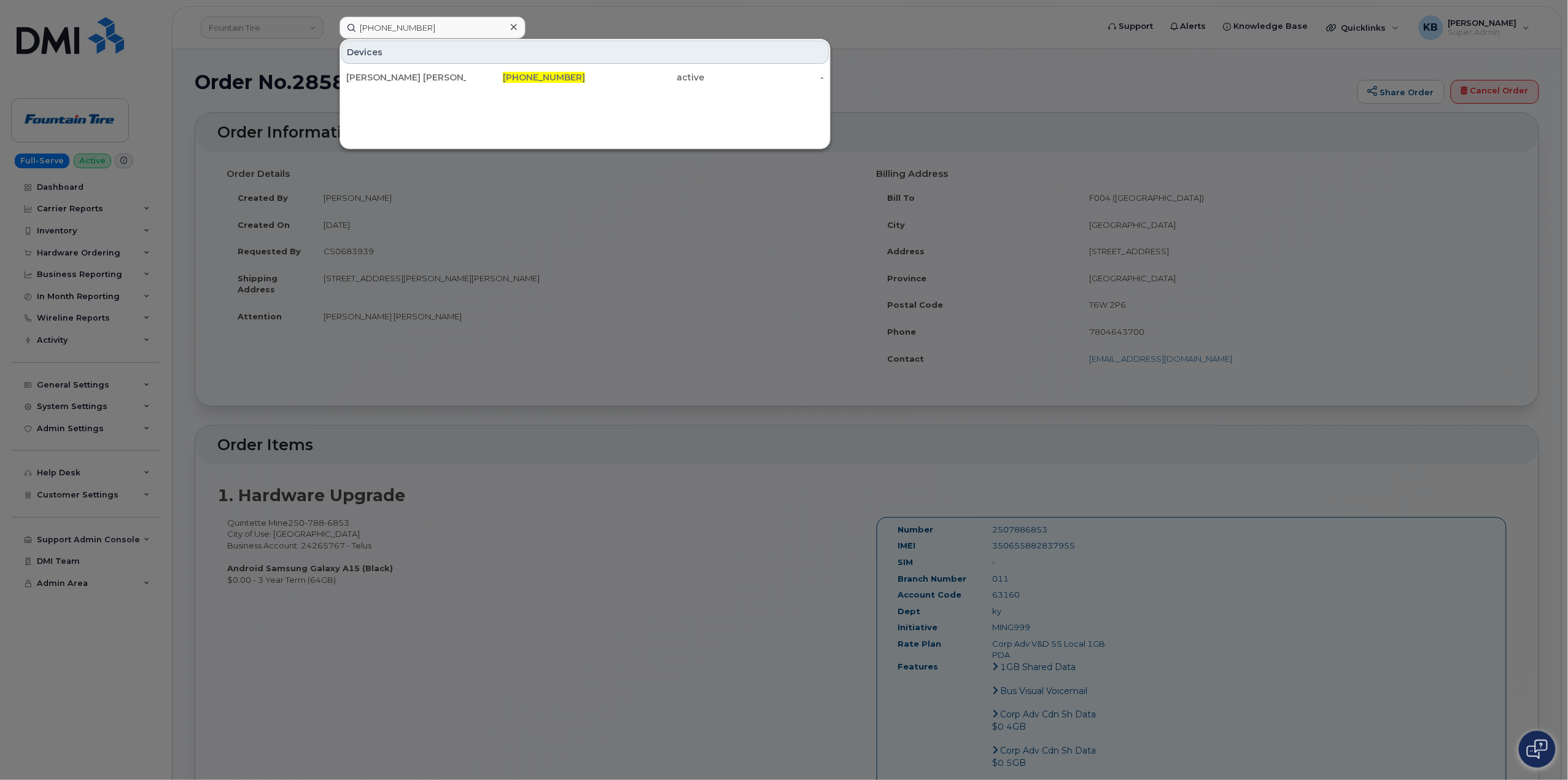
drag, startPoint x: 568, startPoint y: 77, endPoint x: 467, endPoint y: 90, distance: 101.8
click at [568, 77] on span "672-983-3204" at bounding box center [544, 77] width 83 height 11
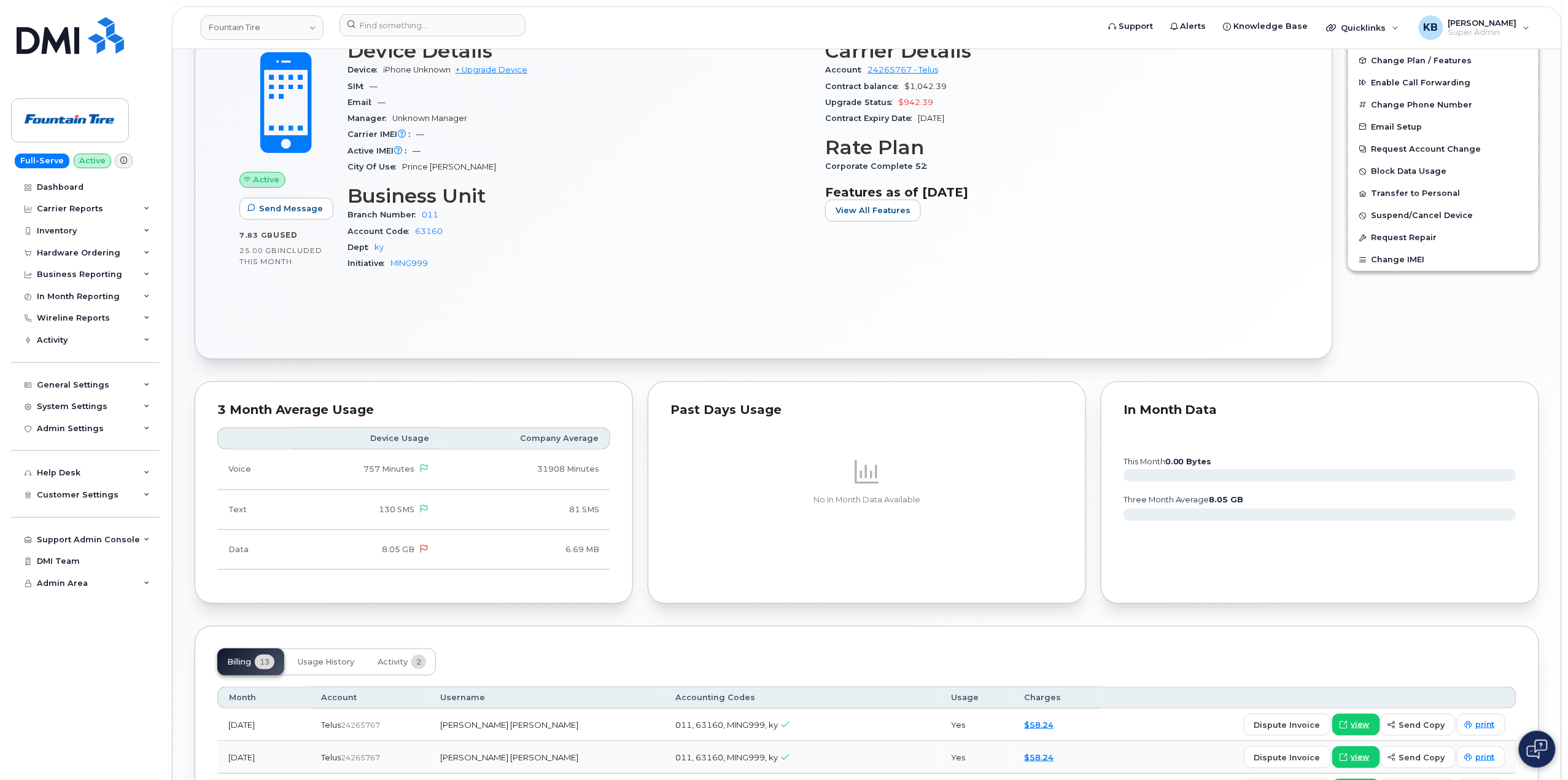
scroll to position [651, 0]
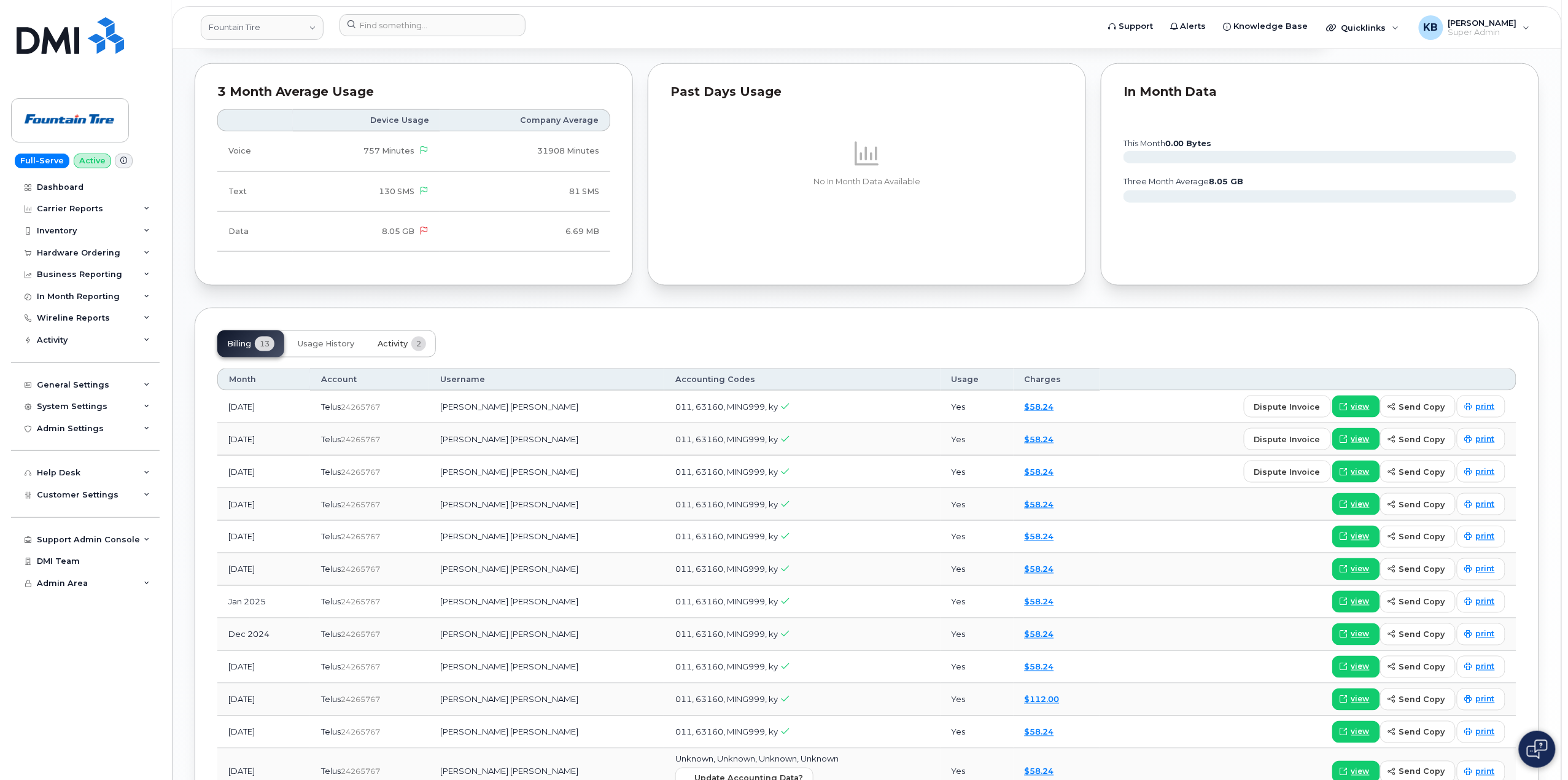
drag, startPoint x: 402, startPoint y: 349, endPoint x: 384, endPoint y: 365, distance: 24.1
click at [402, 349] on span "Activity" at bounding box center [393, 344] width 30 height 10
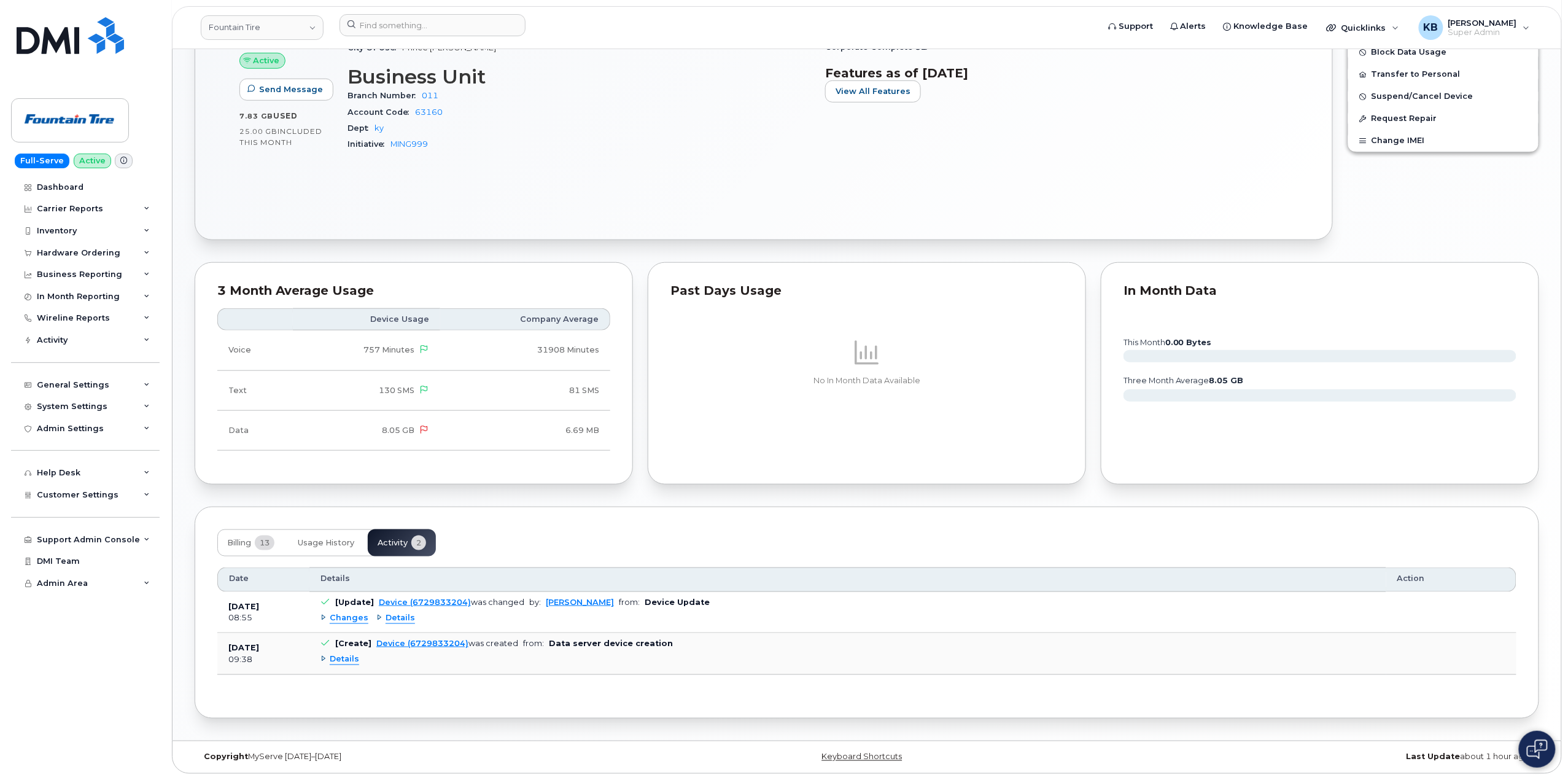
scroll to position [457, 0]
click at [322, 659] on div "Details" at bounding box center [340, 659] width 39 height 12
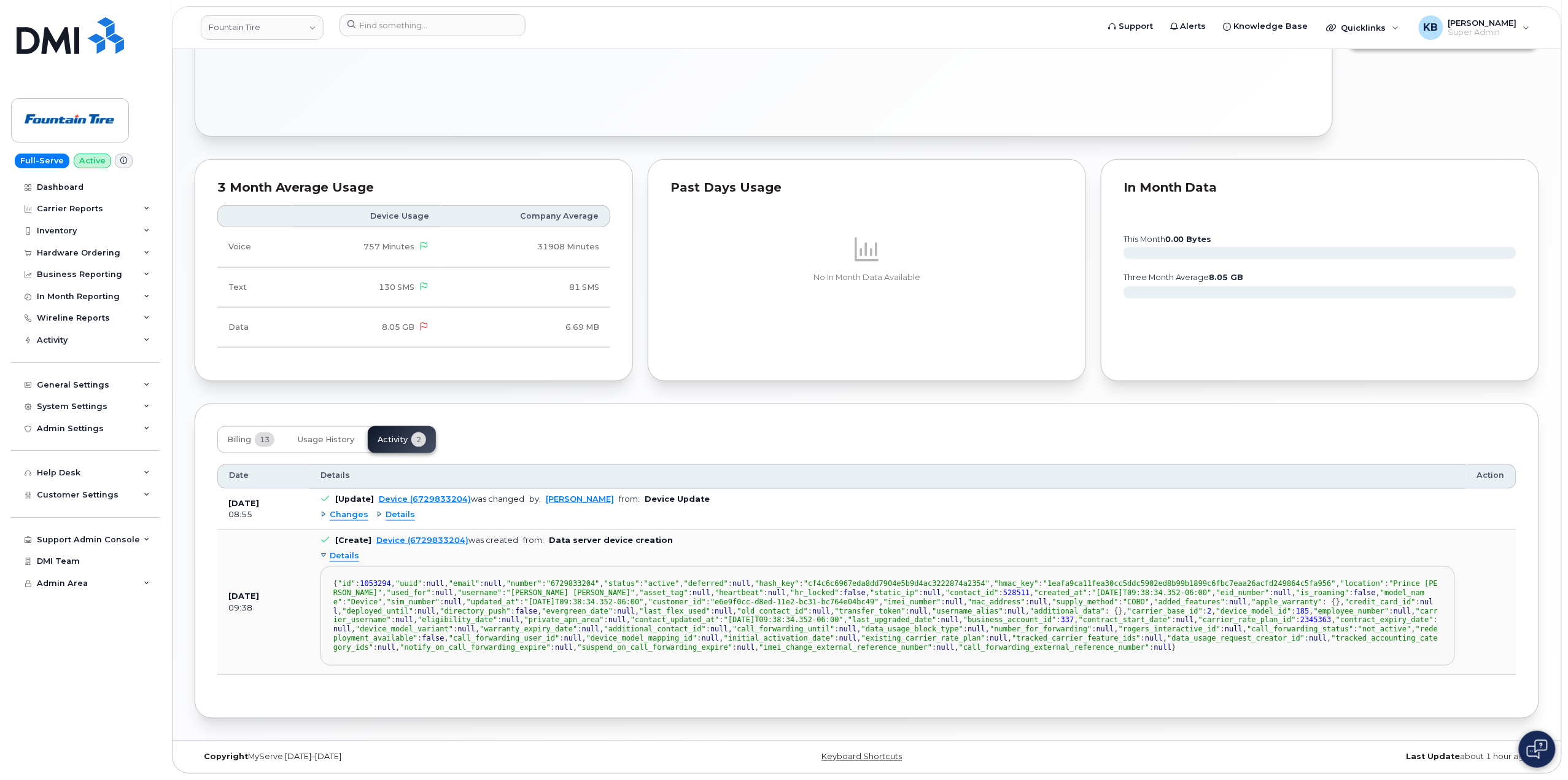
scroll to position [828, 0]
click at [389, 509] on span "Details" at bounding box center [400, 515] width 29 height 12
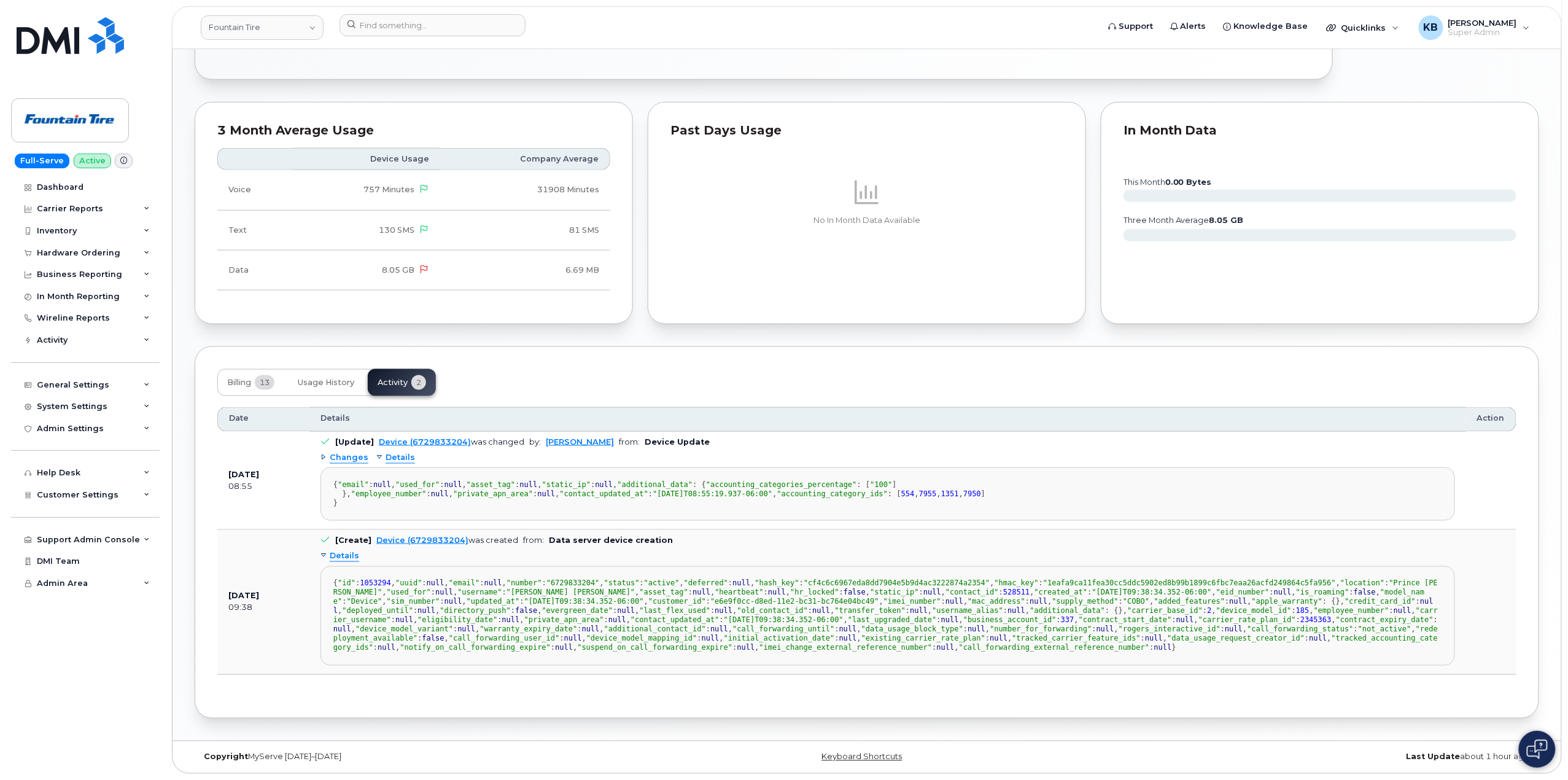
click at [327, 452] on div "Changes" at bounding box center [345, 458] width 48 height 12
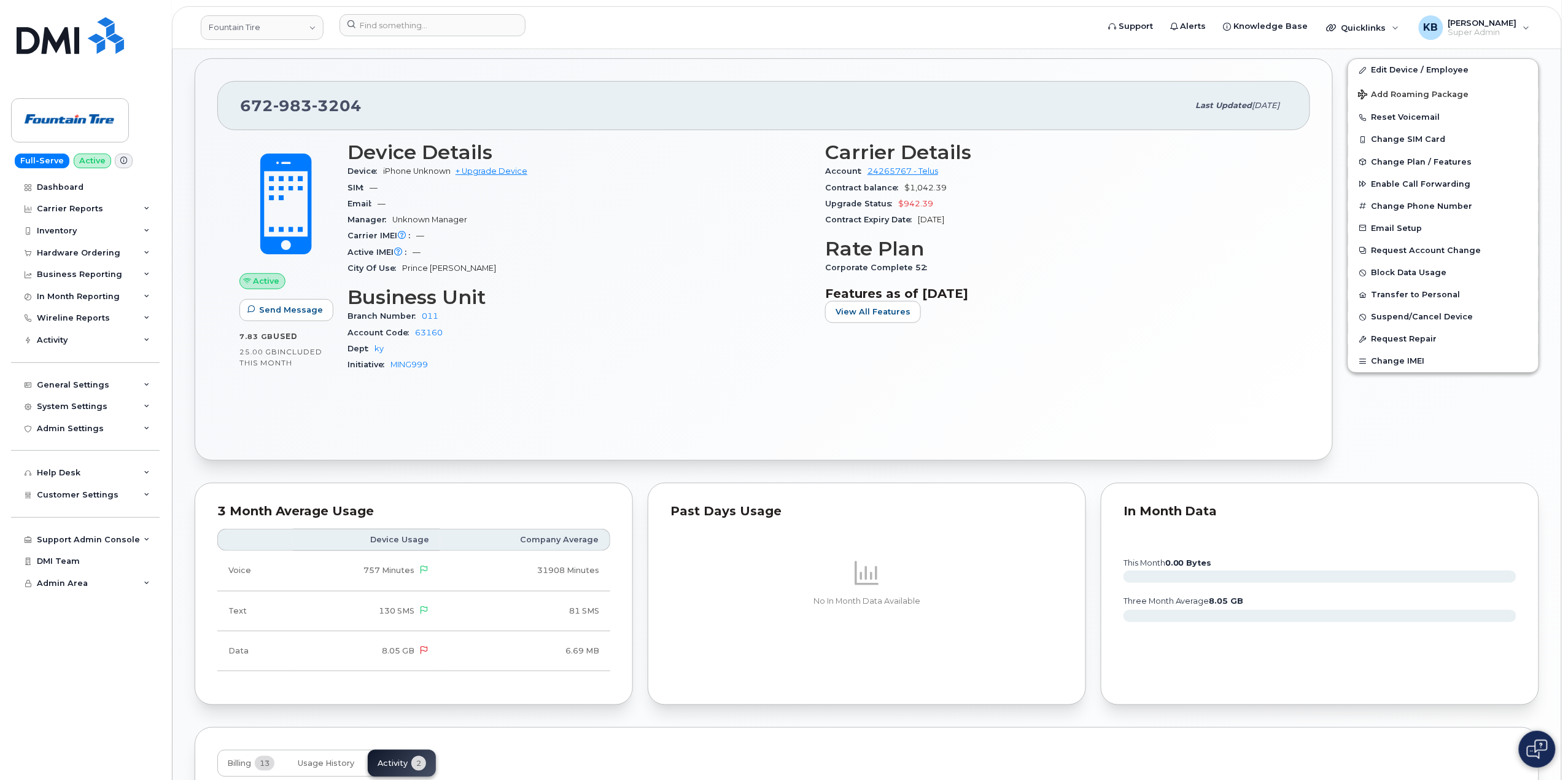
scroll to position [0, 0]
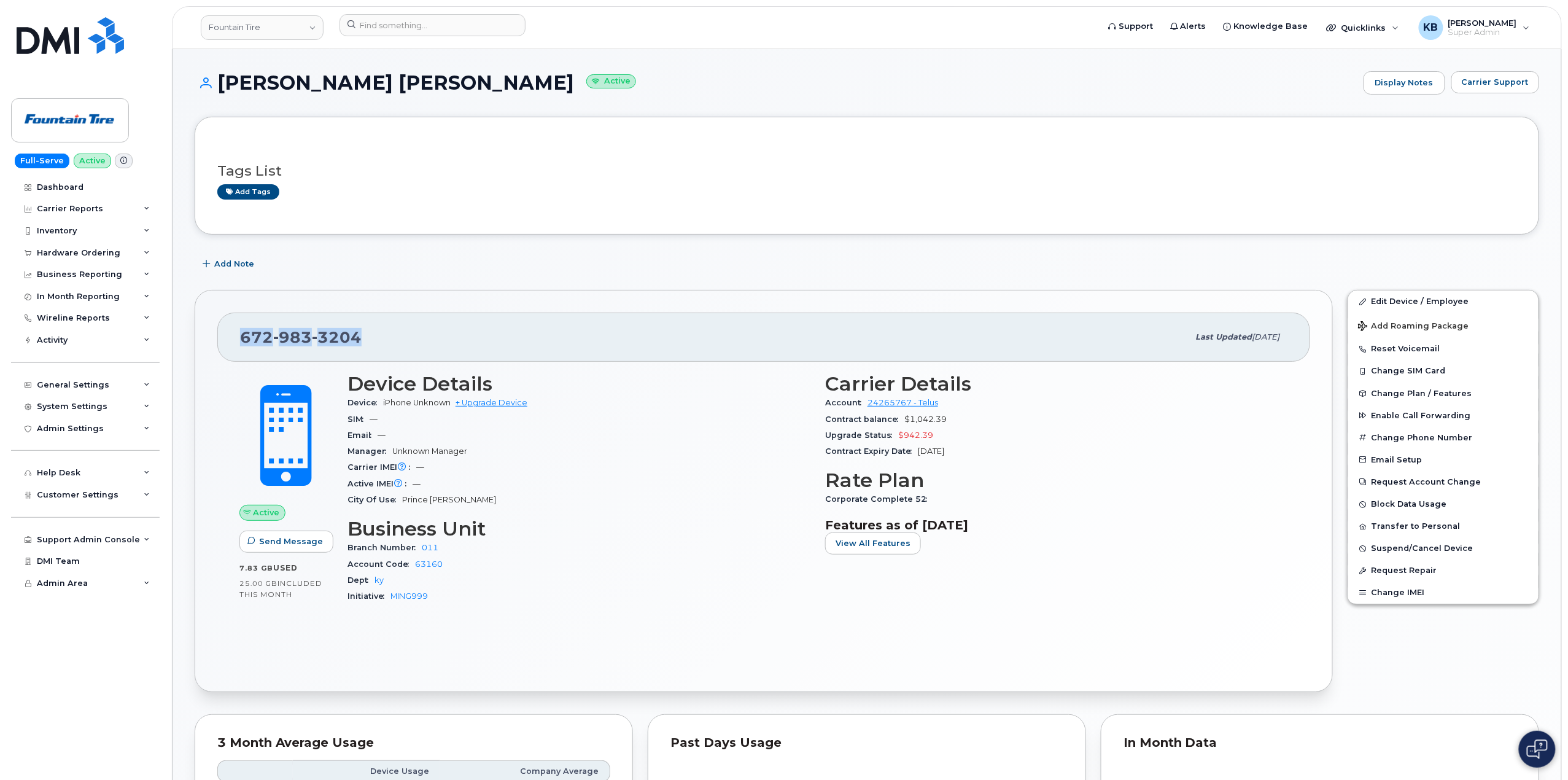
drag, startPoint x: 379, startPoint y: 332, endPoint x: 229, endPoint y: 338, distance: 150.1
click at [229, 338] on div "672 983 3204 Last updated Sep 30, 2024" at bounding box center [764, 338] width 1092 height 49
copy span "672 983 3204"
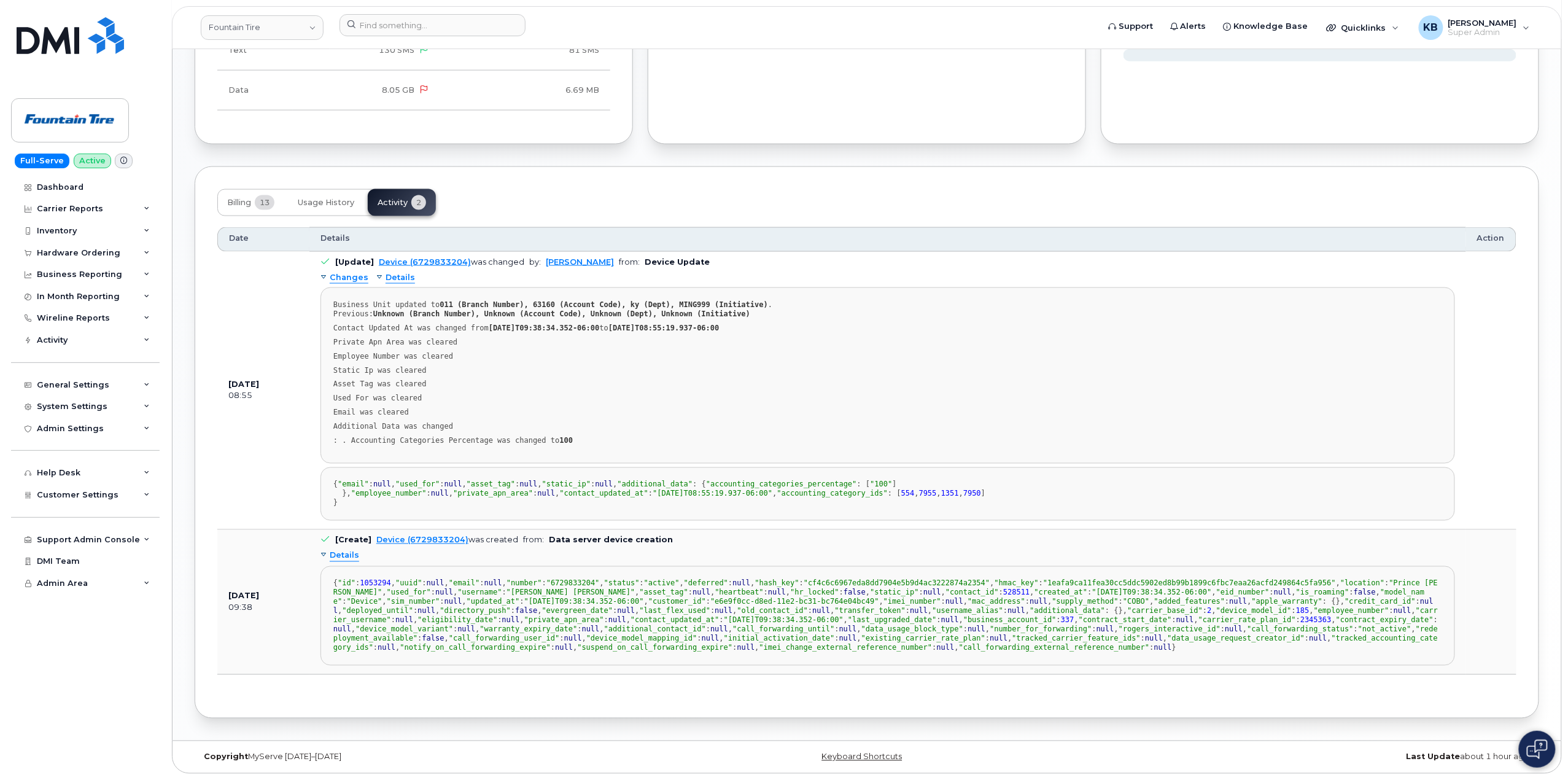
scroll to position [650, 0]
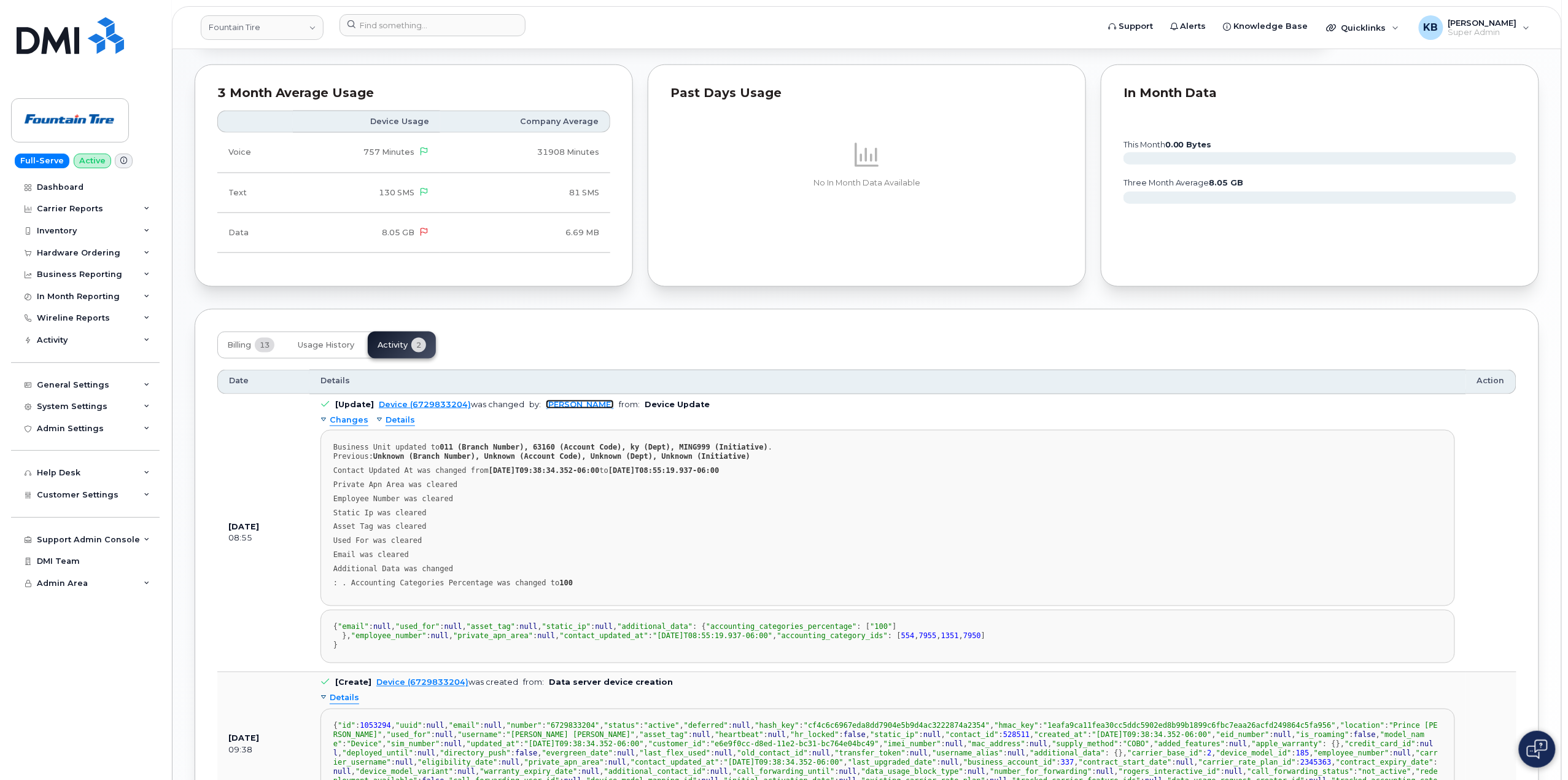
click at [567, 408] on link "[PERSON_NAME]" at bounding box center [580, 404] width 68 height 10
click at [560, 408] on link "[PERSON_NAME]" at bounding box center [580, 404] width 68 height 10
click at [442, 32] on input at bounding box center [433, 25] width 186 height 22
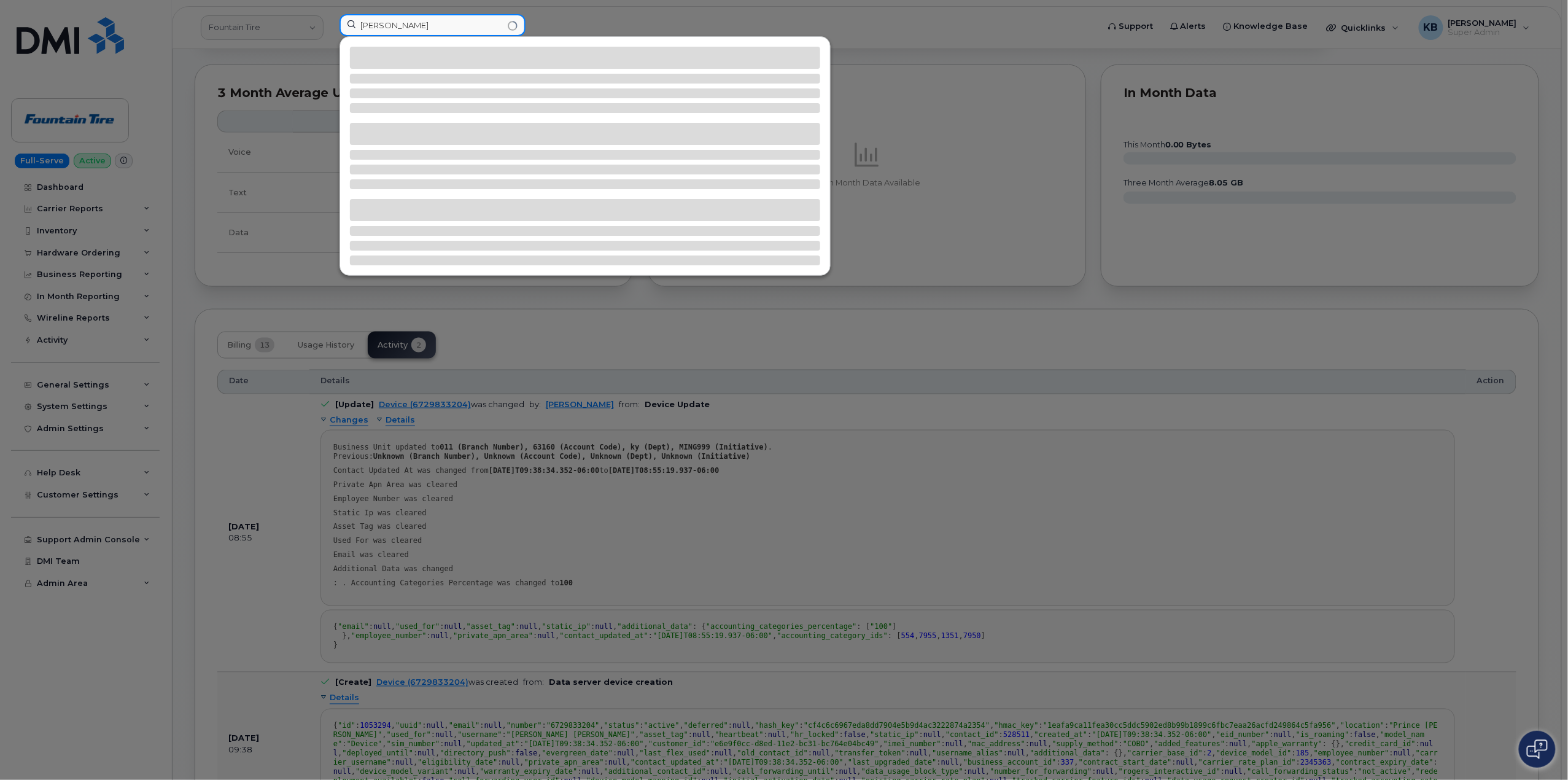
type input "dan crowder"
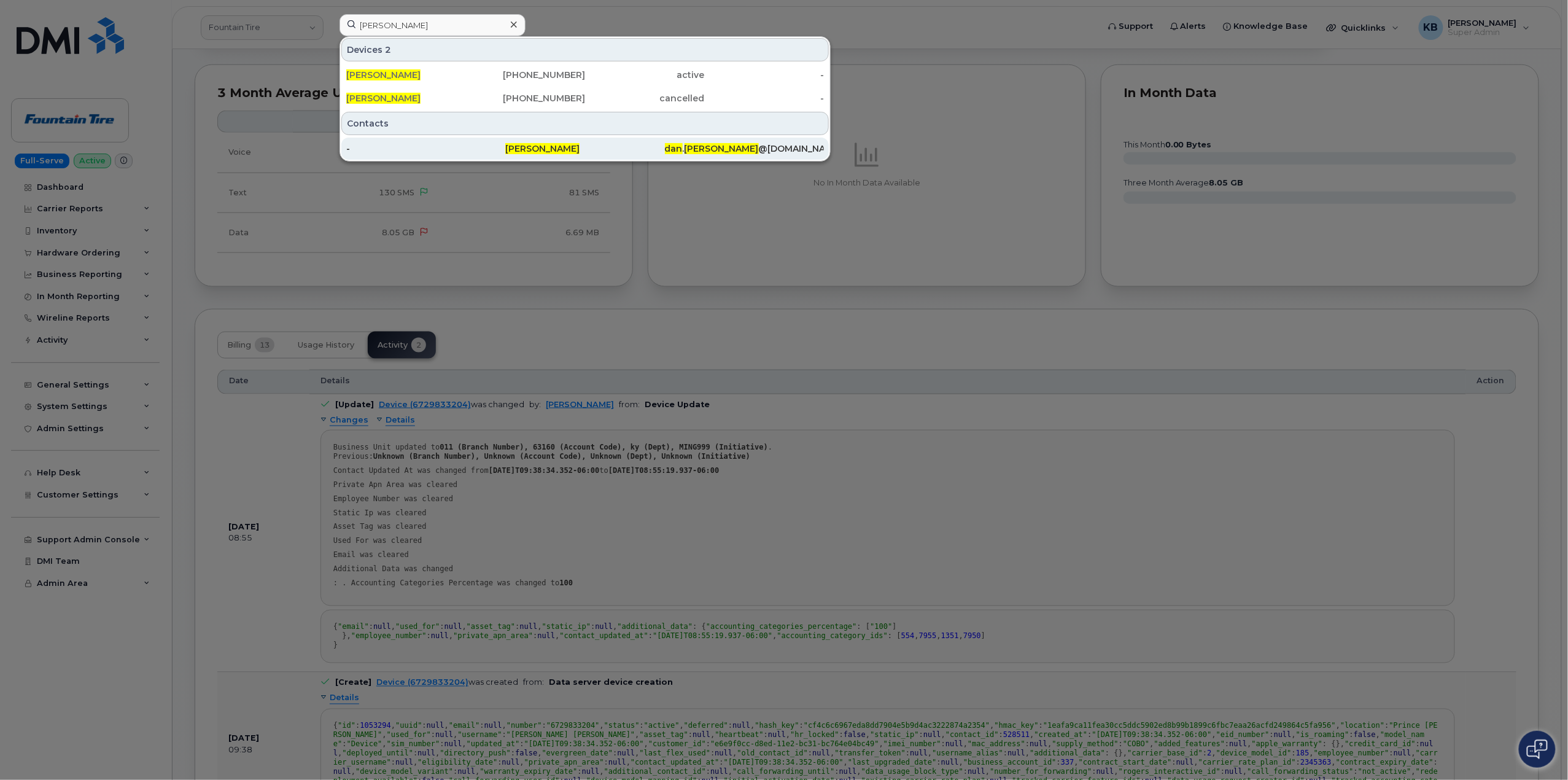
click at [588, 144] on div "[PERSON_NAME]" at bounding box center [584, 148] width 159 height 12
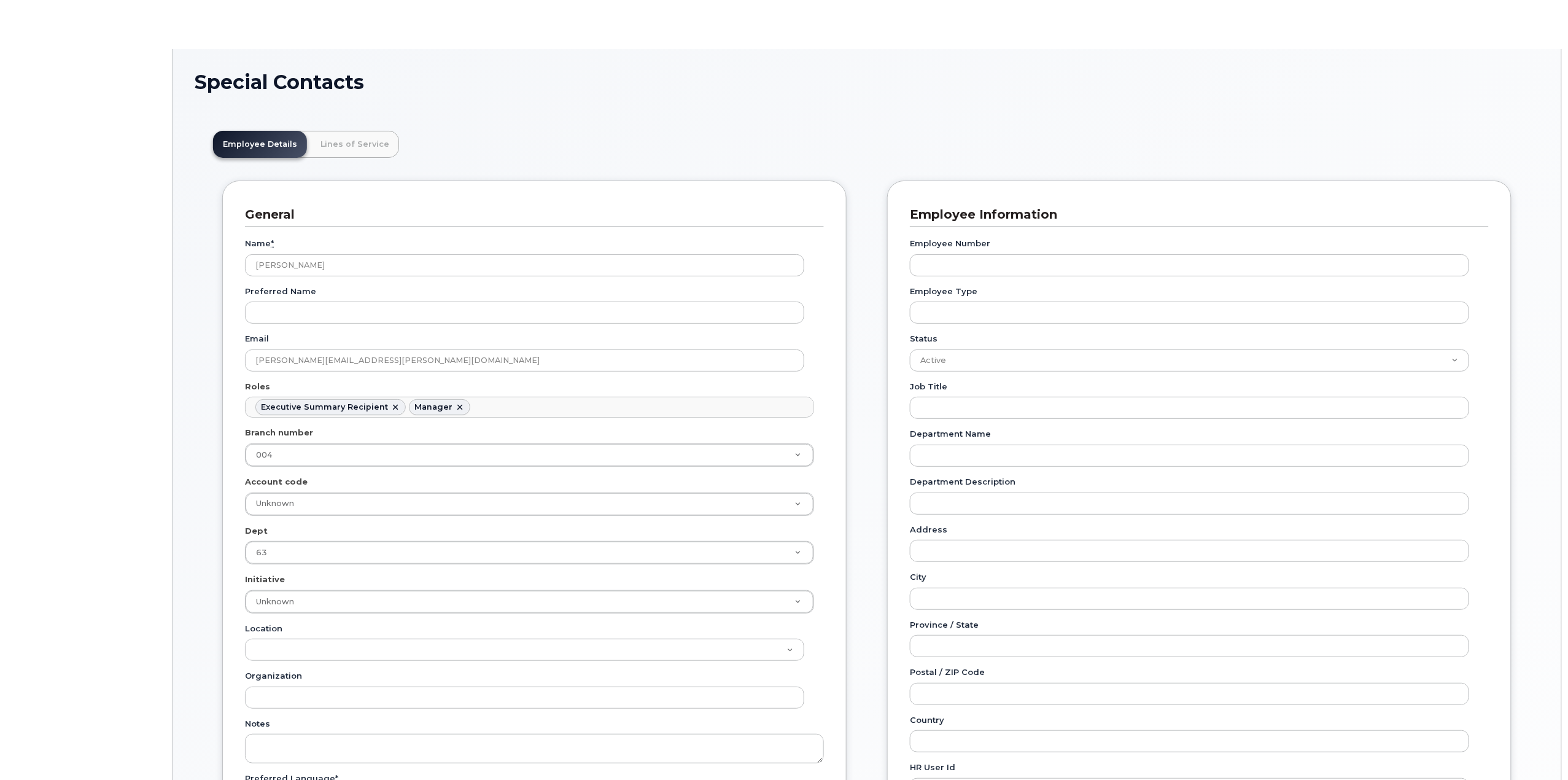
scroll to position [45, 0]
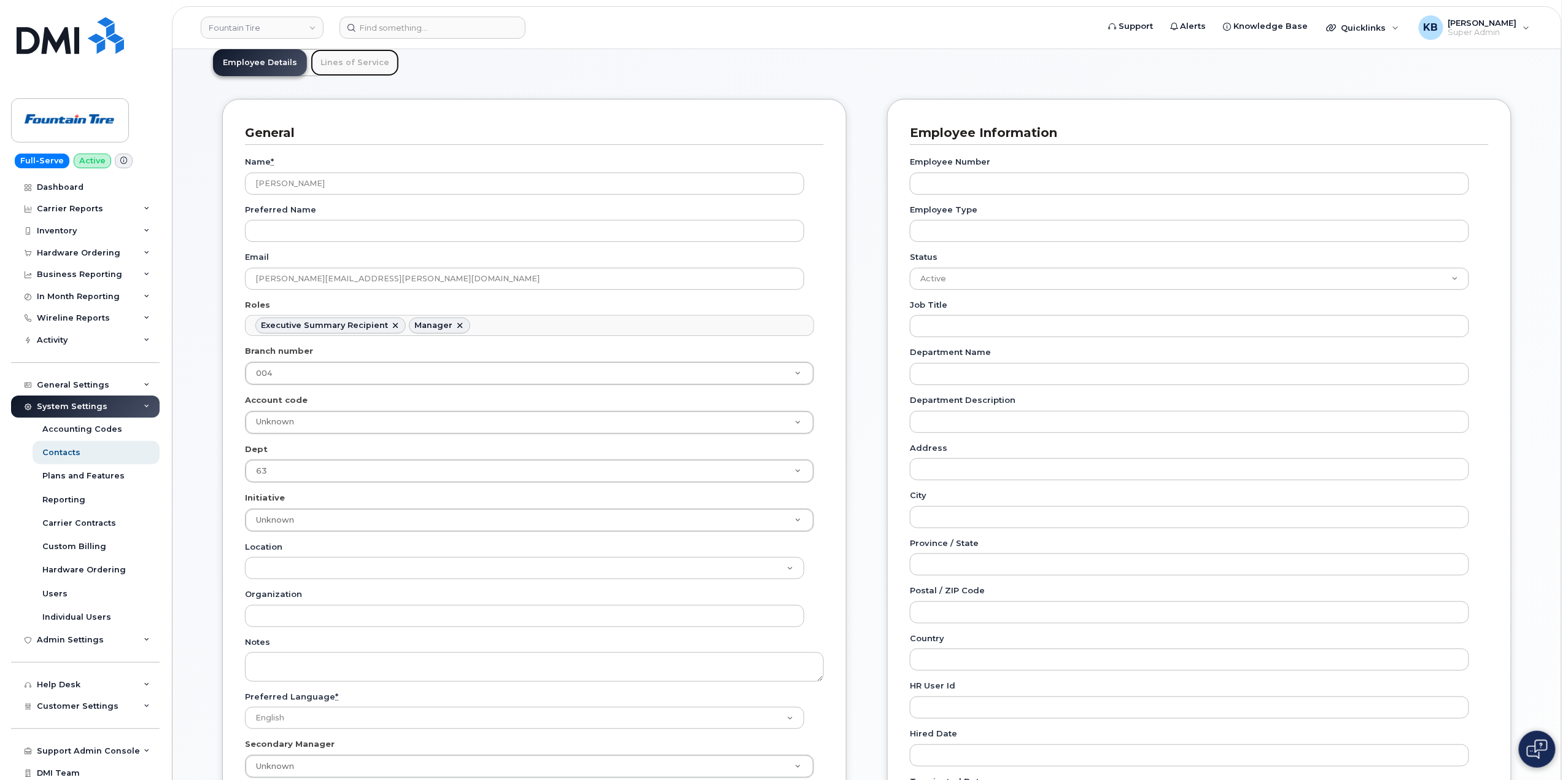
click at [356, 57] on link "Lines of Service" at bounding box center [354, 63] width 88 height 27
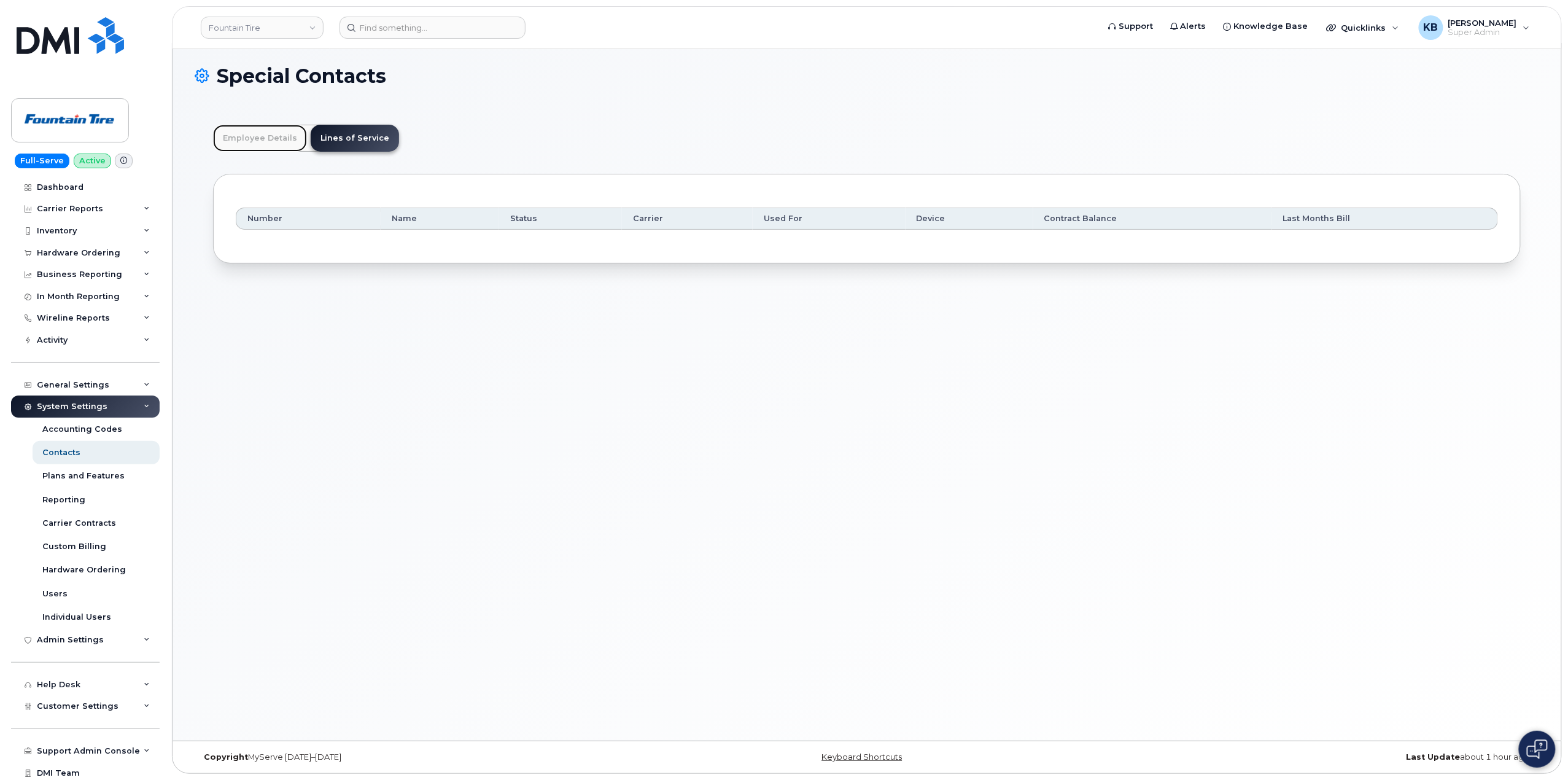
click at [248, 130] on link "Employee Details" at bounding box center [260, 138] width 94 height 27
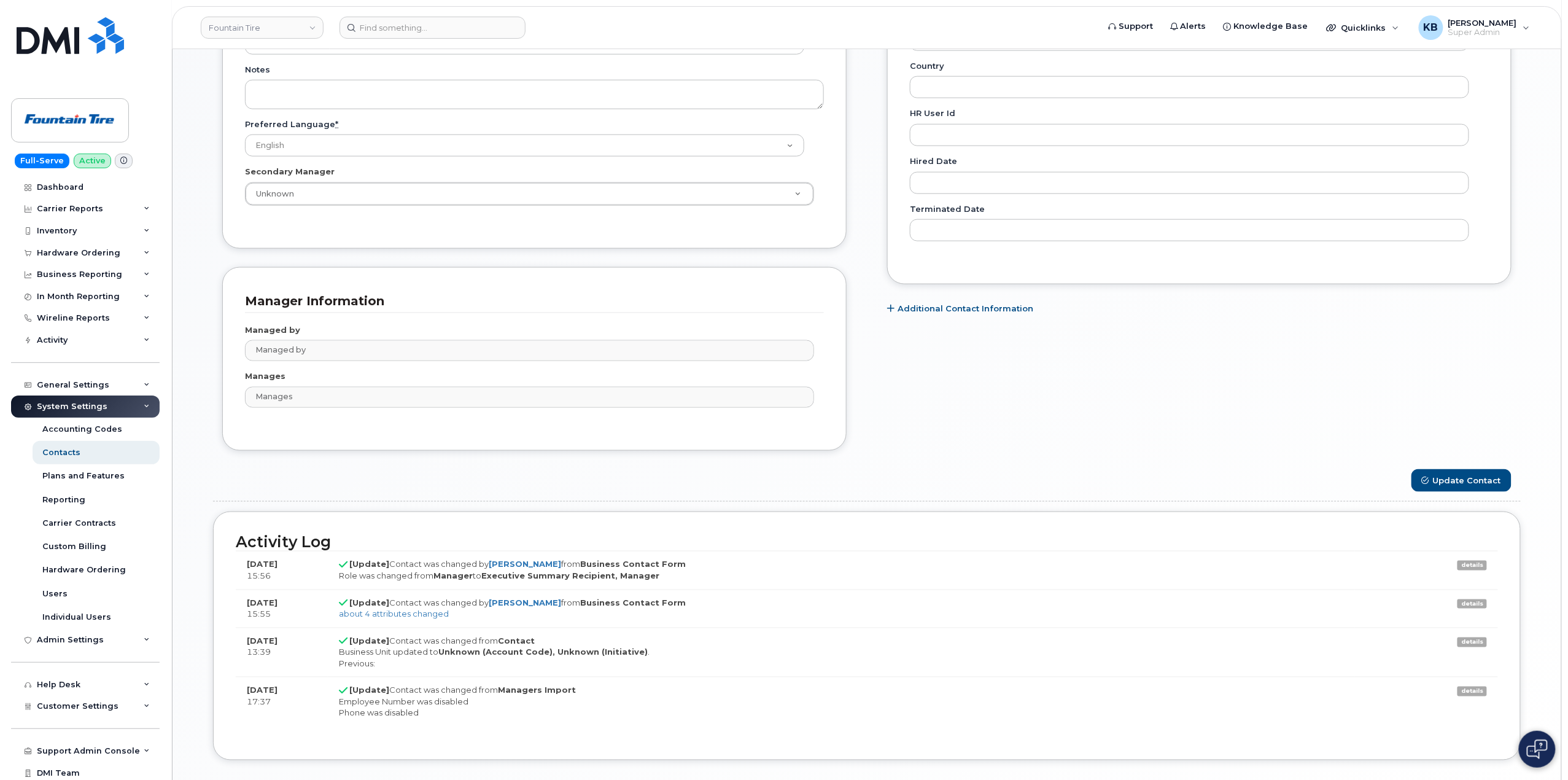
scroll to position [740, 0]
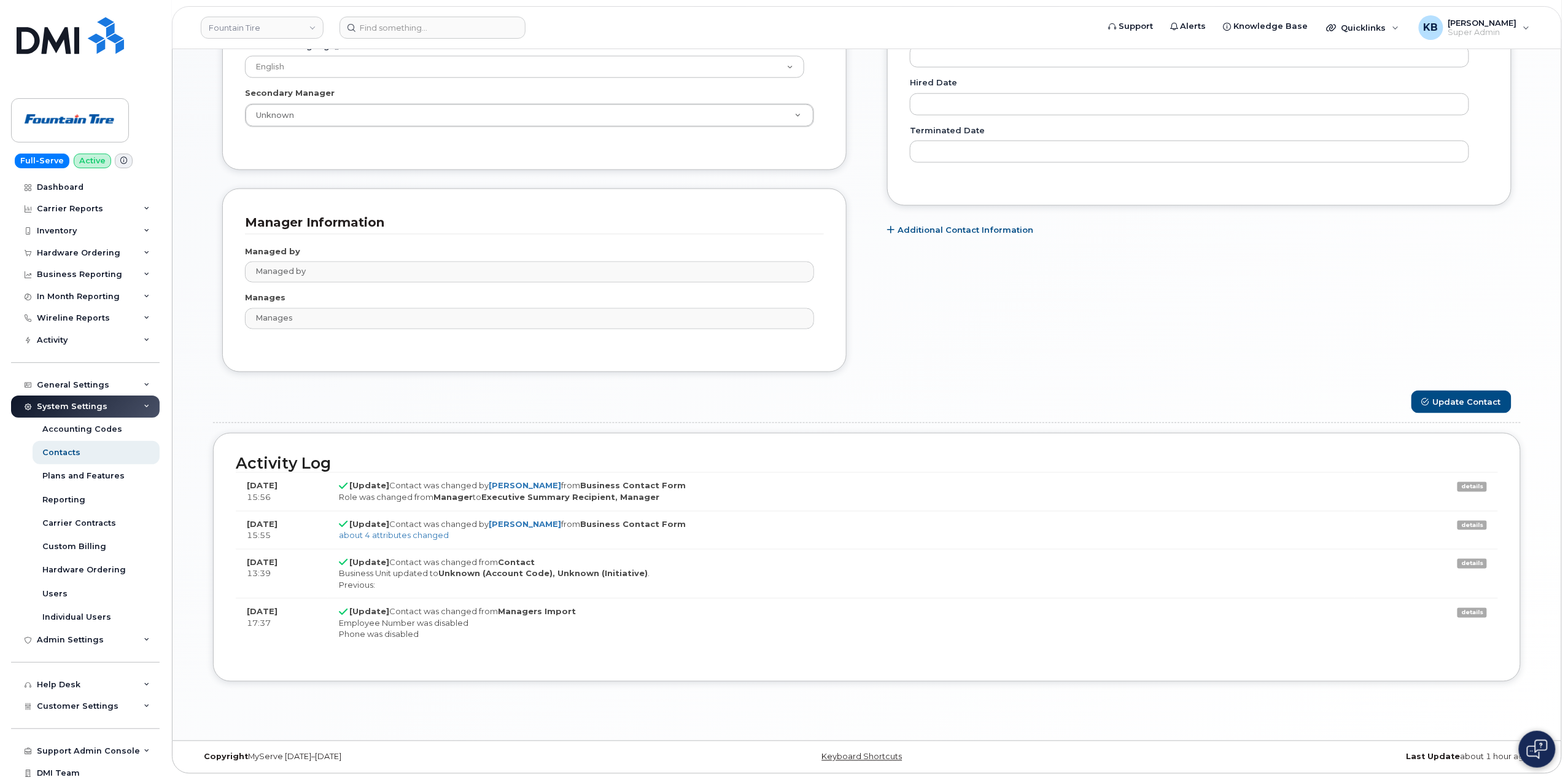
drag, startPoint x: 325, startPoint y: 405, endPoint x: 325, endPoint y: 413, distance: 8.0
click at [325, 405] on div "Update Contact" at bounding box center [866, 402] width 1308 height 23
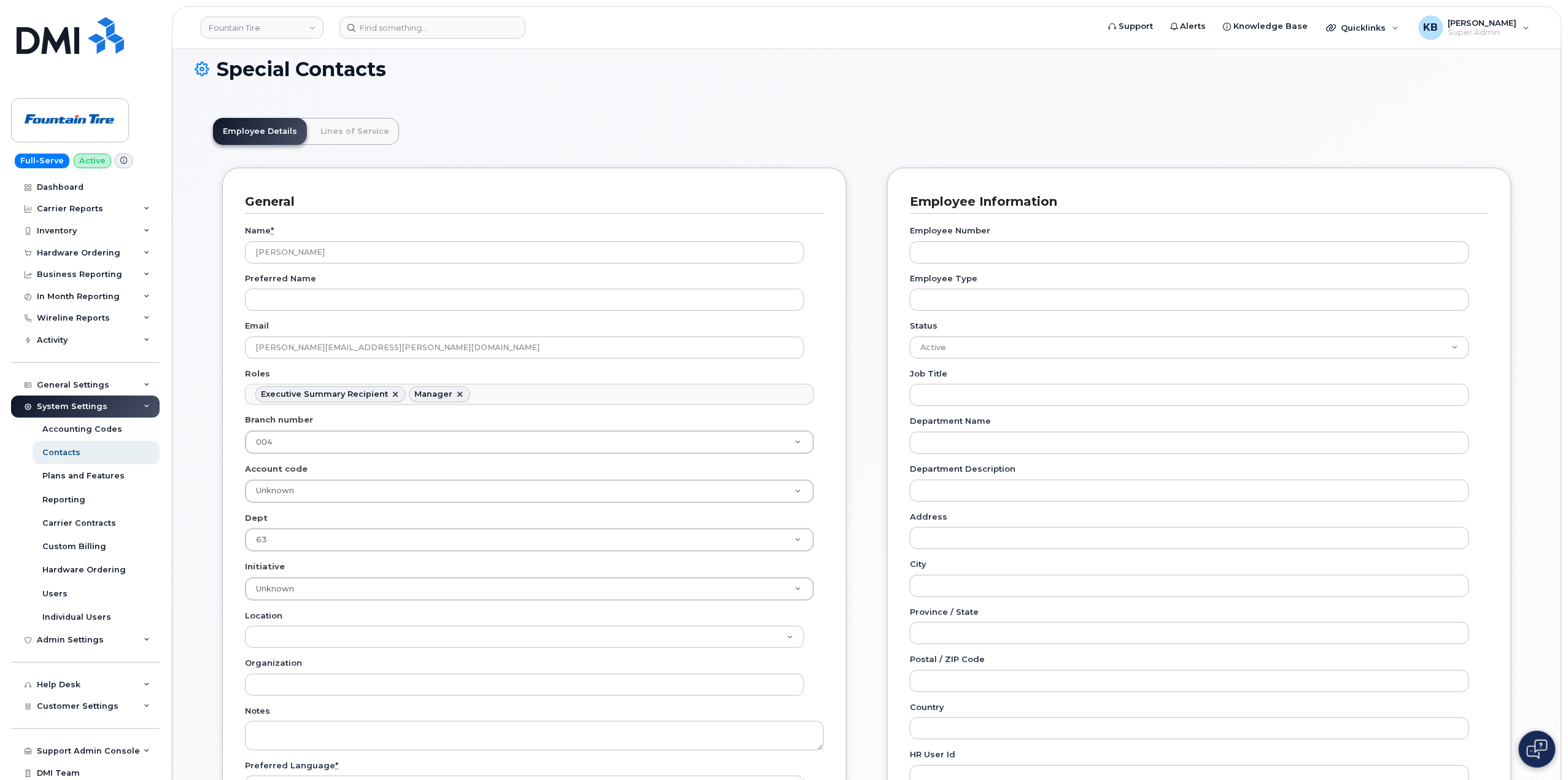
scroll to position [0, 0]
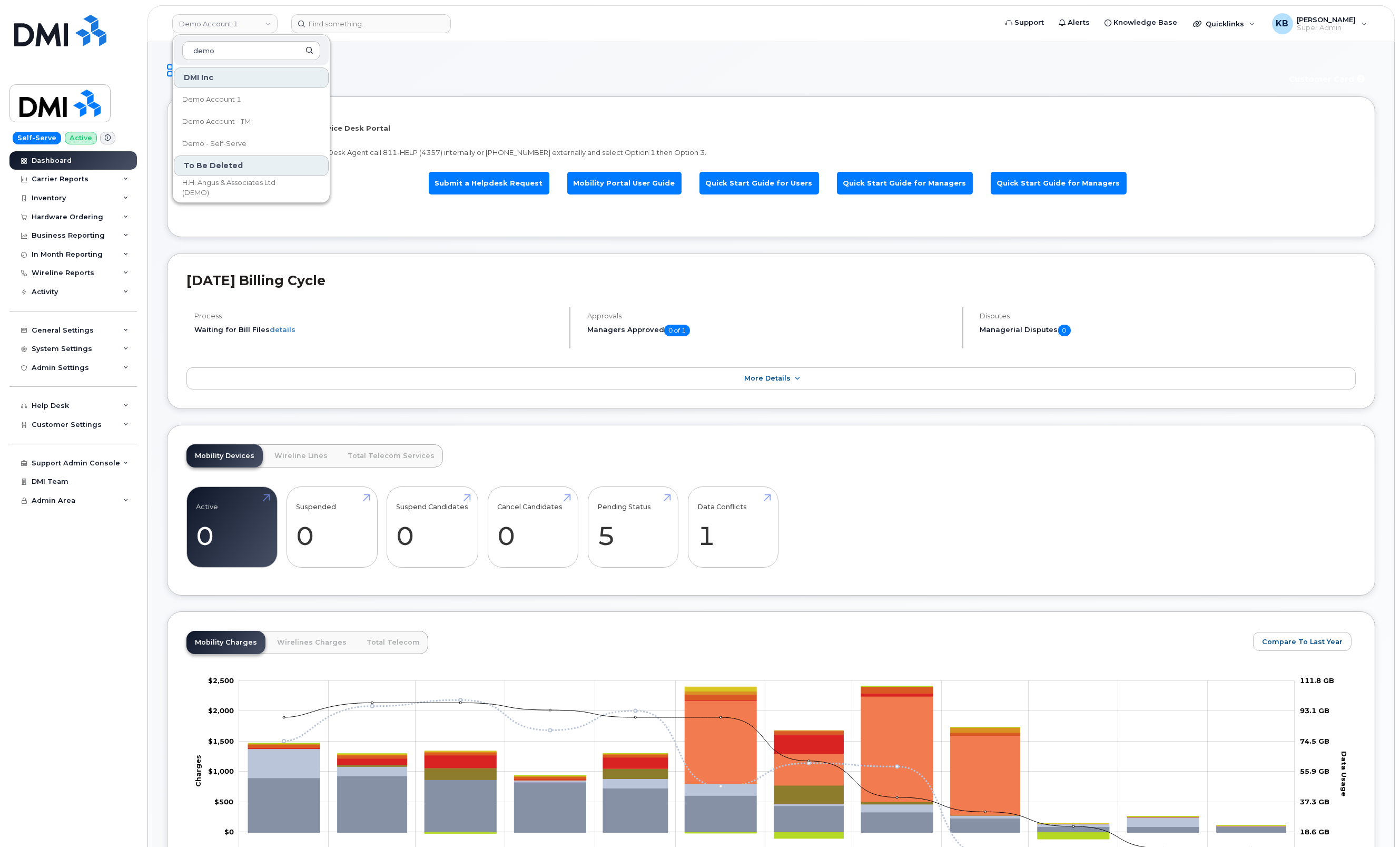
click at [552, 112] on li "Welcome to the Mobile Device Service Desk Portal To speak with a Mobile Device …" at bounding box center [771, 167] width 1209 height 140
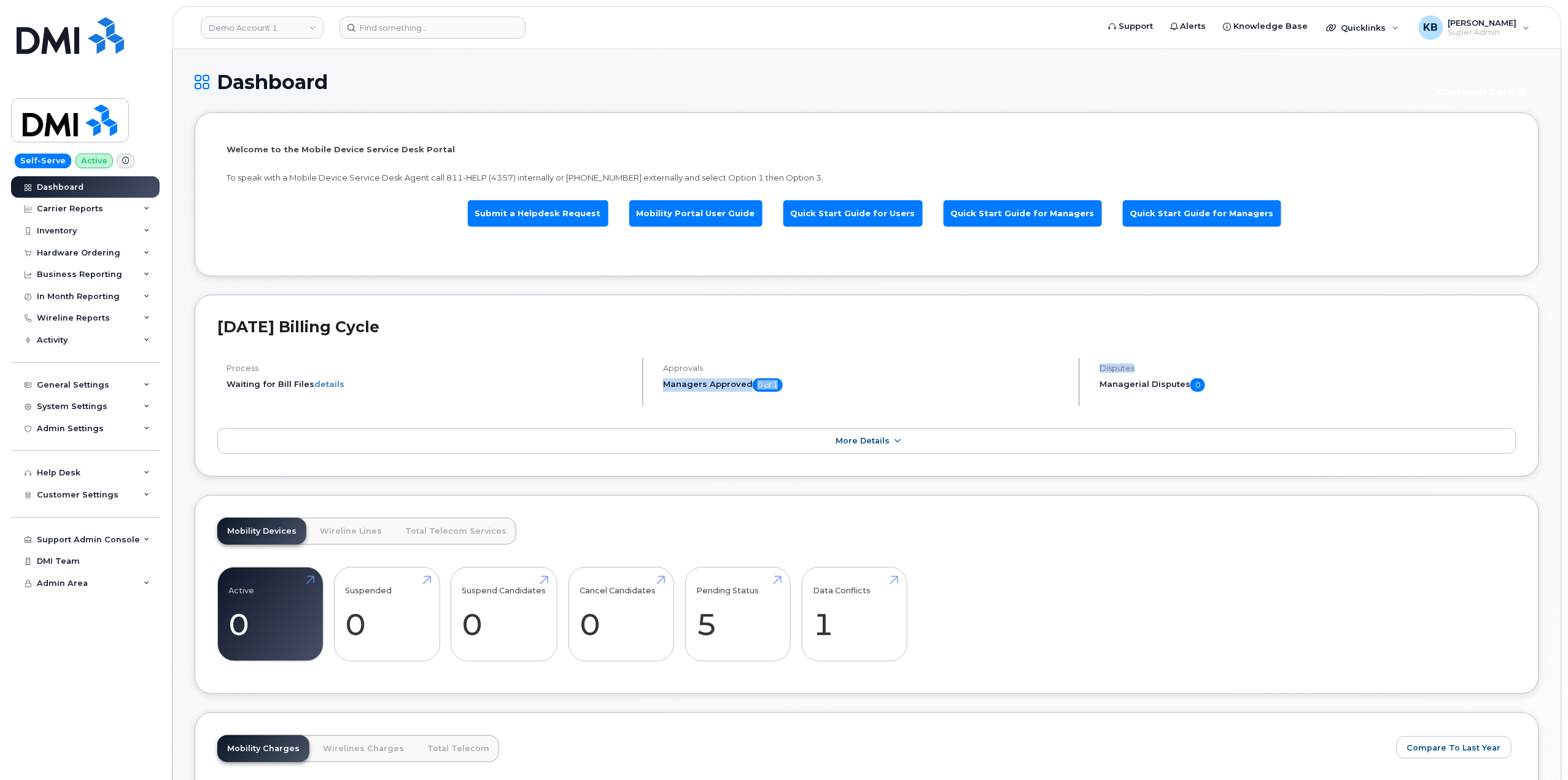
drag, startPoint x: 1380, startPoint y: 365, endPoint x: 651, endPoint y: 367, distance: 729.0
click at [659, 366] on div "Process Waiting for Bill Files details Approvals Managers Approved 0 of 1 Dispu…" at bounding box center [867, 382] width 1299 height 48
click at [1334, 332] on h2 "[DATE] Billing Cycle" at bounding box center [867, 326] width 1299 height 18
drag, startPoint x: 220, startPoint y: 326, endPoint x: 734, endPoint y: 315, distance: 514.1
click at [641, 315] on div "September 2023 Billing Cycle Process Waiting for Bill Files details Approvals M…" at bounding box center [866, 385] width 1344 height 182
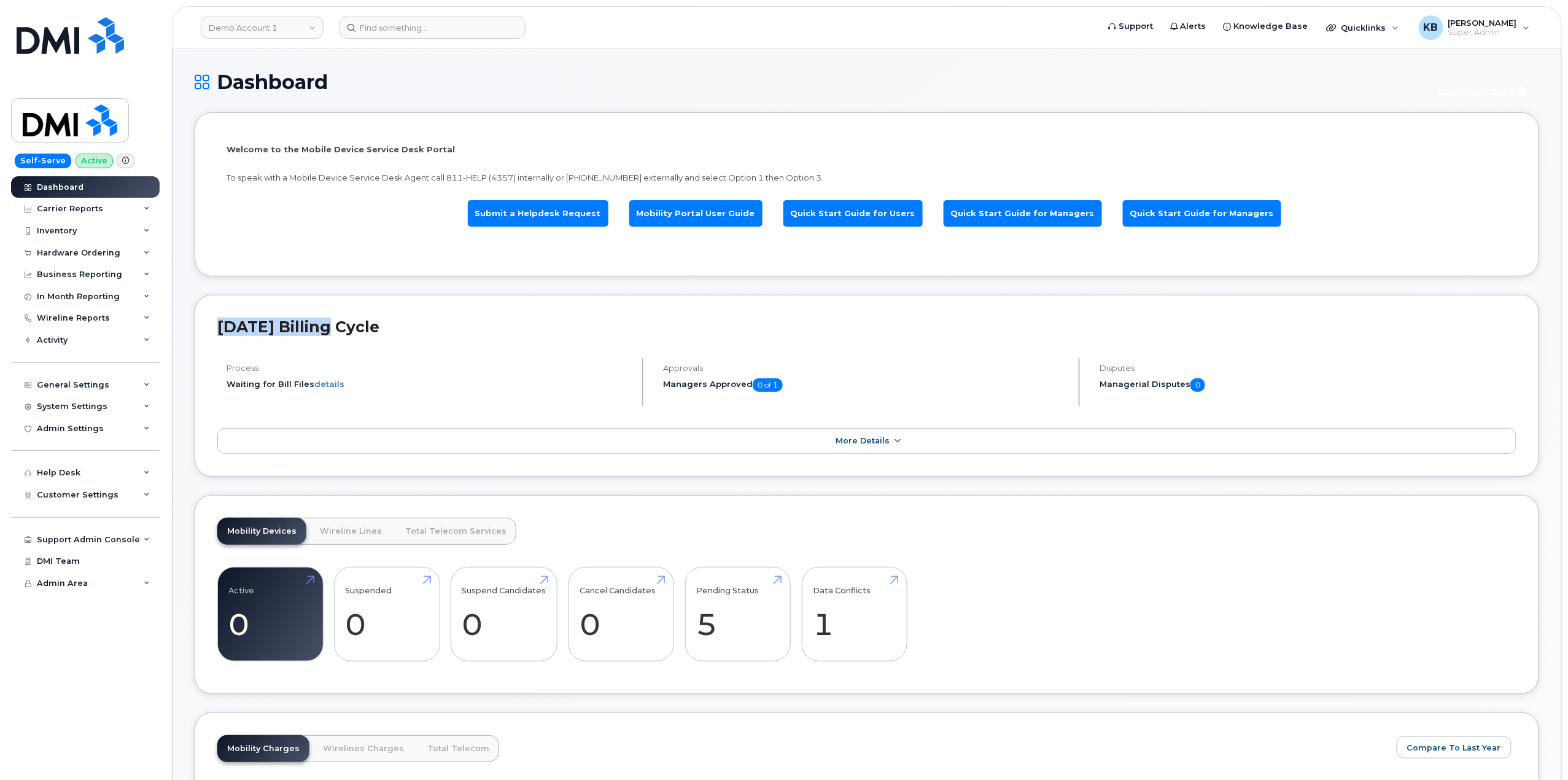
click at [746, 322] on h2 "September 2023 Billing Cycle" at bounding box center [867, 326] width 1299 height 18
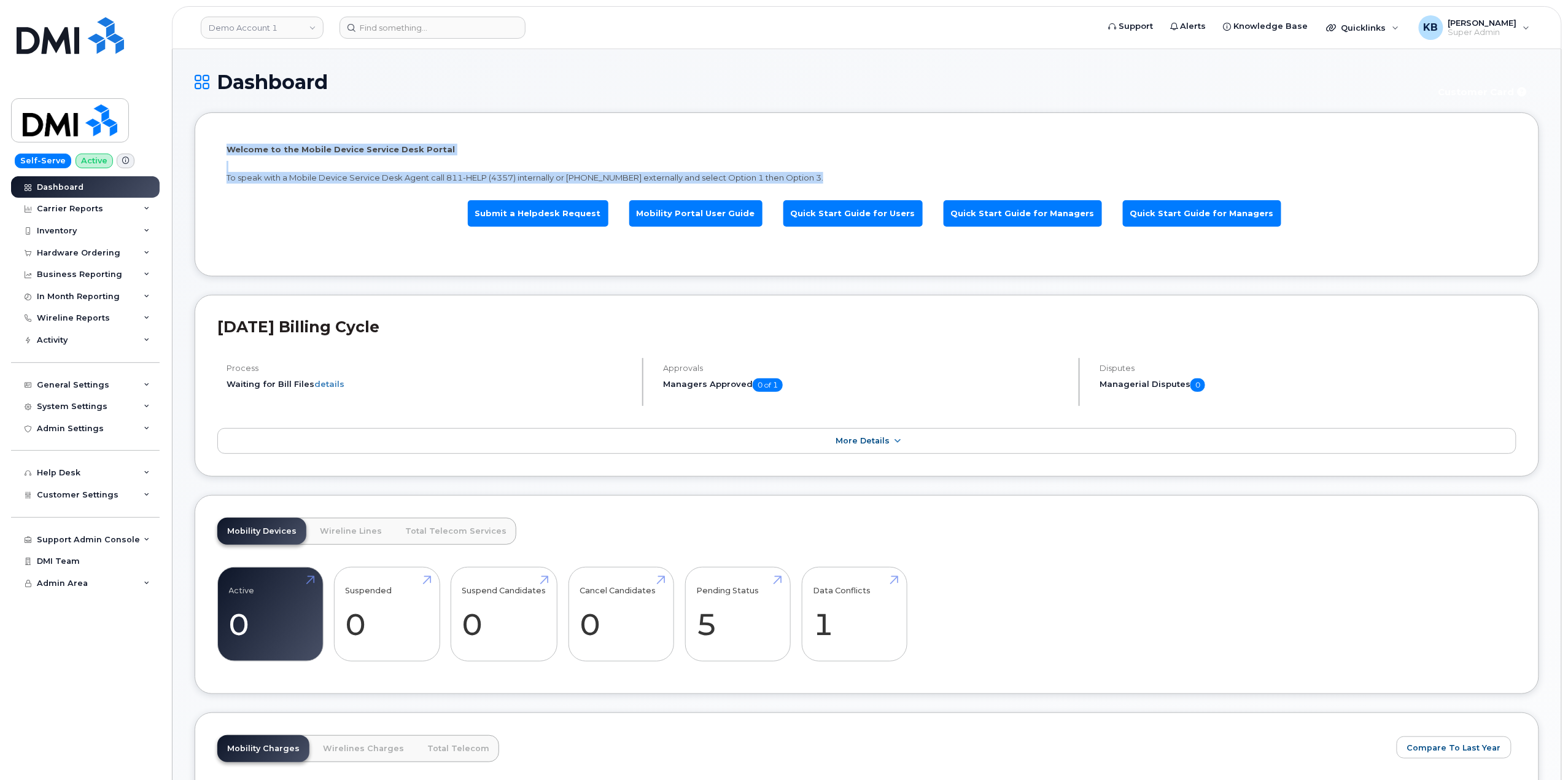
drag, startPoint x: 221, startPoint y: 144, endPoint x: 838, endPoint y: 180, distance: 618.0
click at [838, 180] on div "Welcome to the Mobile Device Service Desk Portal To speak with a Mobile Device …" at bounding box center [867, 194] width 1299 height 118
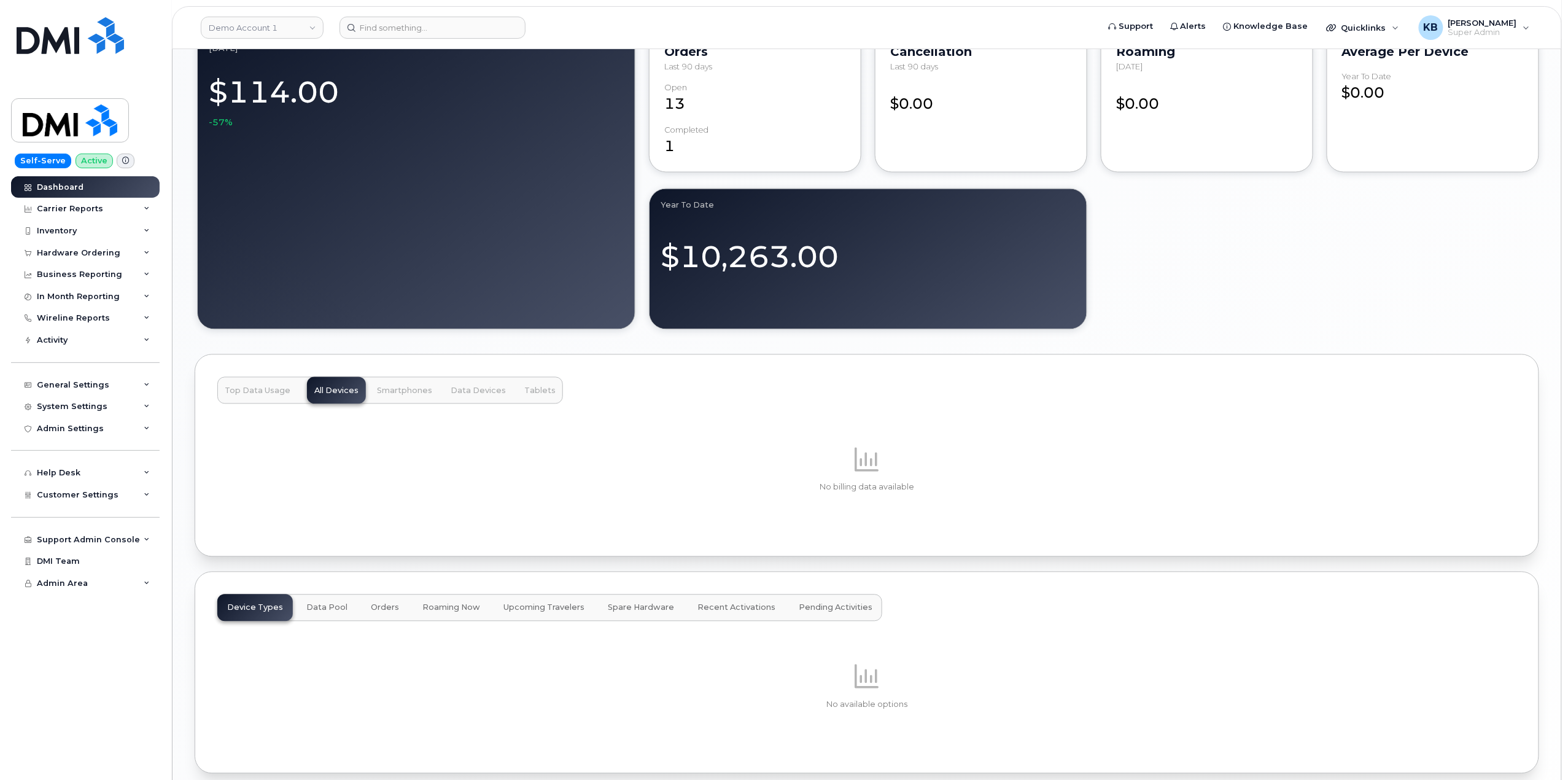
scroll to position [1365, 0]
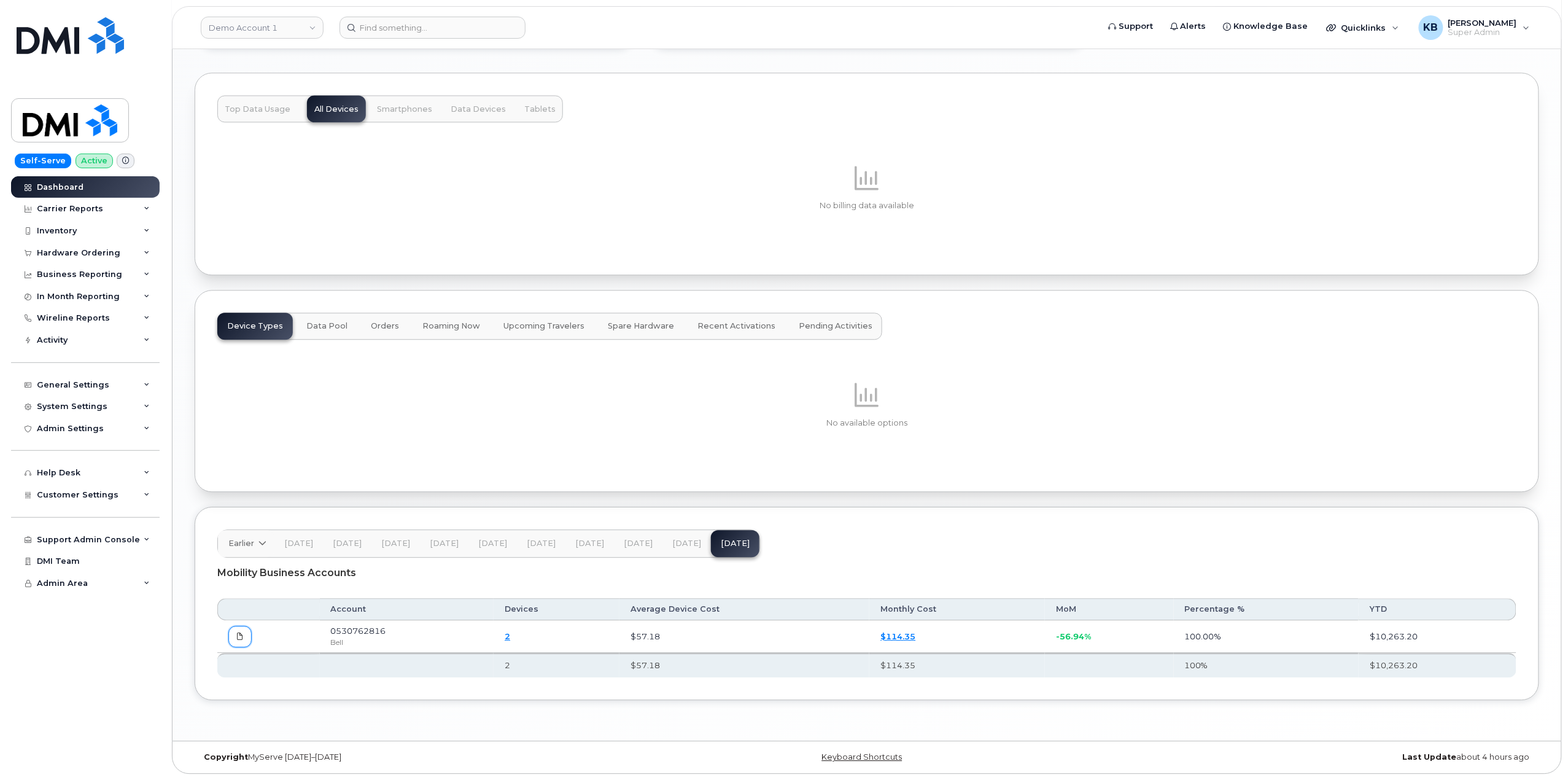
drag, startPoint x: 233, startPoint y: 634, endPoint x: 279, endPoint y: 642, distance: 46.7
click at [233, 634] on link at bounding box center [240, 636] width 23 height 21
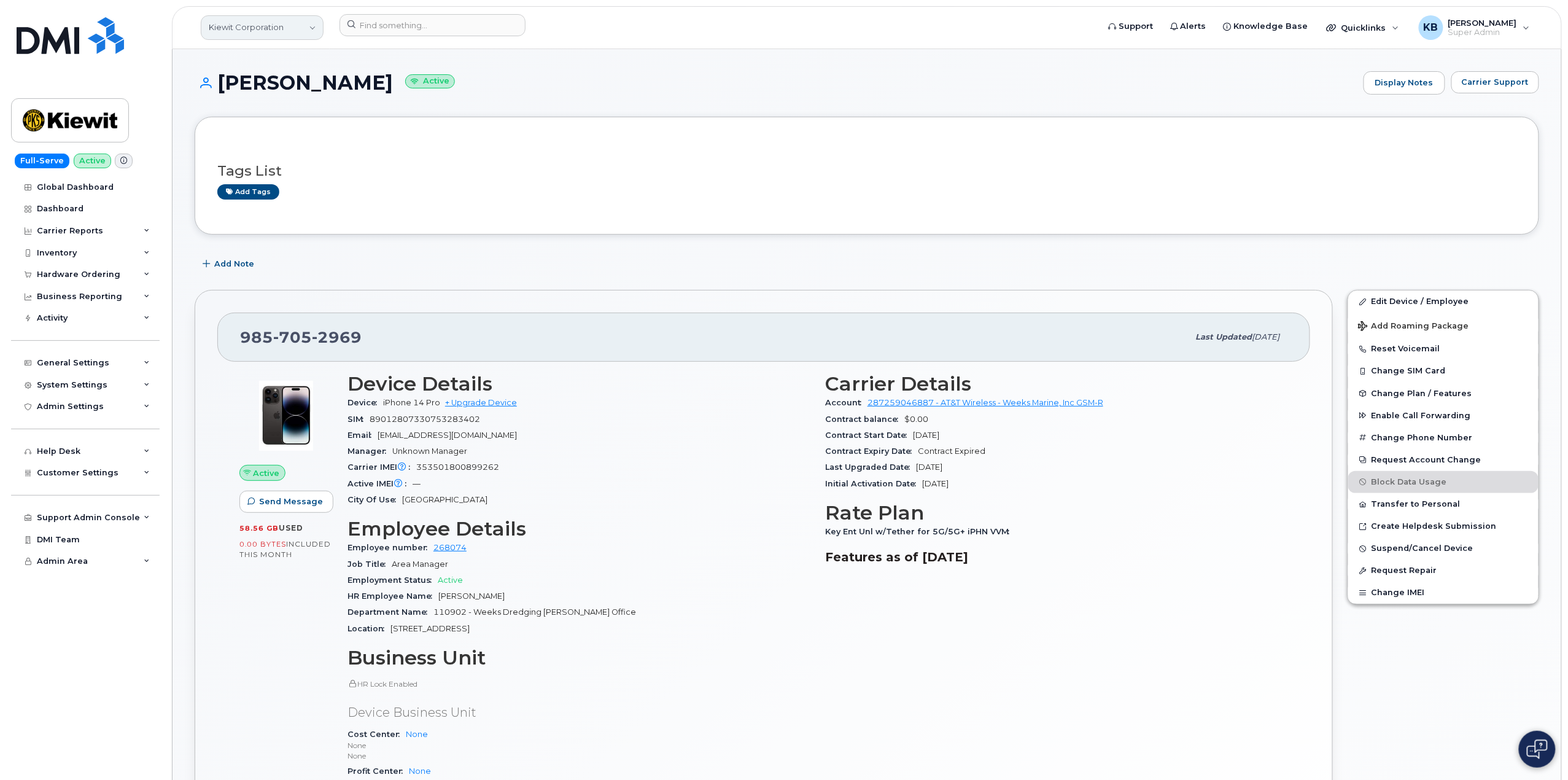
click at [250, 33] on link "Kiewit Corporation" at bounding box center [262, 27] width 123 height 25
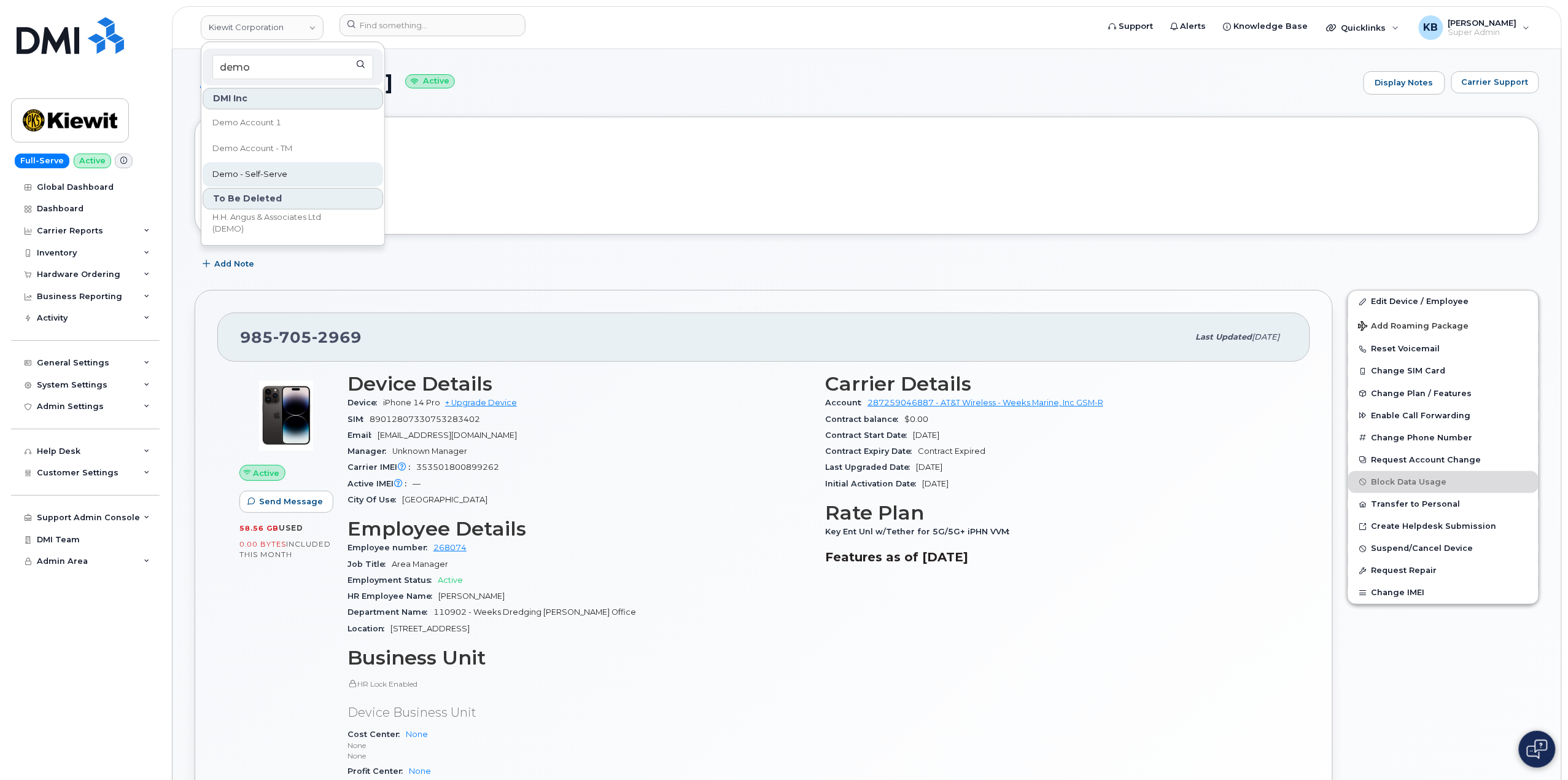
type input "demo"
click at [294, 177] on link "Demo - Self-Serve" at bounding box center [292, 174] width 180 height 25
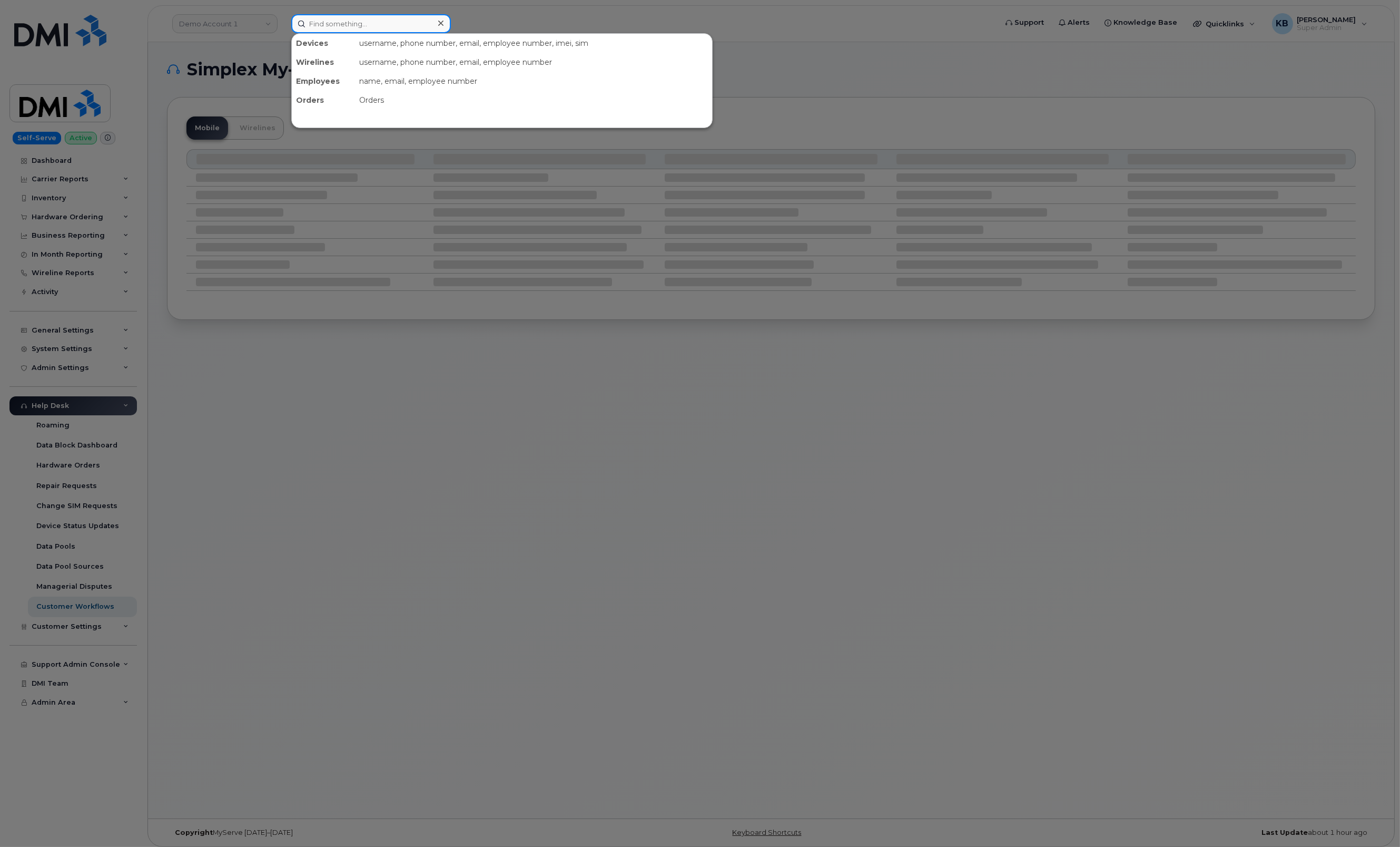
click at [369, 26] on input at bounding box center [371, 24] width 159 height 19
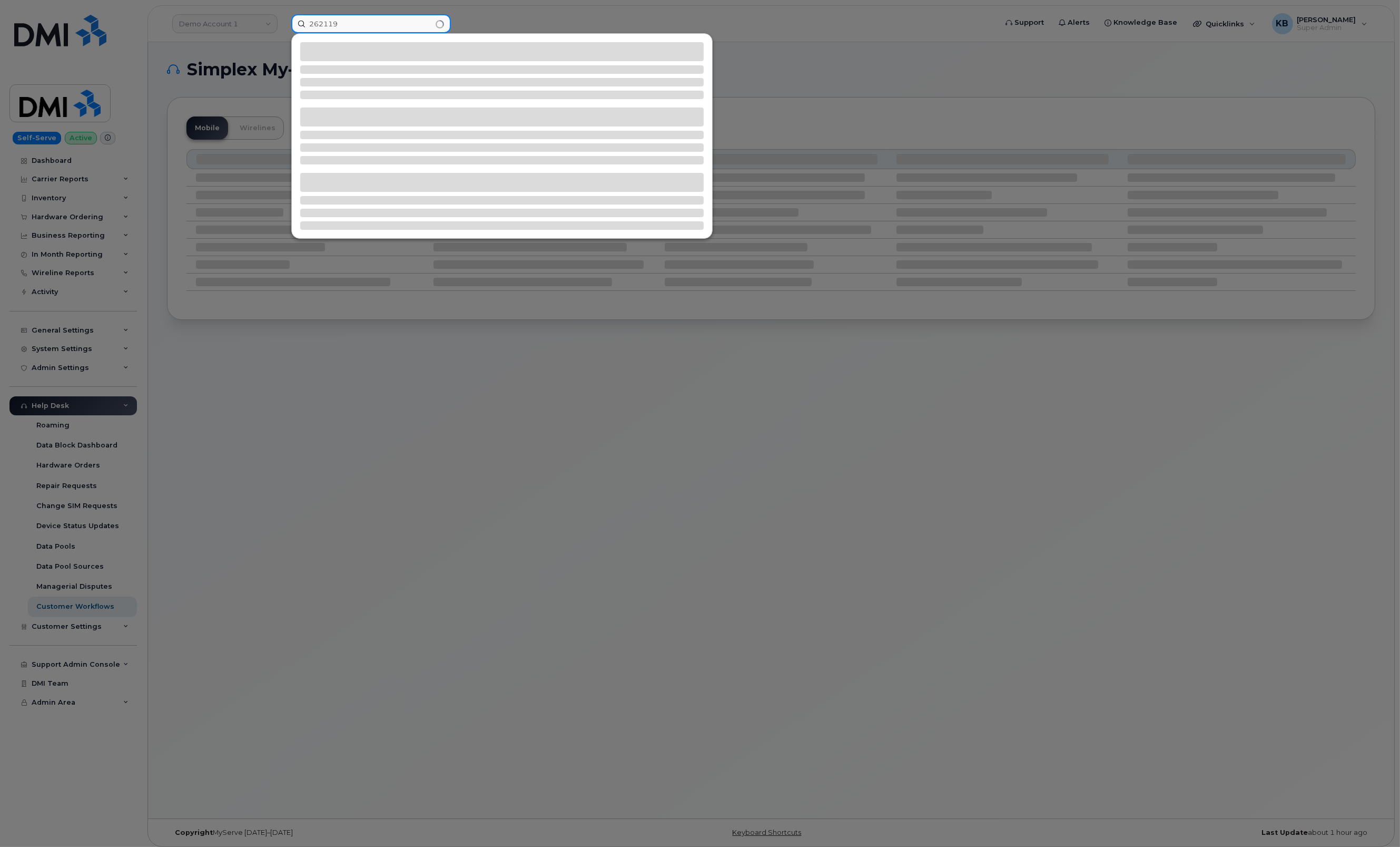
type input "262119"
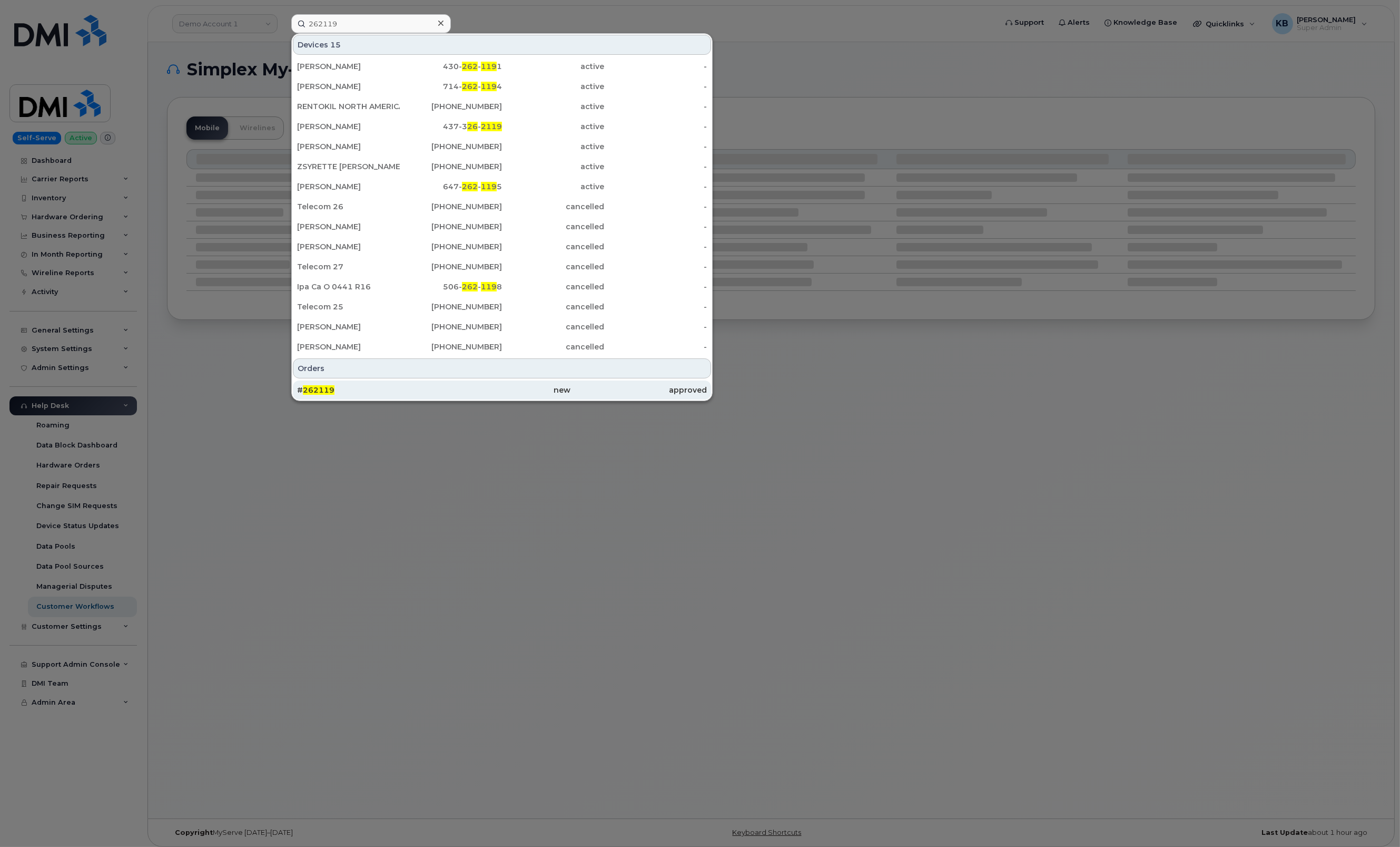
click at [593, 390] on div "approved" at bounding box center [638, 389] width 136 height 10
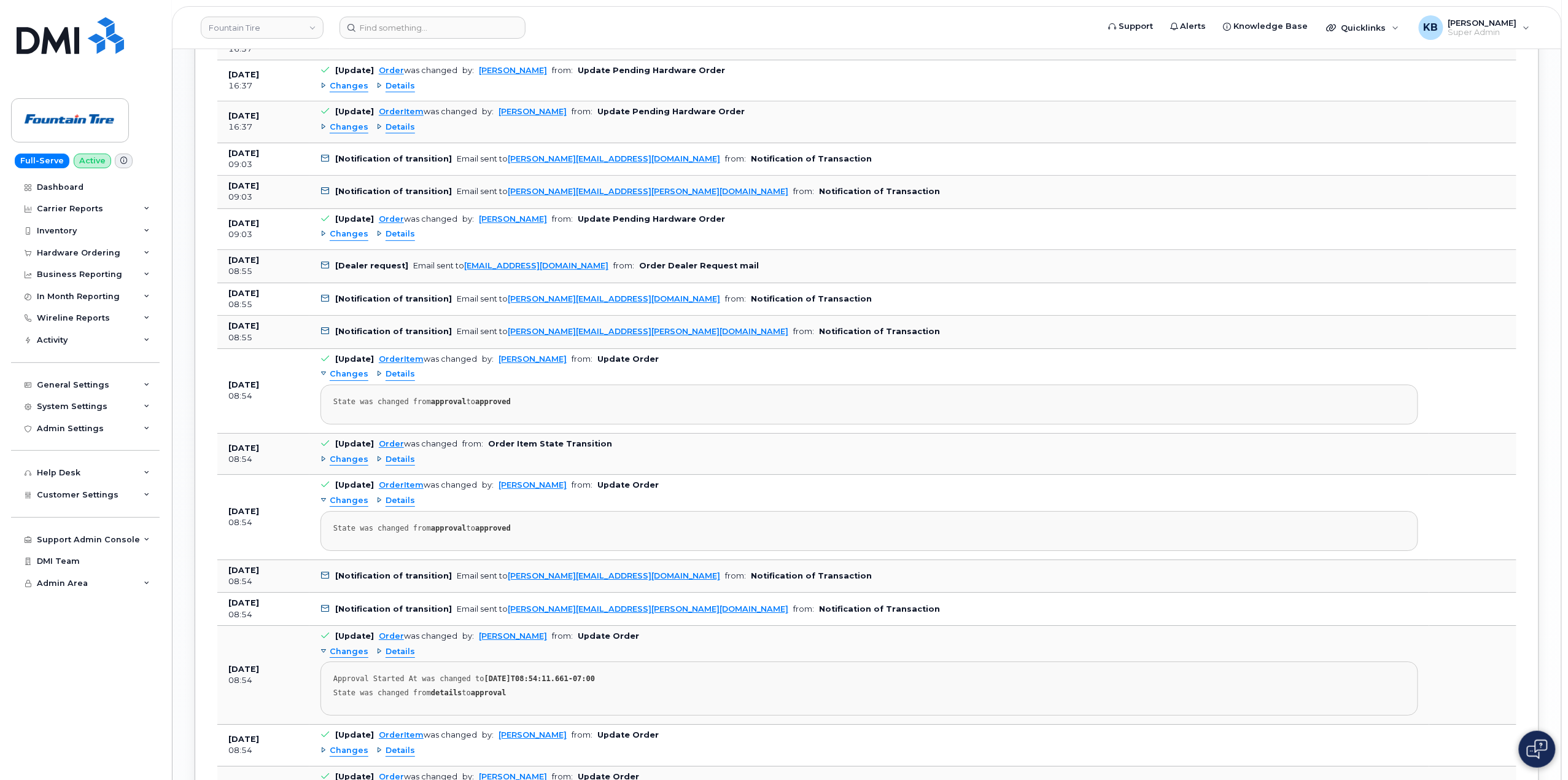
scroll to position [1720, 0]
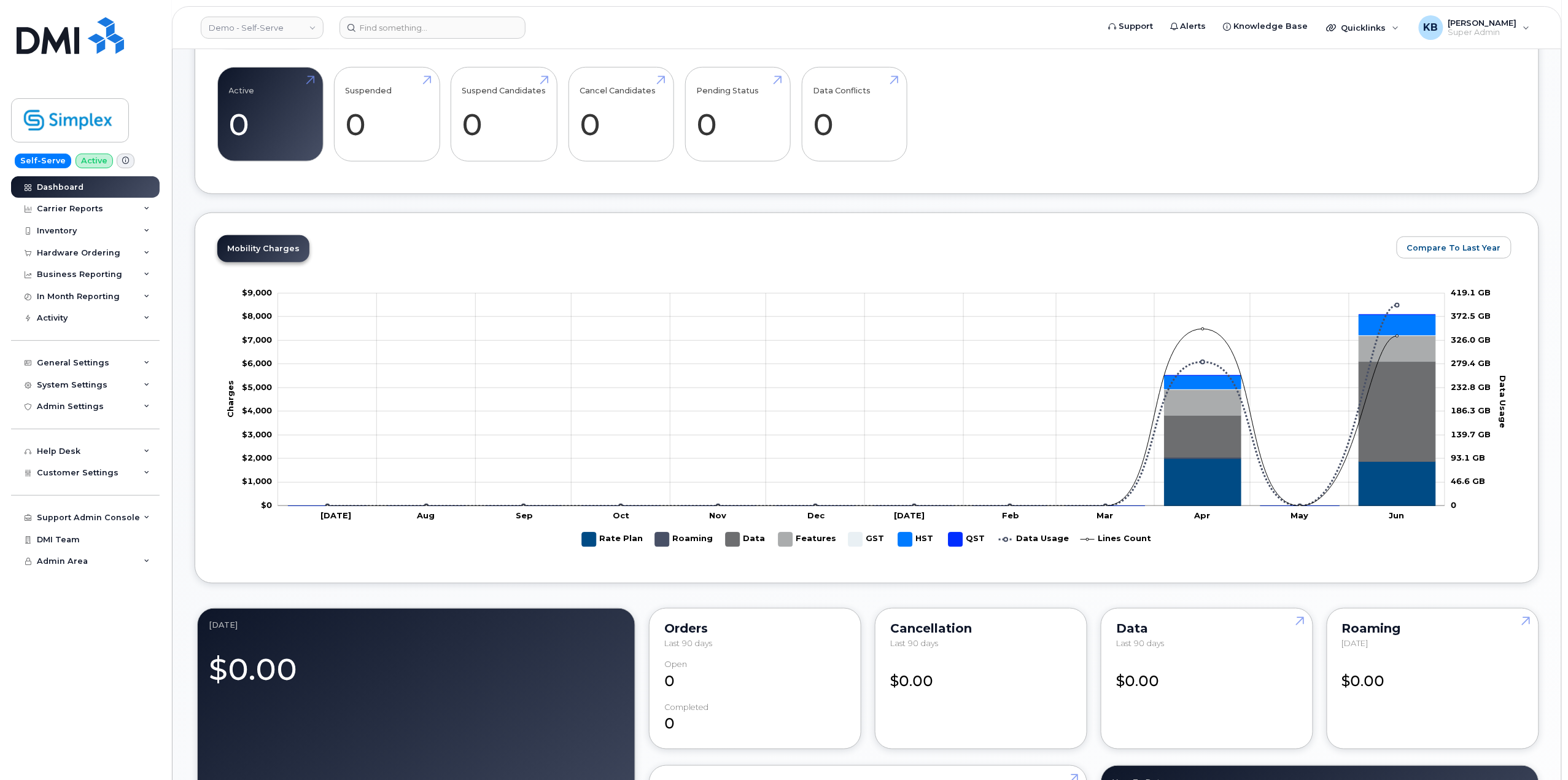
scroll to position [199, 0]
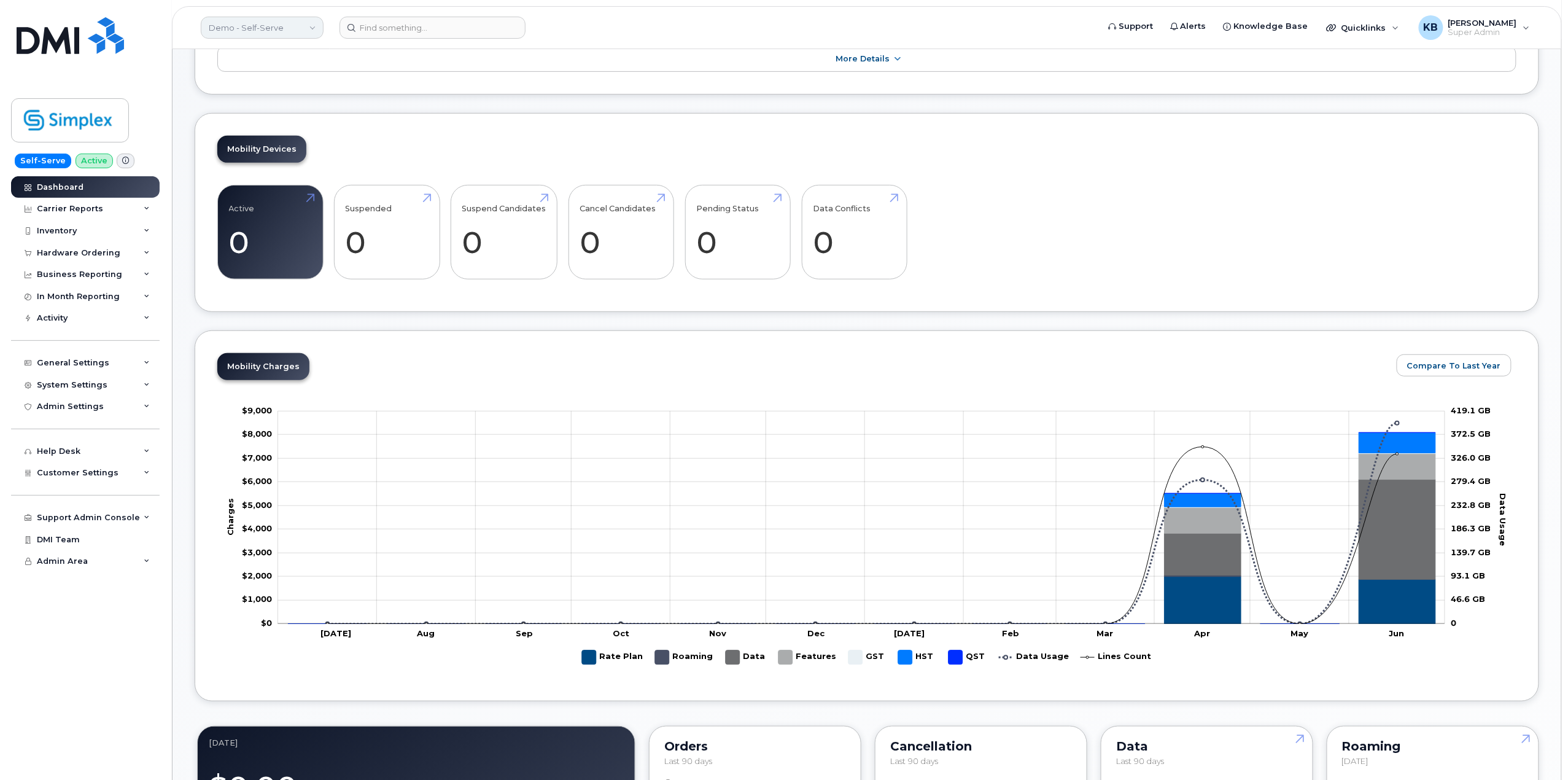
click at [261, 22] on link "Demo - Self-Serve" at bounding box center [262, 28] width 123 height 22
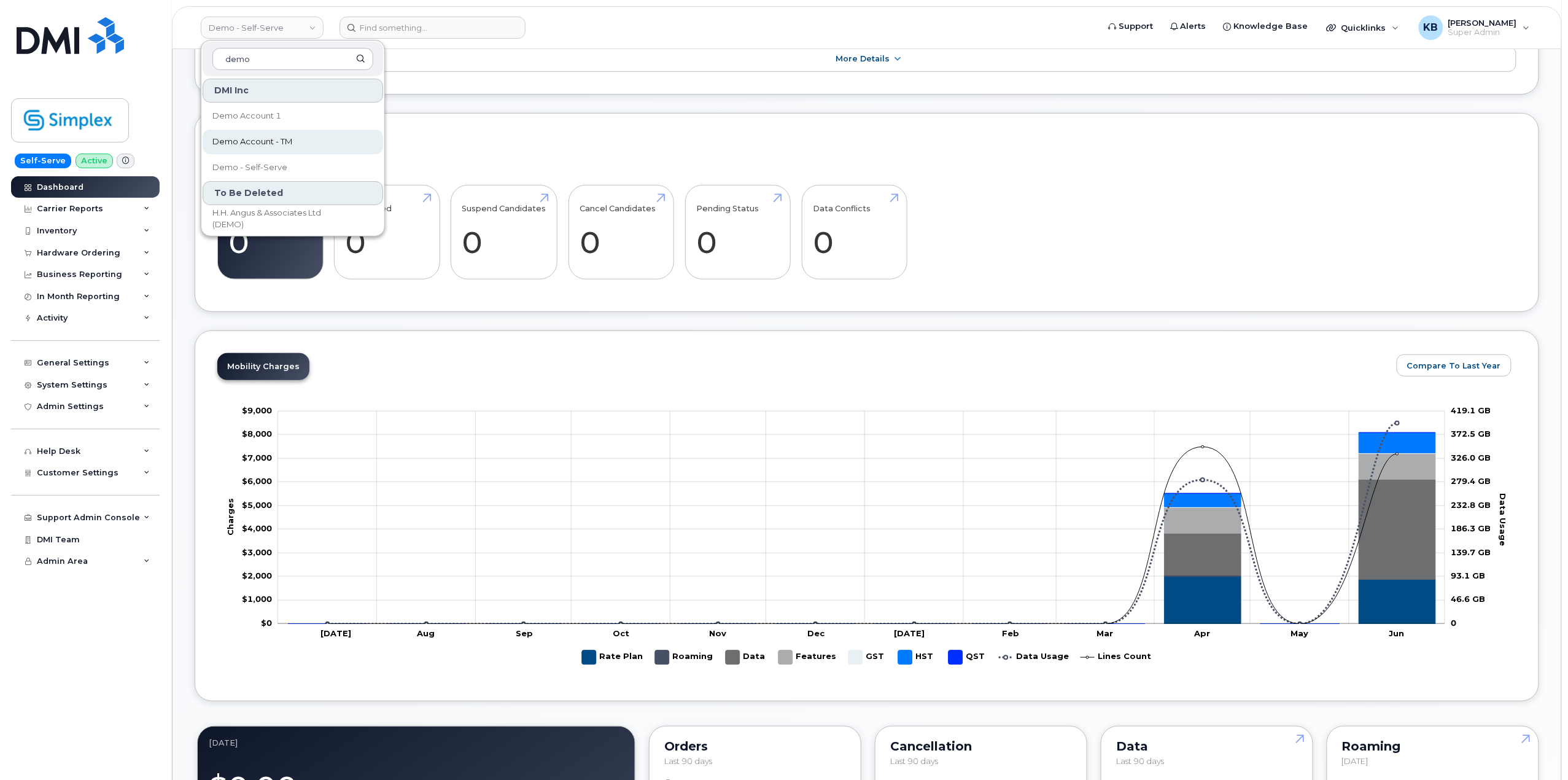
type input "demo"
click at [272, 150] on link "Demo Account - TM" at bounding box center [292, 141] width 180 height 25
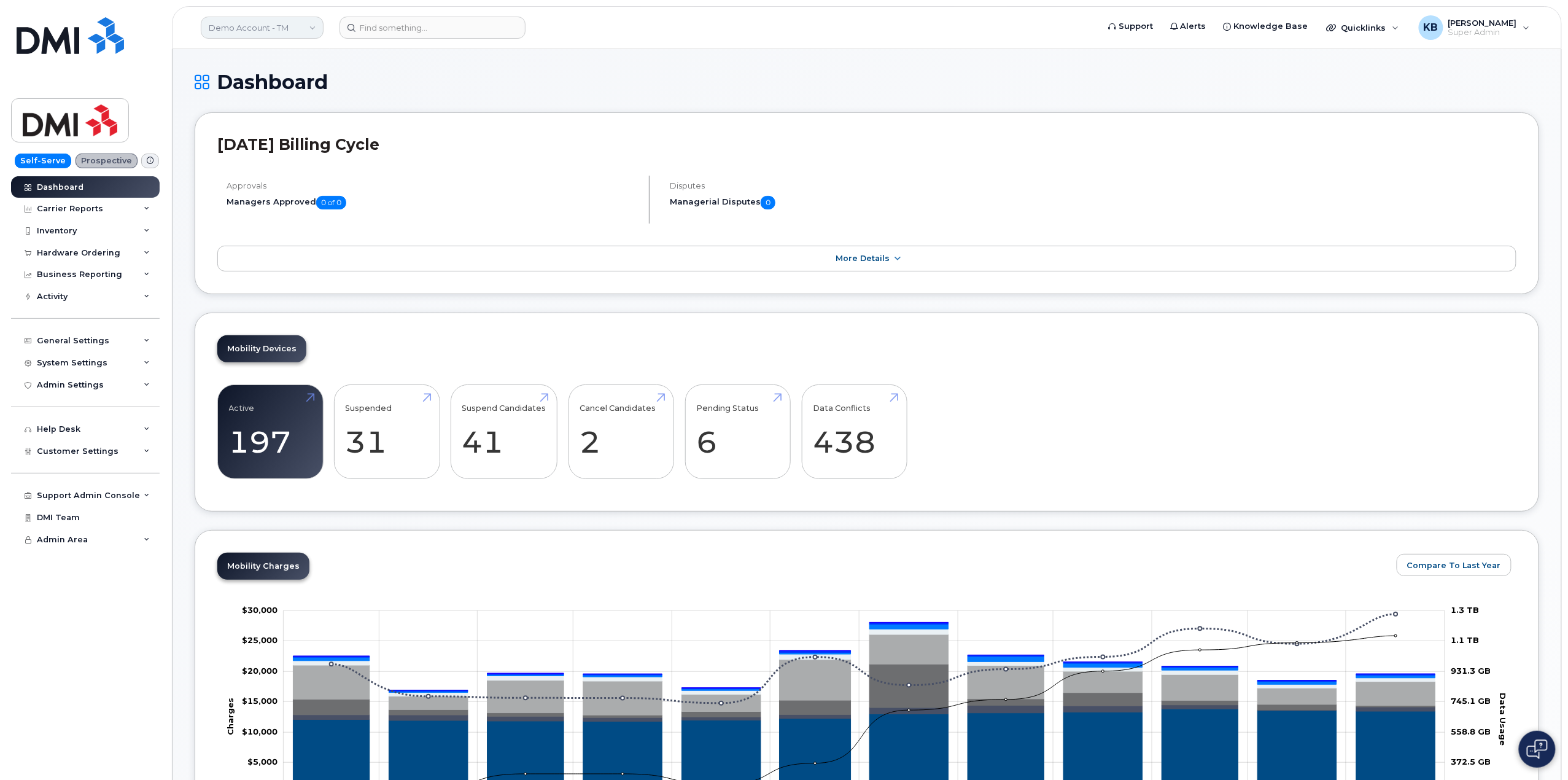
click at [274, 32] on link "Demo Account - TM" at bounding box center [262, 28] width 123 height 22
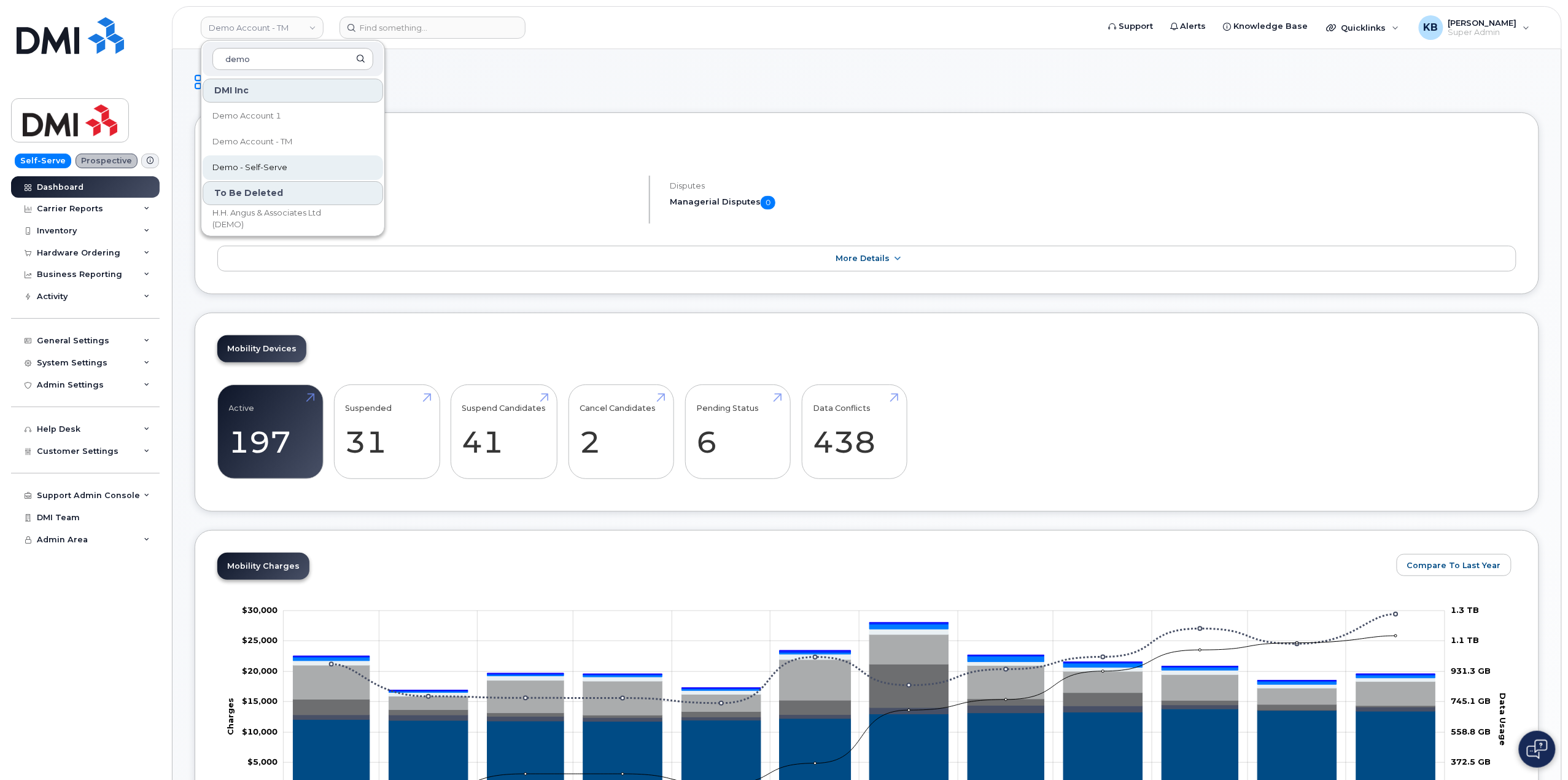
type input "demo"
click at [288, 164] on link "Demo - Self-Serve" at bounding box center [292, 168] width 180 height 25
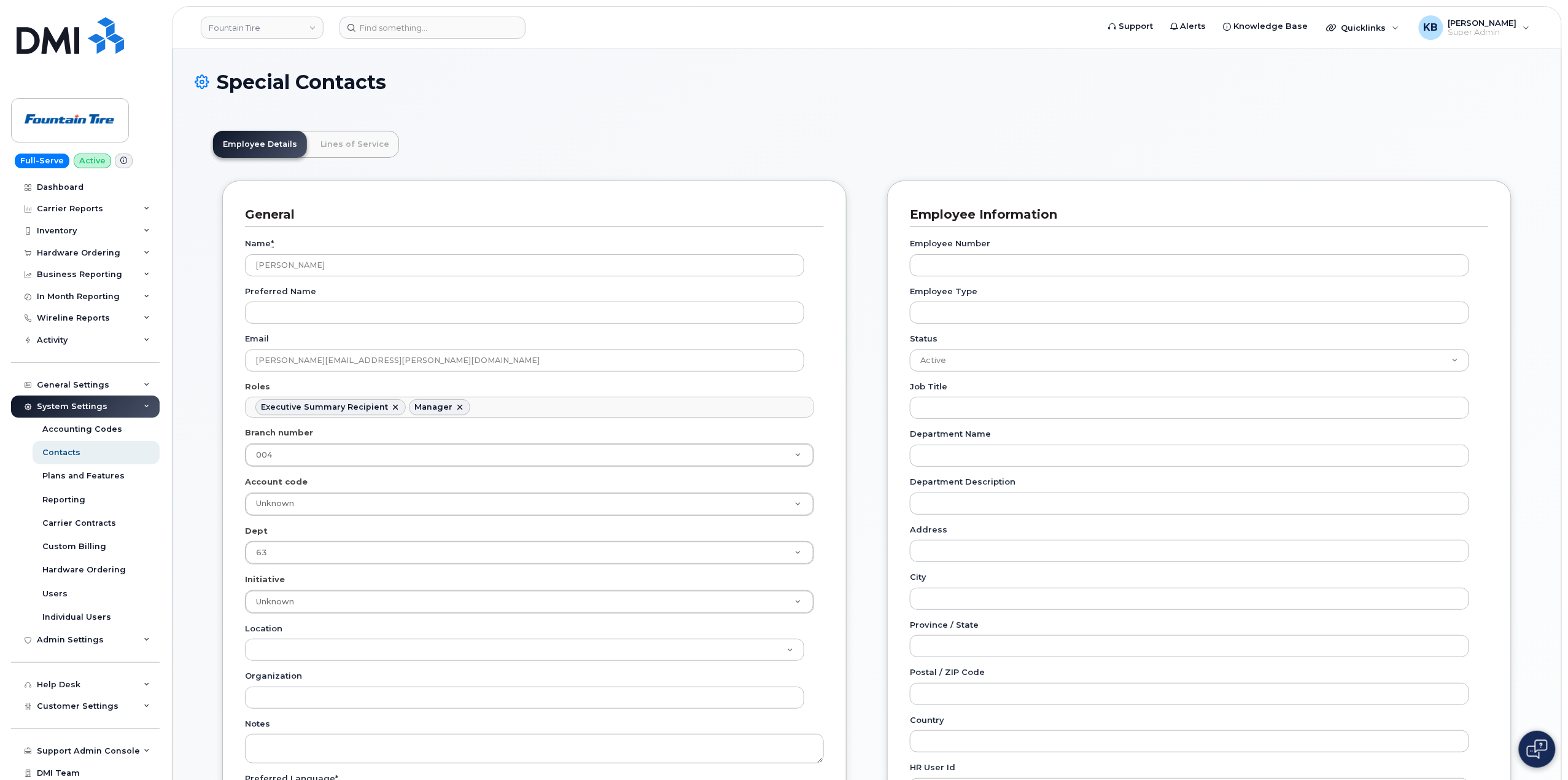
scroll to position [45, 0]
